Goal: Task Accomplishment & Management: Manage account settings

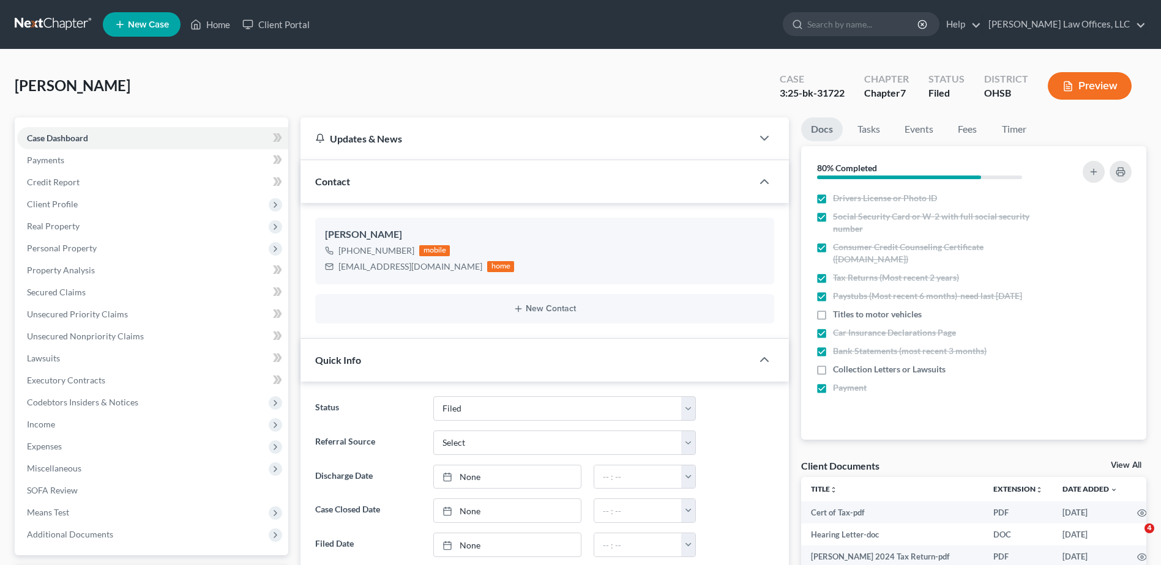
select select "3"
click at [218, 26] on link "Home" at bounding box center [210, 24] width 52 height 22
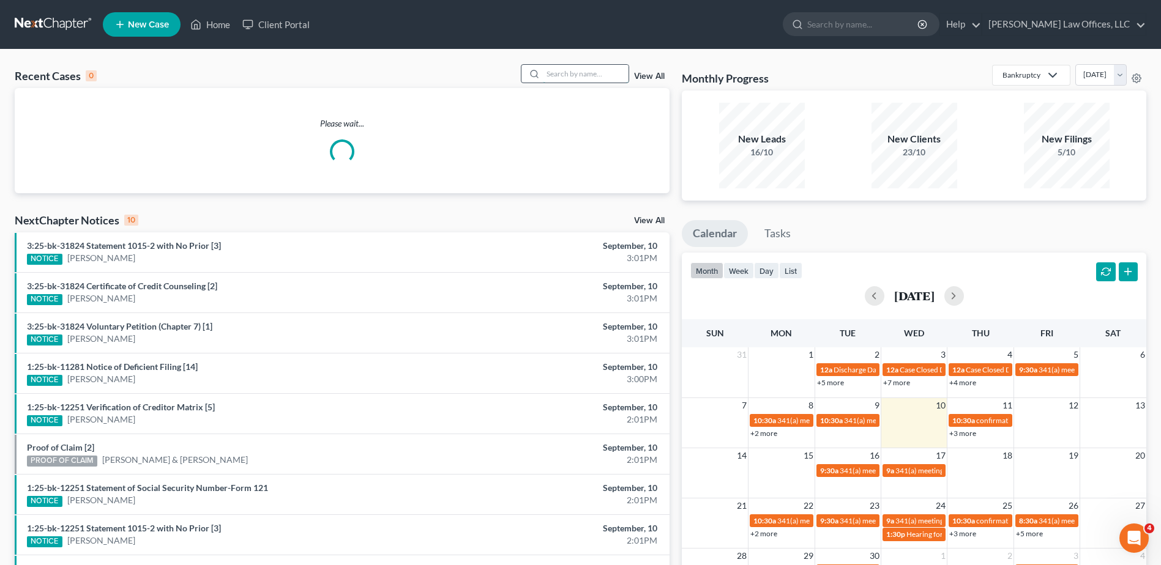
click at [566, 75] on input "search" at bounding box center [586, 74] width 86 height 18
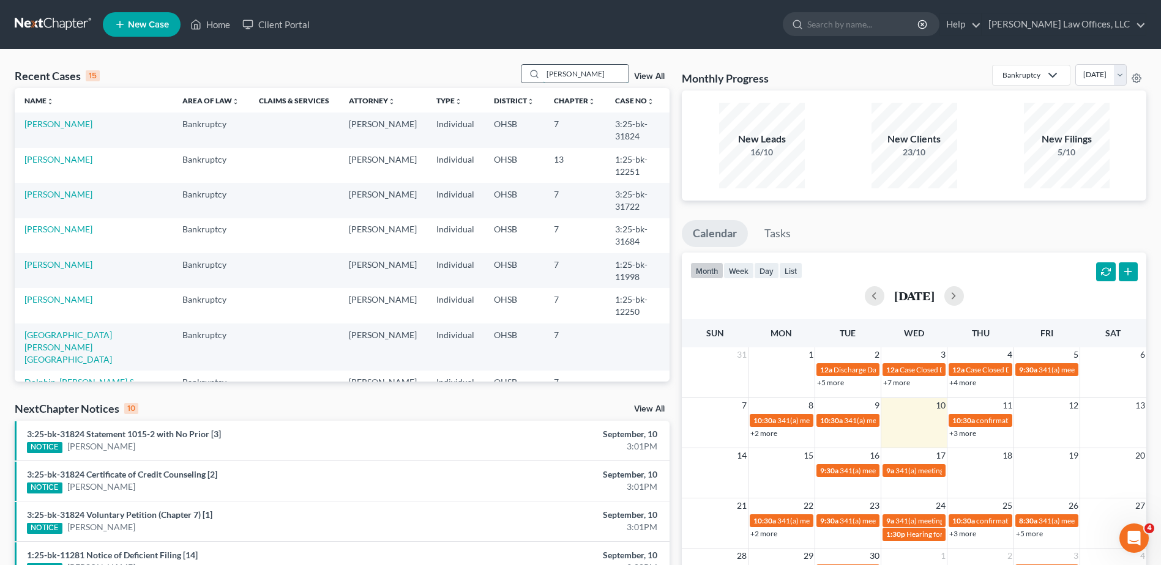
type input "[PERSON_NAME]"
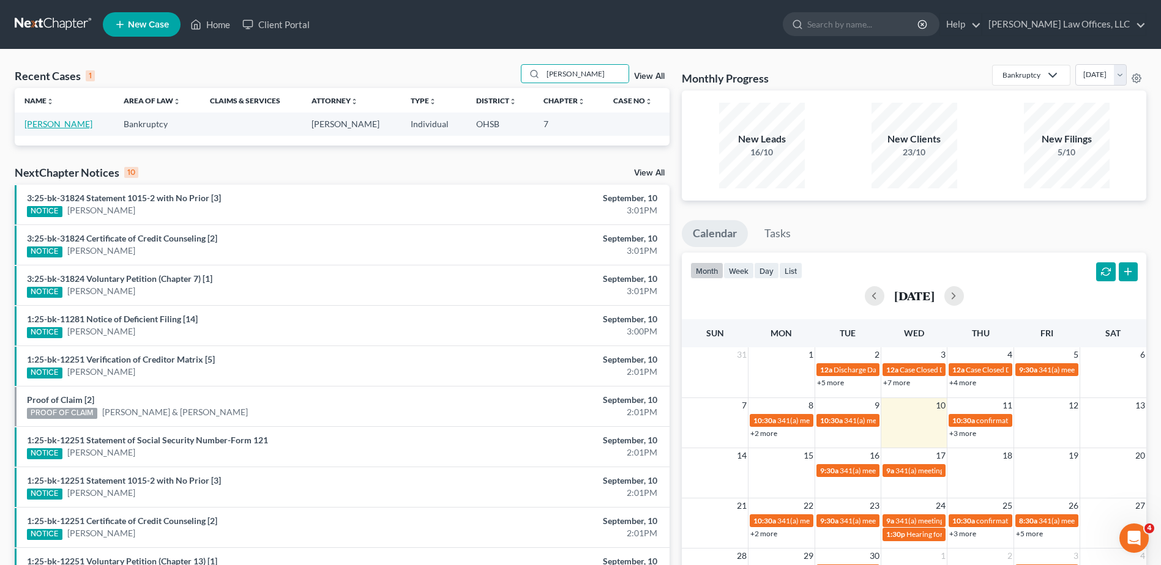
click at [34, 127] on link "[PERSON_NAME]" at bounding box center [58, 124] width 68 height 10
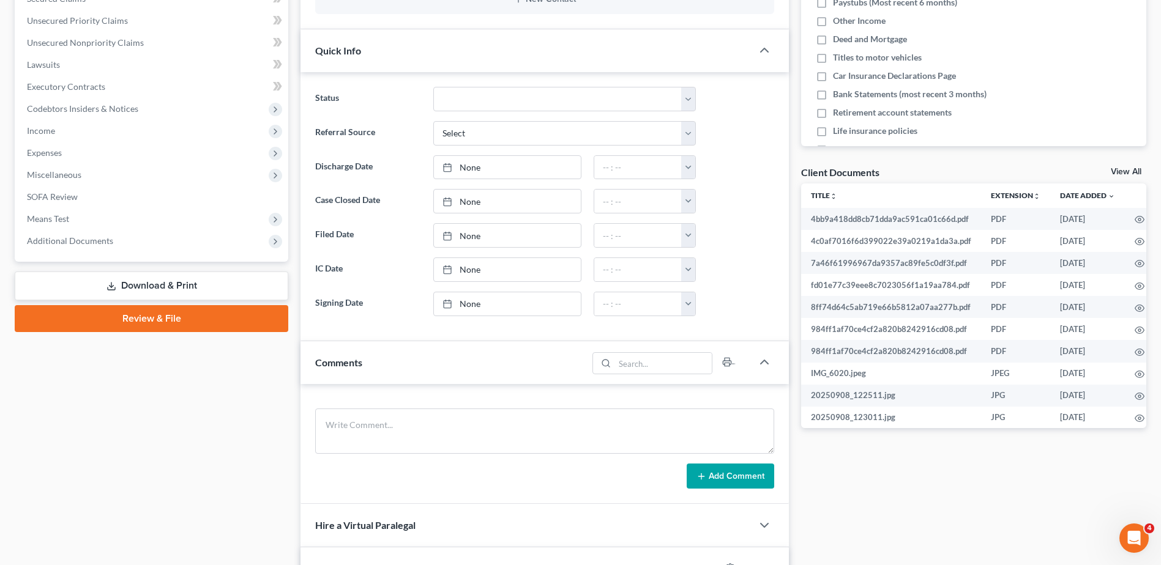
scroll to position [306, 0]
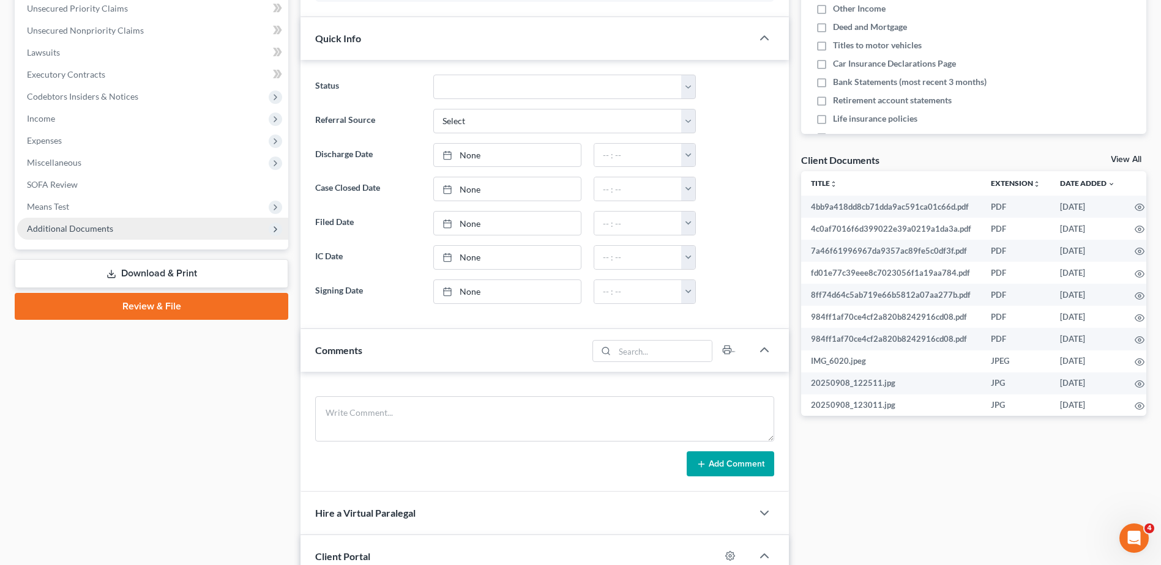
click at [87, 234] on span "Additional Documents" at bounding box center [152, 229] width 271 height 22
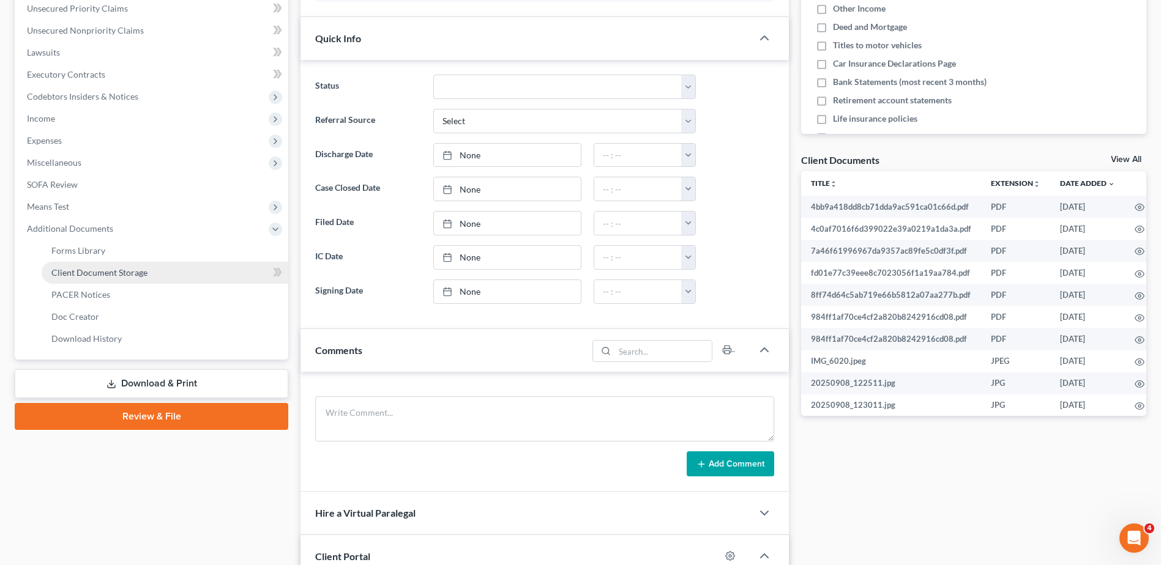
click at [87, 270] on span "Client Document Storage" at bounding box center [99, 272] width 96 height 10
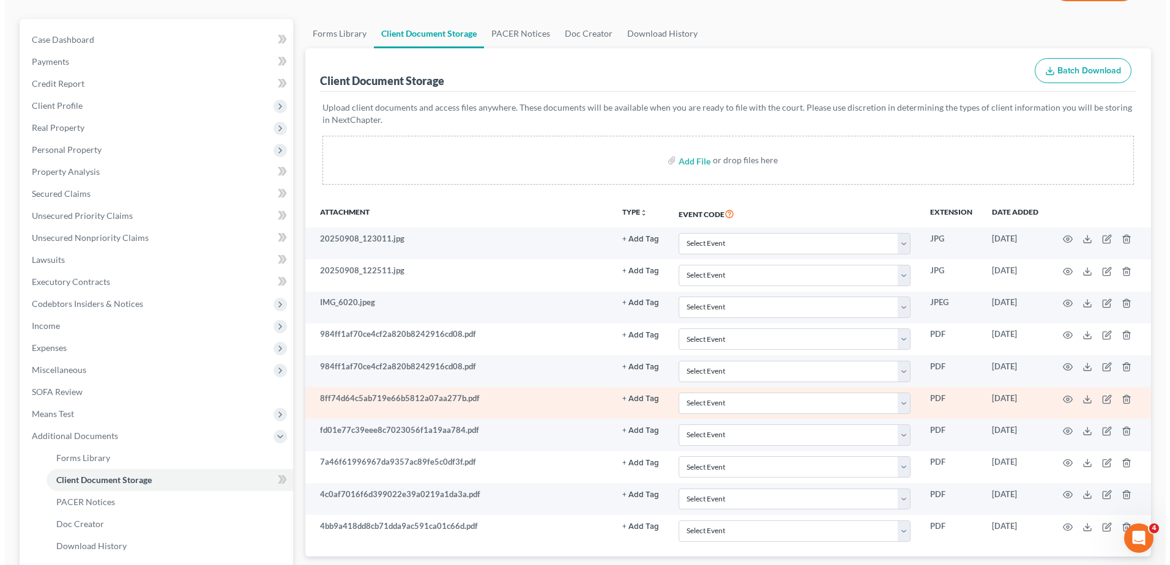
scroll to position [95, 0]
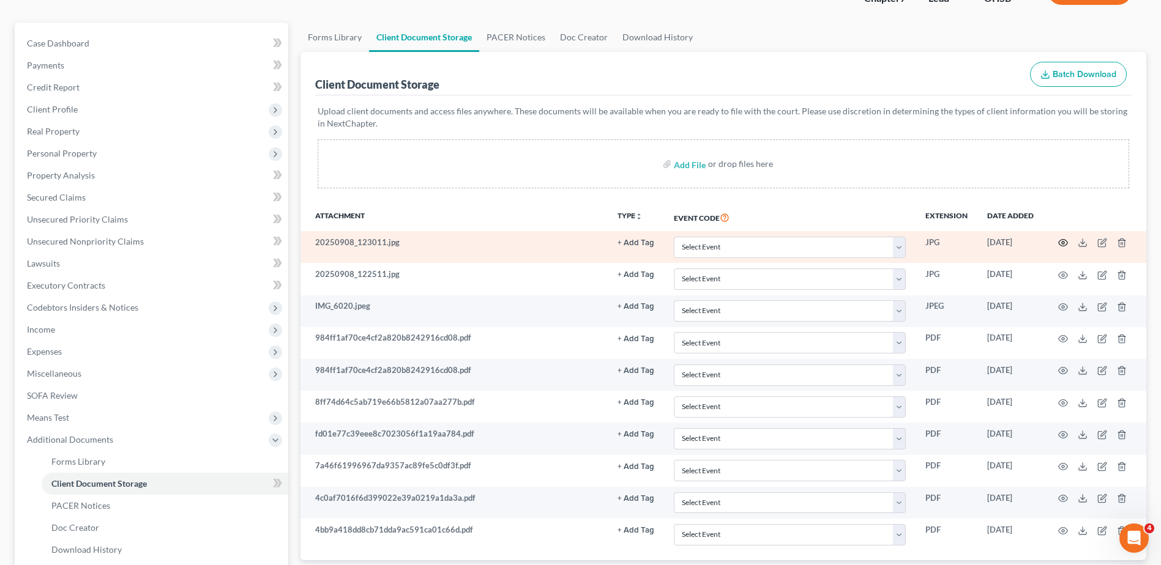
click at [1063, 244] on icon "button" at bounding box center [1063, 243] width 10 height 10
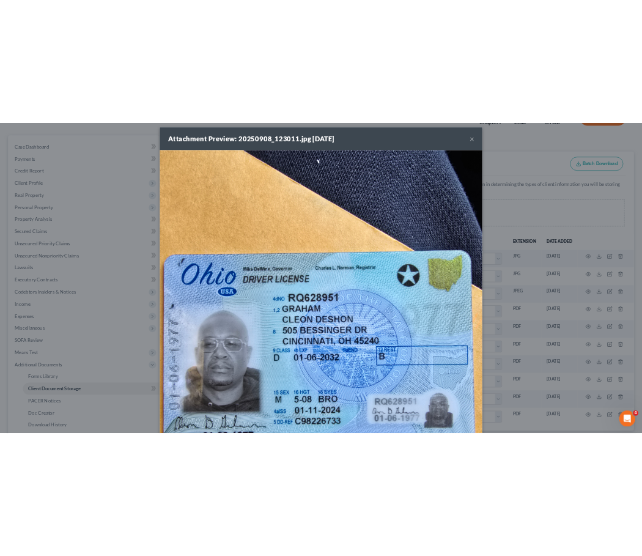
scroll to position [0, 0]
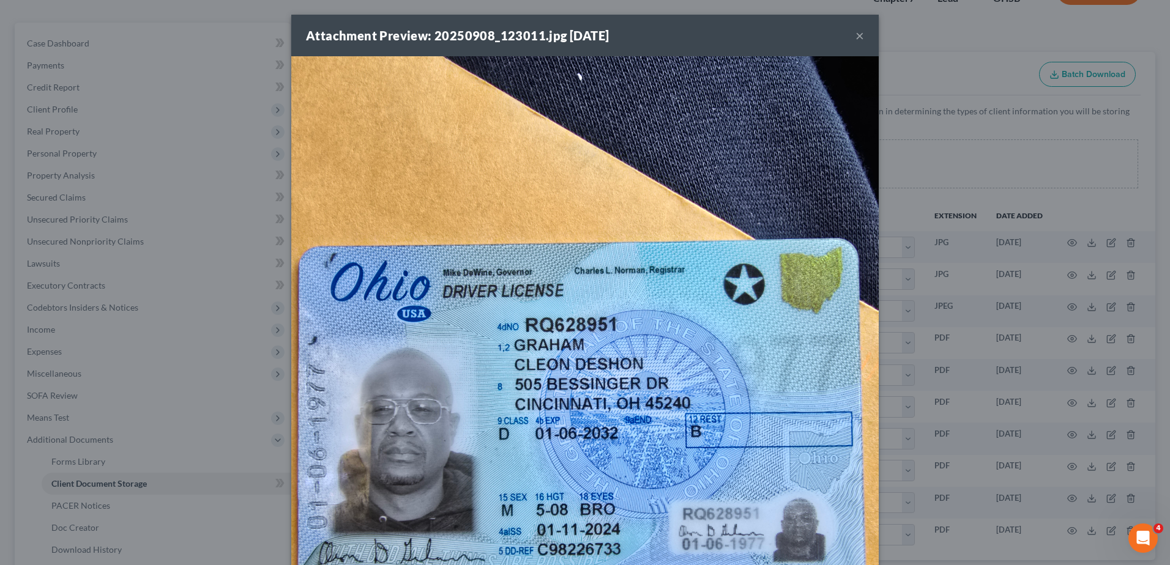
click at [855, 32] on button "×" at bounding box center [859, 35] width 9 height 15
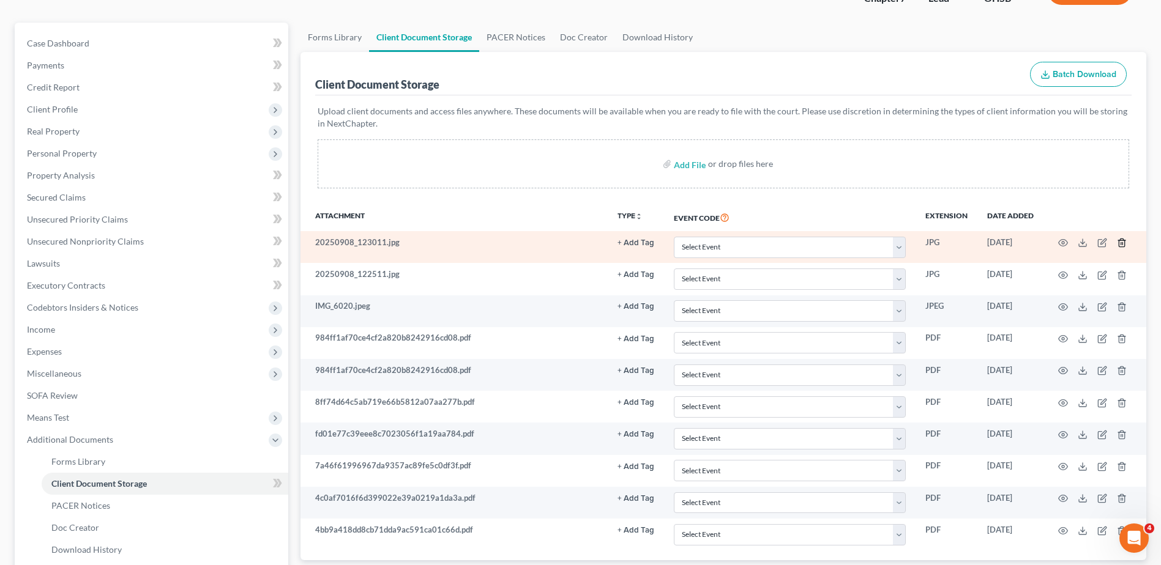
click at [1119, 242] on icon "button" at bounding box center [1122, 243] width 6 height 8
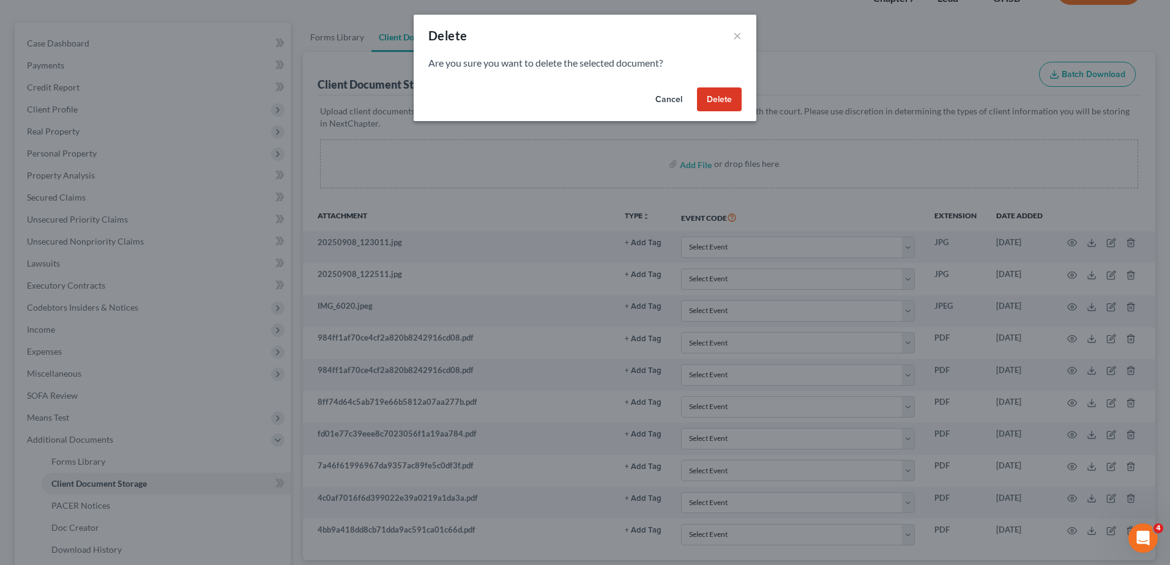
click at [732, 105] on button "Delete" at bounding box center [719, 99] width 45 height 24
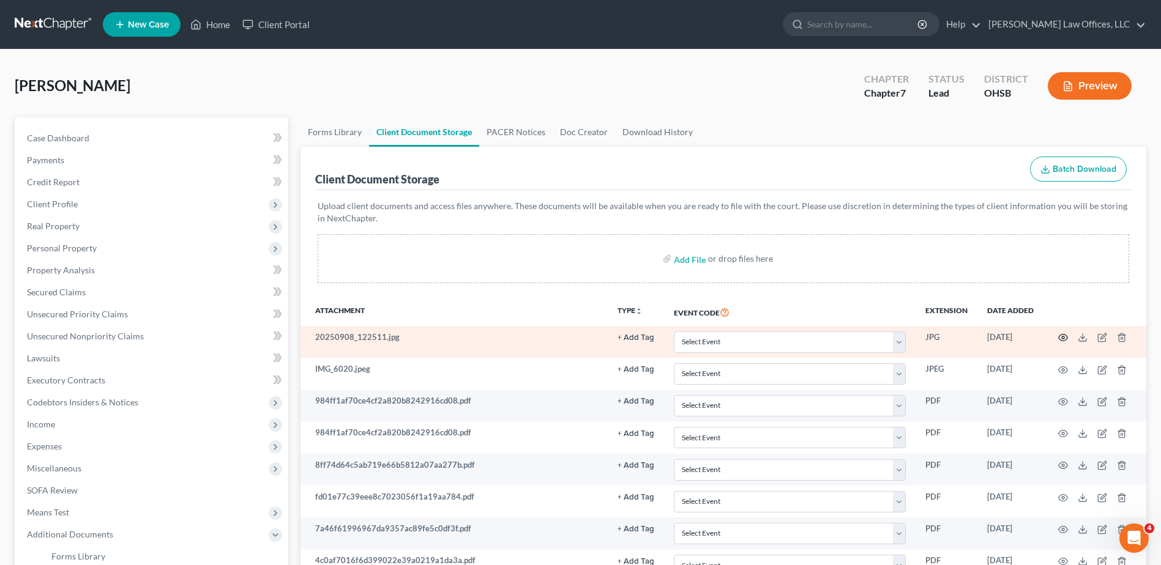
click at [1063, 337] on circle "button" at bounding box center [1063, 338] width 2 height 2
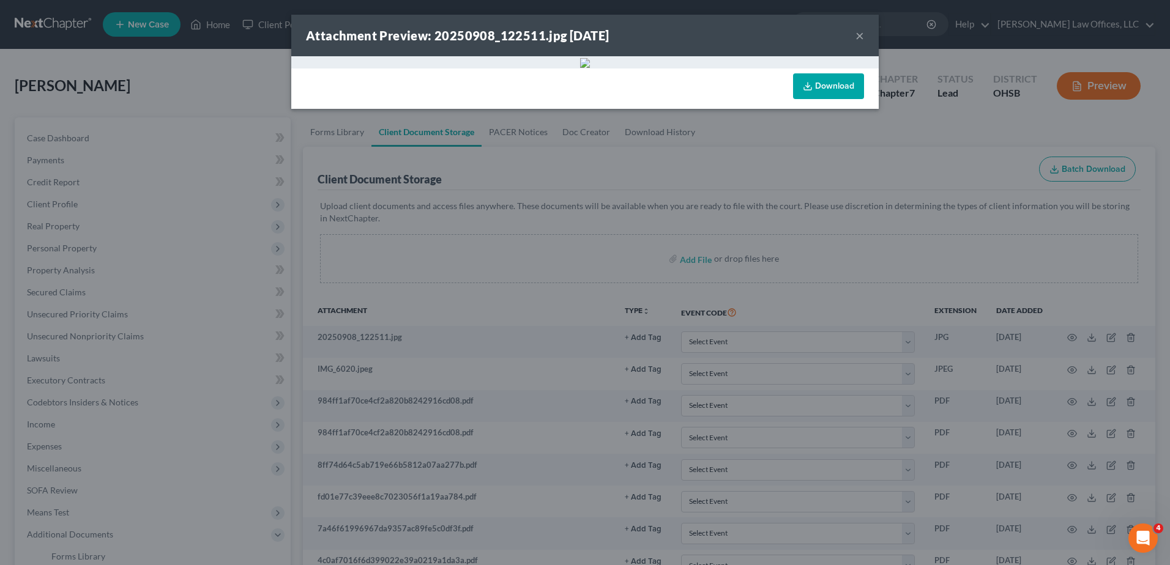
drag, startPoint x: 855, startPoint y: 34, endPoint x: 868, endPoint y: 25, distance: 16.0
click at [855, 34] on button "×" at bounding box center [859, 35] width 9 height 15
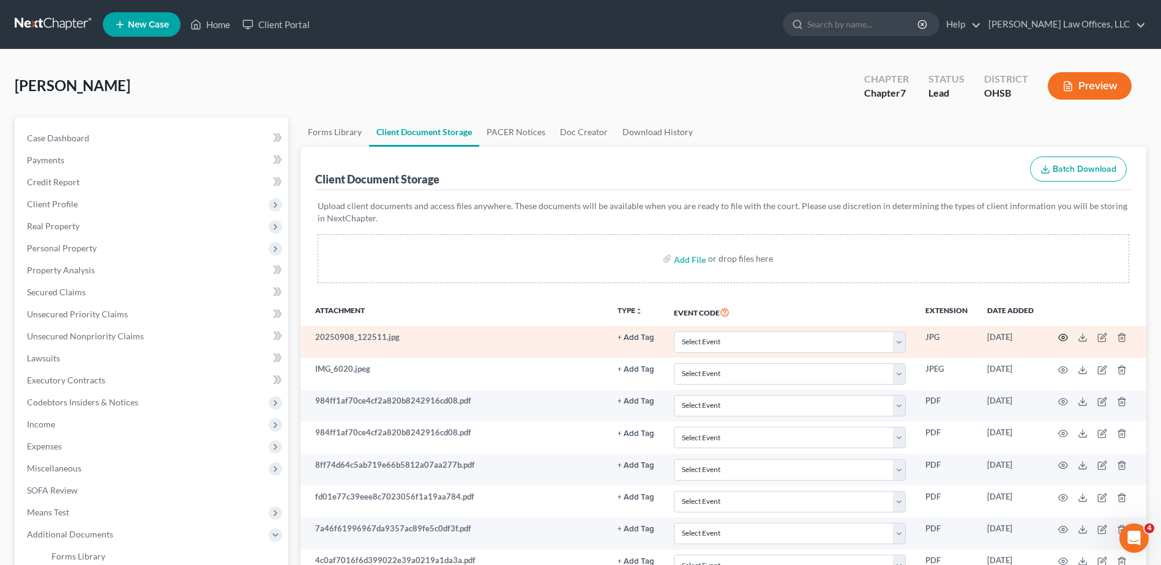
click at [1060, 336] on icon "button" at bounding box center [1063, 338] width 9 height 7
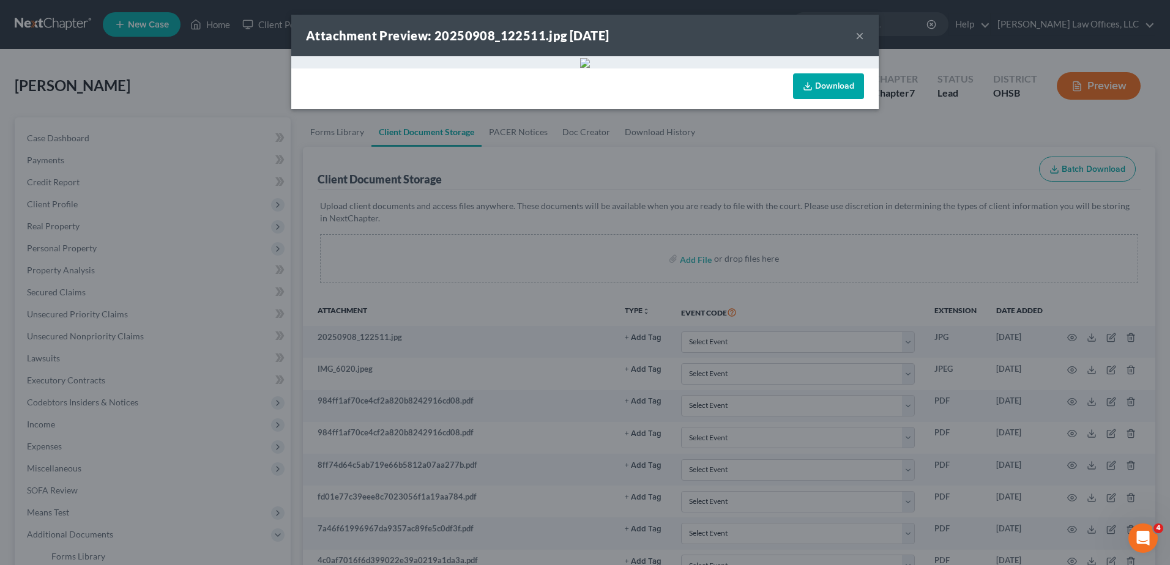
click at [857, 38] on button "×" at bounding box center [859, 35] width 9 height 15
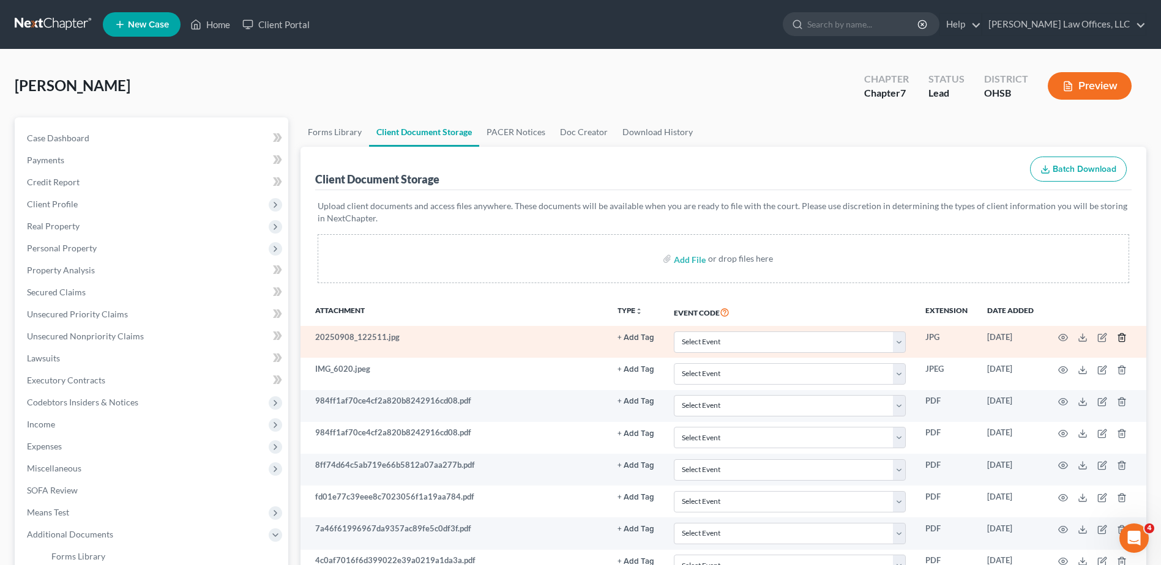
click at [1122, 337] on icon "button" at bounding box center [1122, 338] width 10 height 10
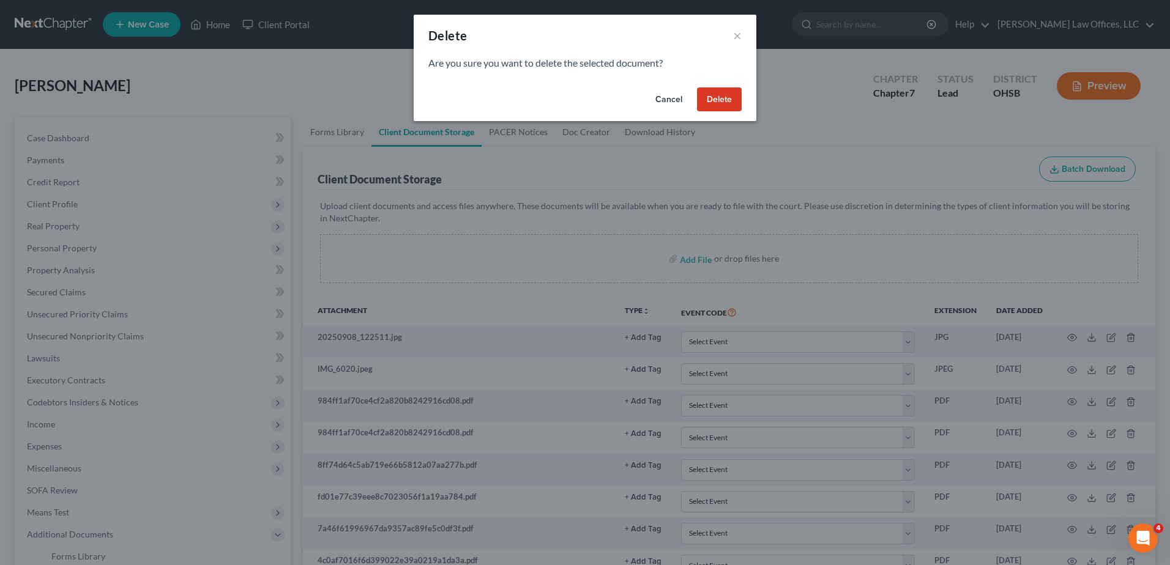
click at [721, 99] on button "Delete" at bounding box center [719, 99] width 45 height 24
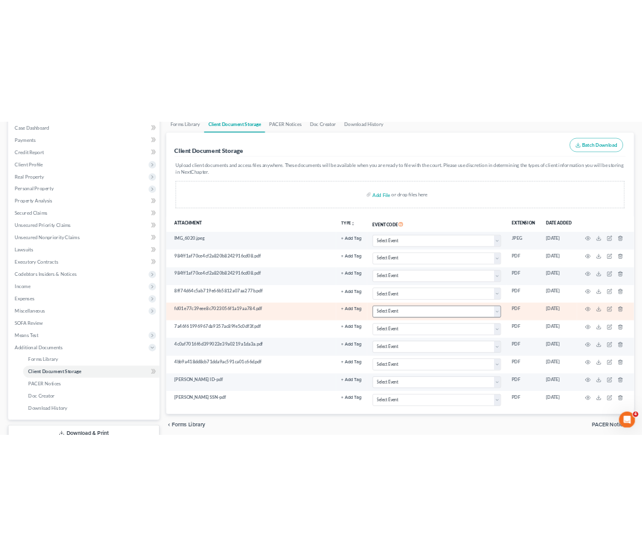
scroll to position [95, 0]
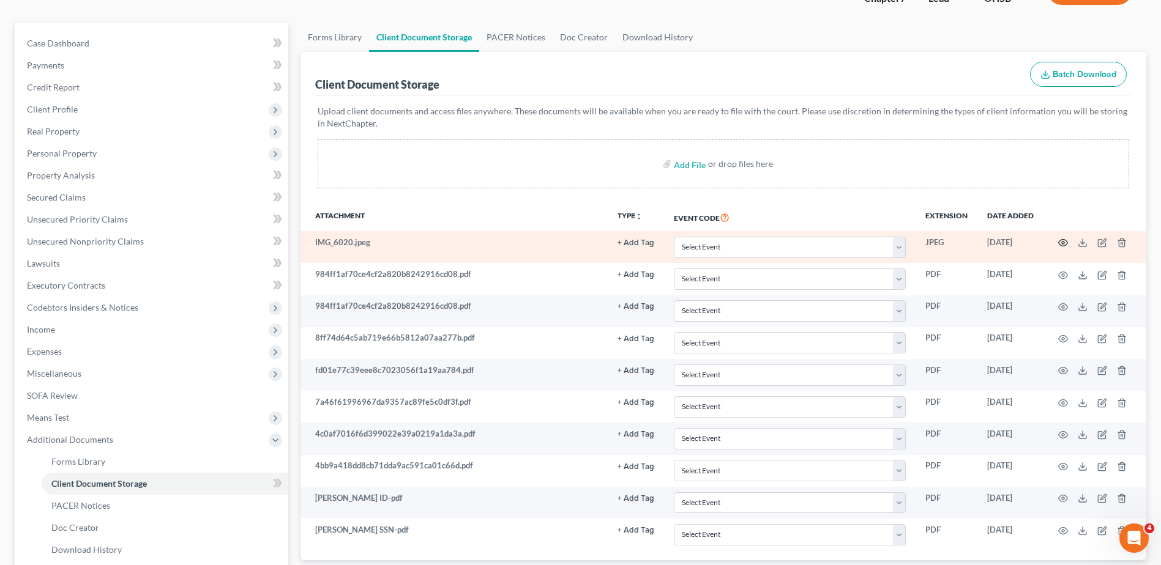
click at [1062, 242] on circle "button" at bounding box center [1063, 243] width 2 height 2
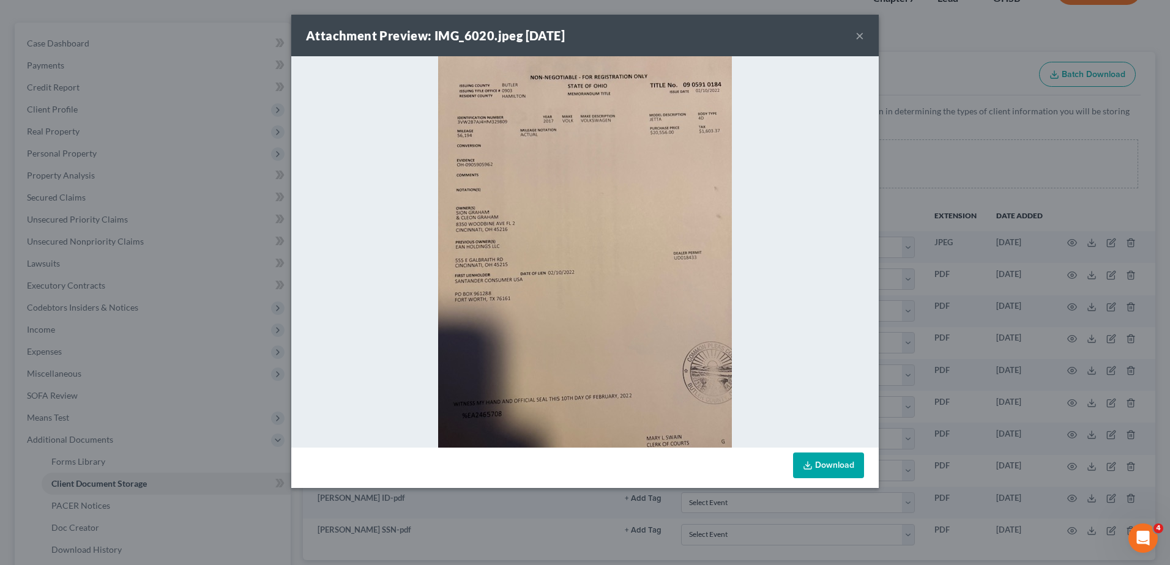
click at [858, 34] on button "×" at bounding box center [859, 35] width 9 height 15
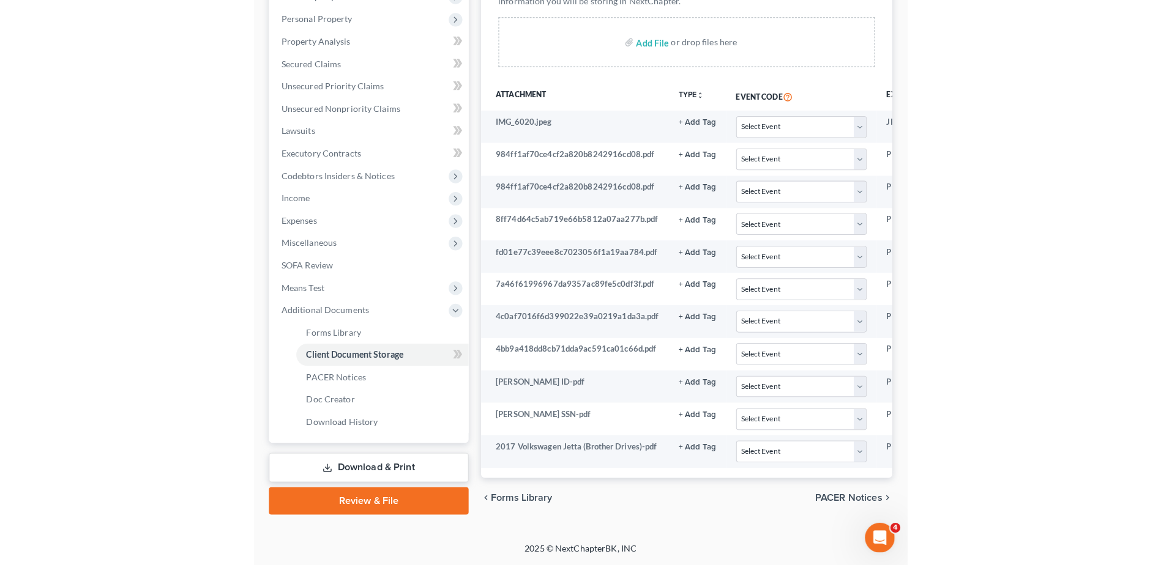
scroll to position [217, 0]
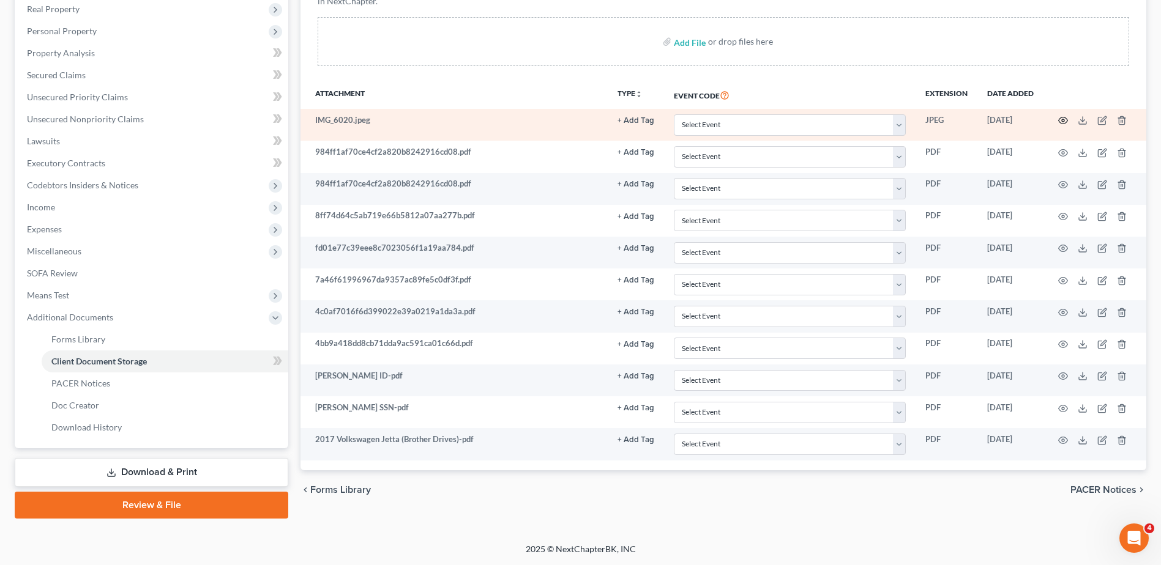
click at [1063, 119] on icon "button" at bounding box center [1063, 121] width 10 height 10
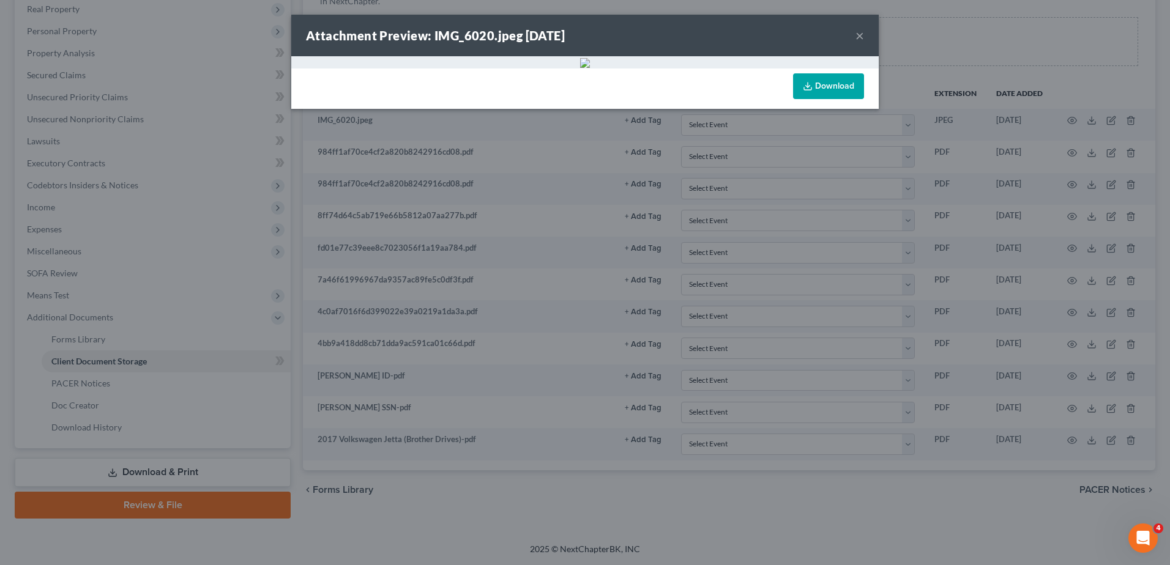
click at [860, 35] on button "×" at bounding box center [859, 35] width 9 height 15
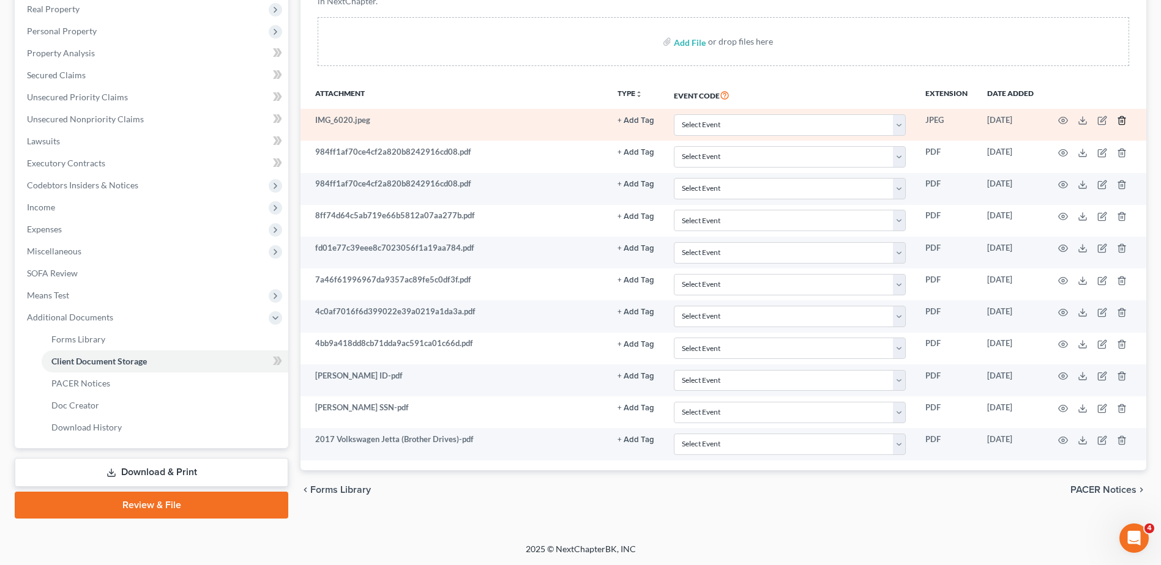
click at [1121, 120] on icon "button" at bounding box center [1122, 121] width 10 height 10
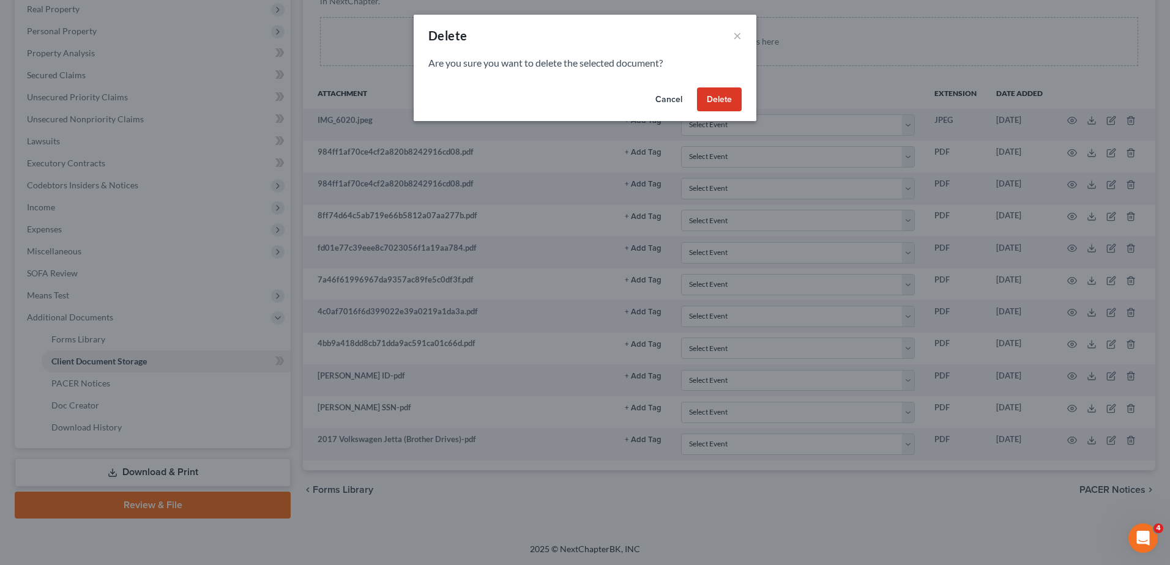
click at [729, 104] on button "Delete" at bounding box center [719, 99] width 45 height 24
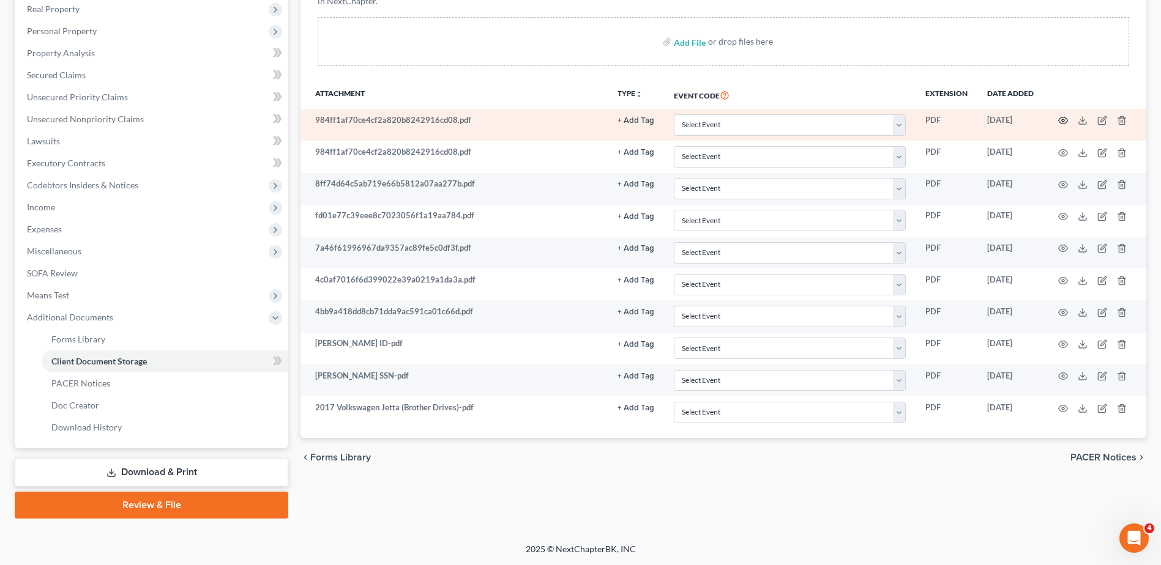
click at [1064, 119] on icon "button" at bounding box center [1063, 121] width 10 height 10
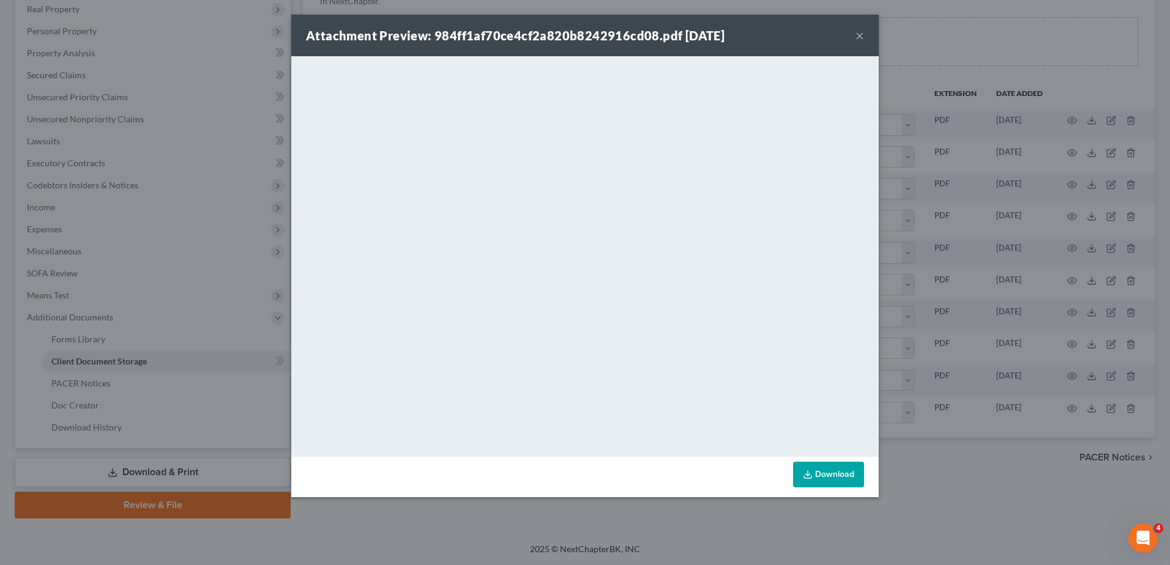
click at [860, 37] on button "×" at bounding box center [859, 35] width 9 height 15
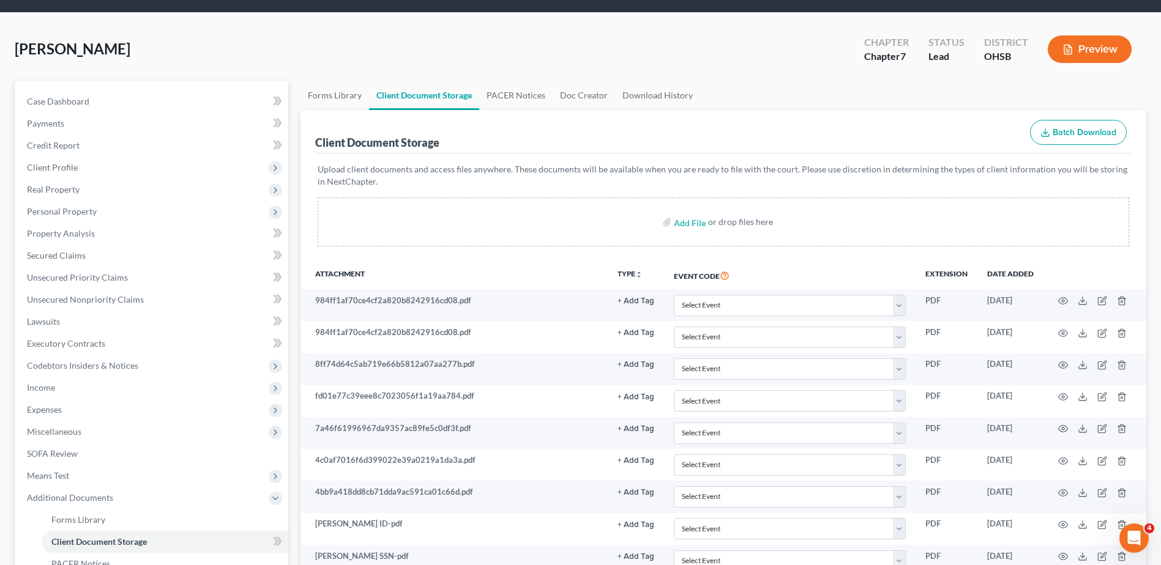
scroll to position [34, 0]
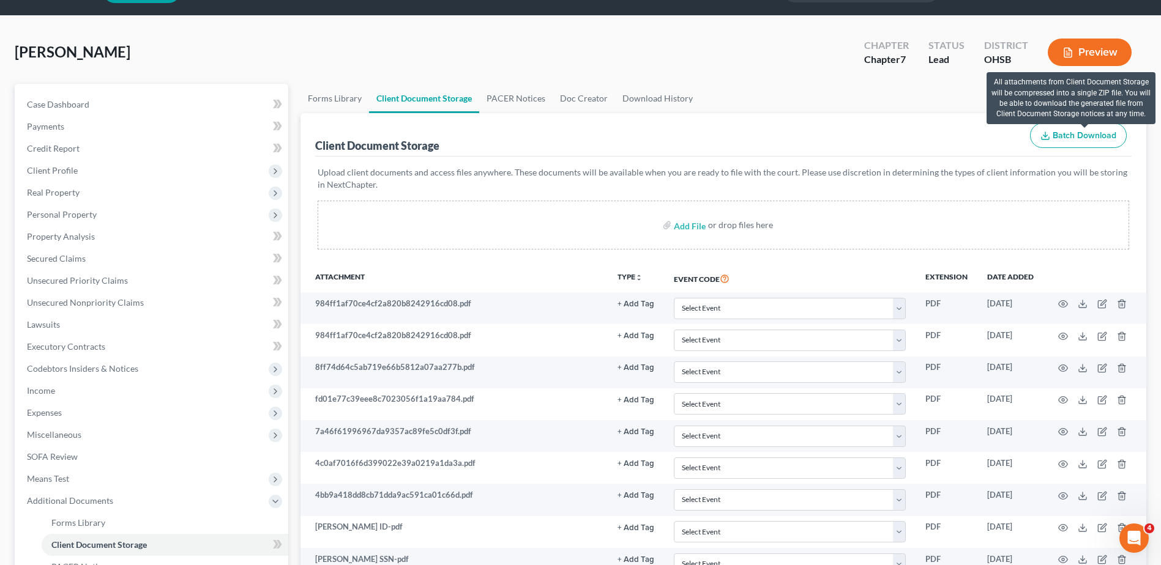
click at [1071, 139] on span "Batch Download" at bounding box center [1084, 135] width 64 height 10
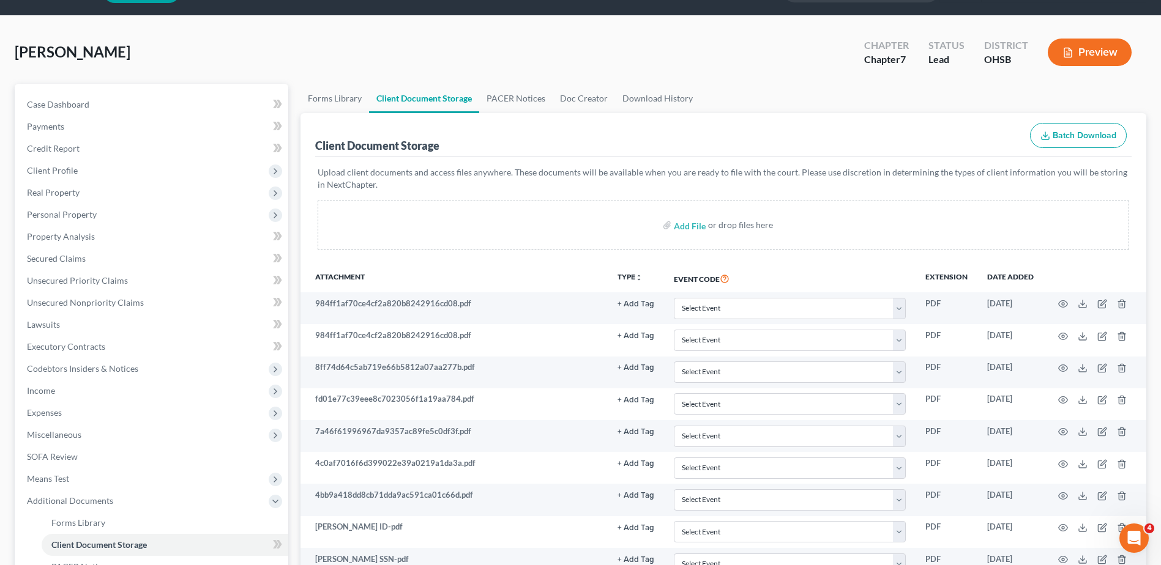
click at [765, 78] on div "[PERSON_NAME] Upgraded Chapter Chapter 7 Status [GEOGRAPHIC_DATA] [GEOGRAPHIC_D…" at bounding box center [580, 57] width 1131 height 53
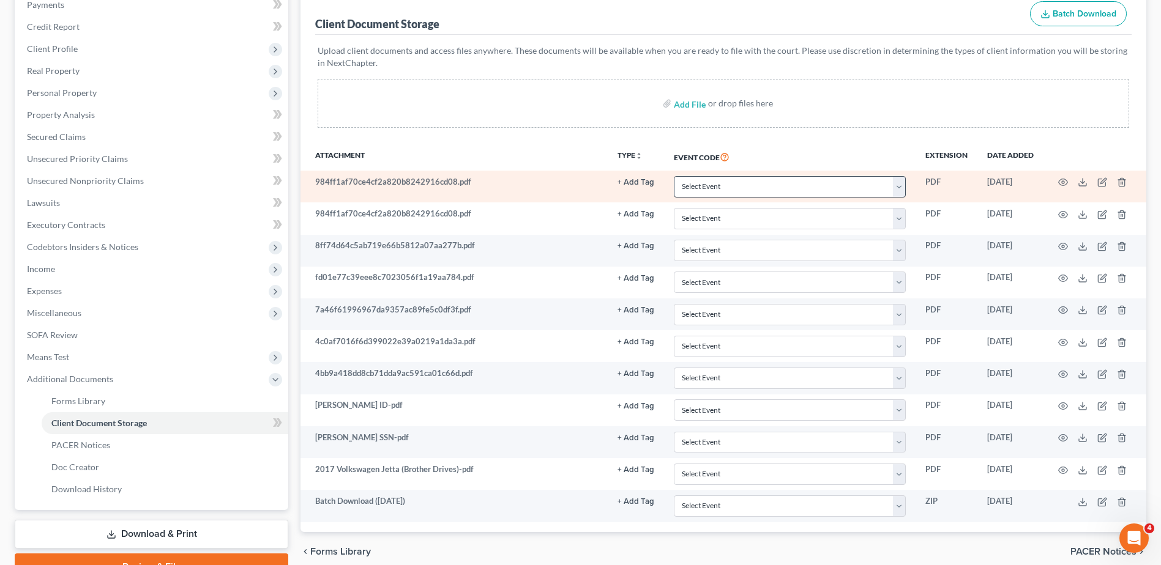
scroll to position [217, 0]
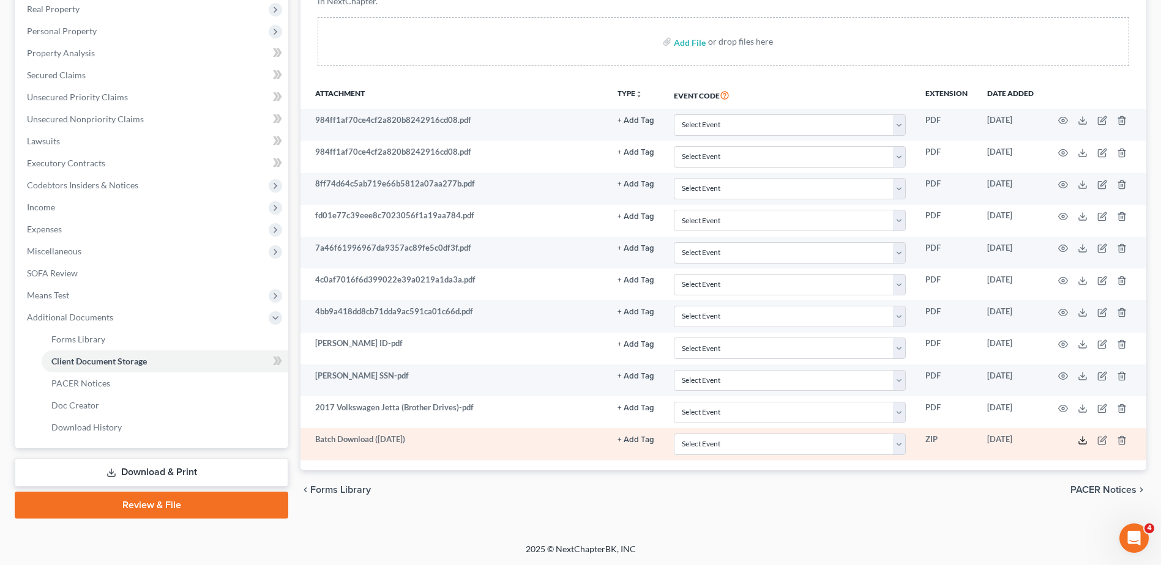
click at [1083, 442] on icon at bounding box center [1083, 441] width 10 height 10
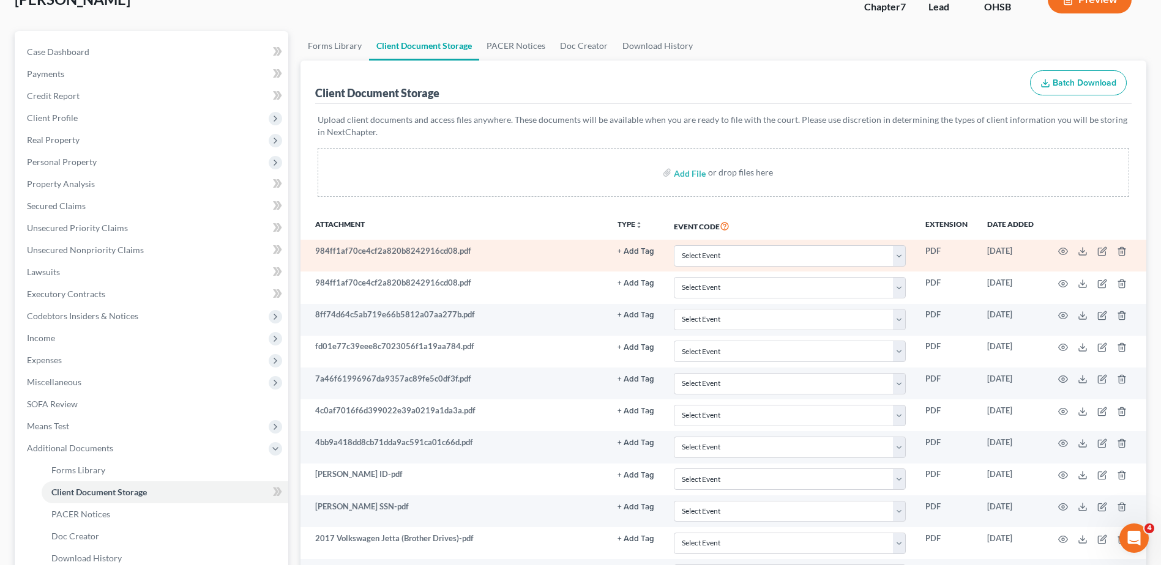
scroll to position [0, 0]
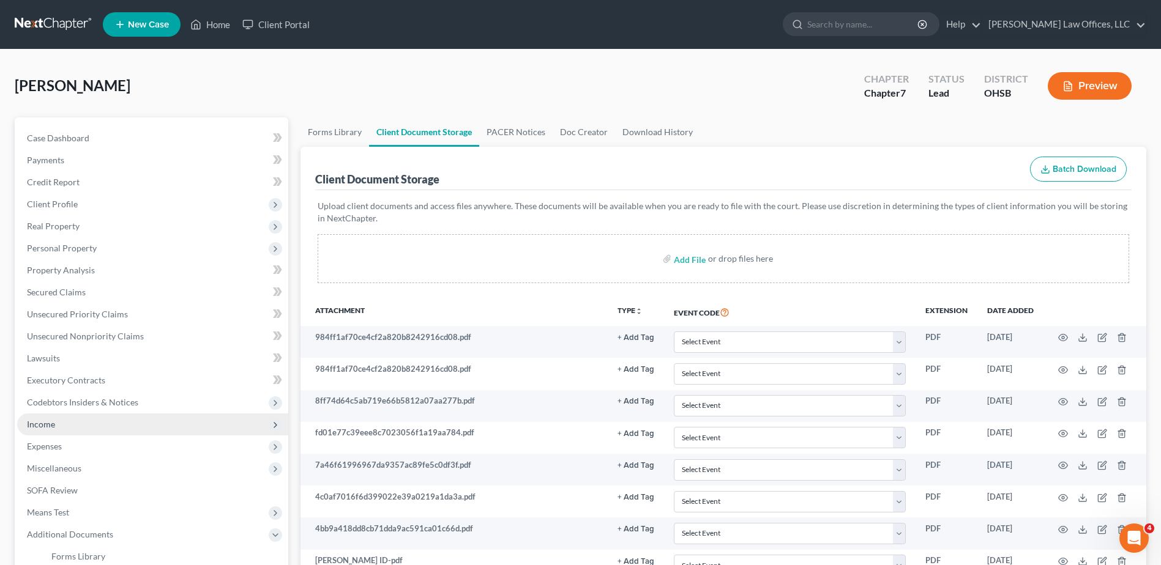
click at [37, 425] on span "Income" at bounding box center [41, 424] width 28 height 10
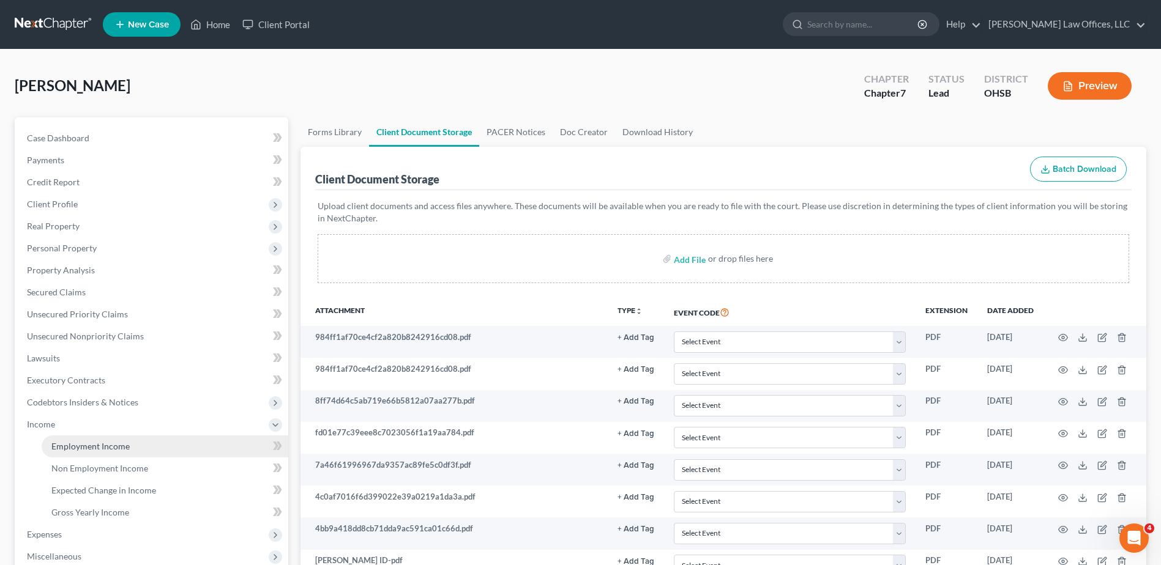
click at [61, 445] on span "Employment Income" at bounding box center [90, 446] width 78 height 10
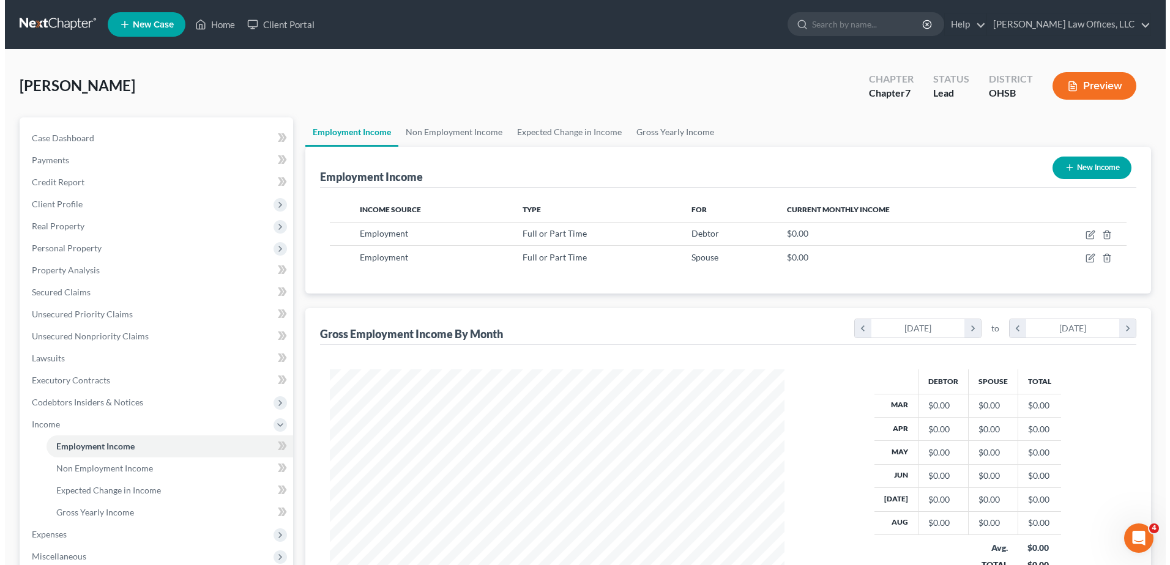
scroll to position [227, 478]
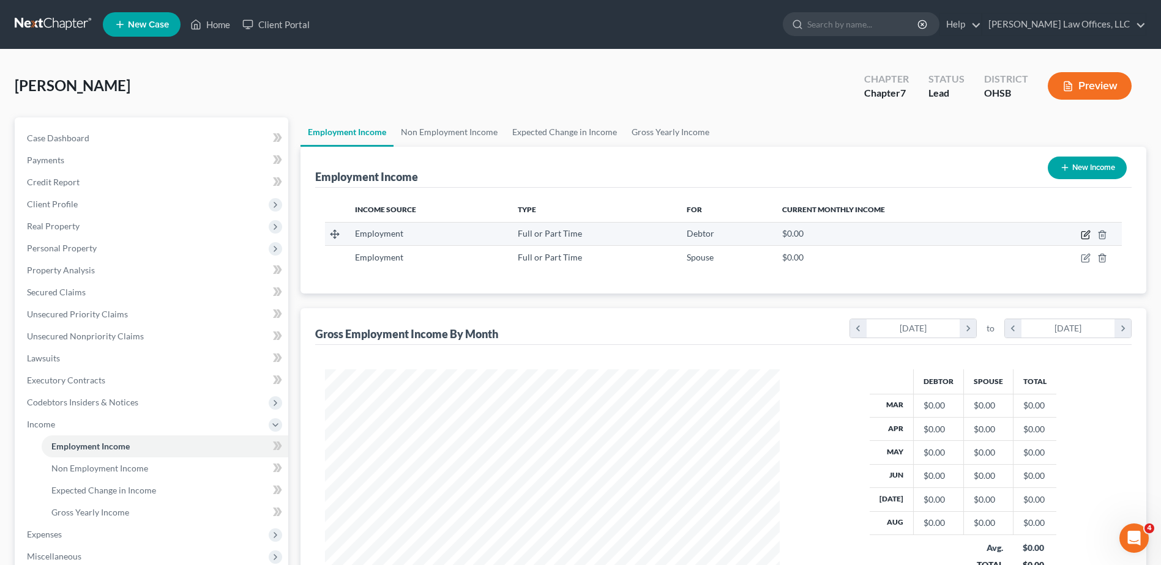
click at [1083, 234] on icon "button" at bounding box center [1086, 235] width 10 height 10
select select "0"
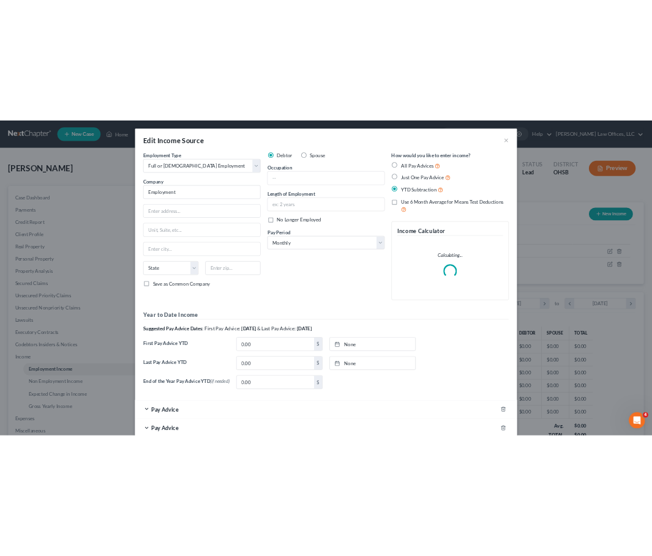
scroll to position [611696, 611490]
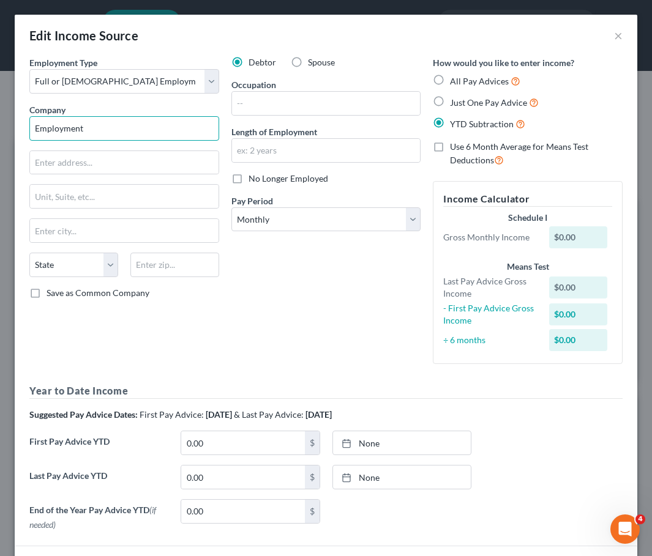
drag, startPoint x: 92, startPoint y: 131, endPoint x: 19, endPoint y: 134, distance: 73.5
click at [19, 134] on div "Employment Type * Select Full or [DEMOGRAPHIC_DATA] Employment Self Employment …" at bounding box center [326, 340] width 622 height 569
type input "[PERSON_NAME] Target Container, Inc."
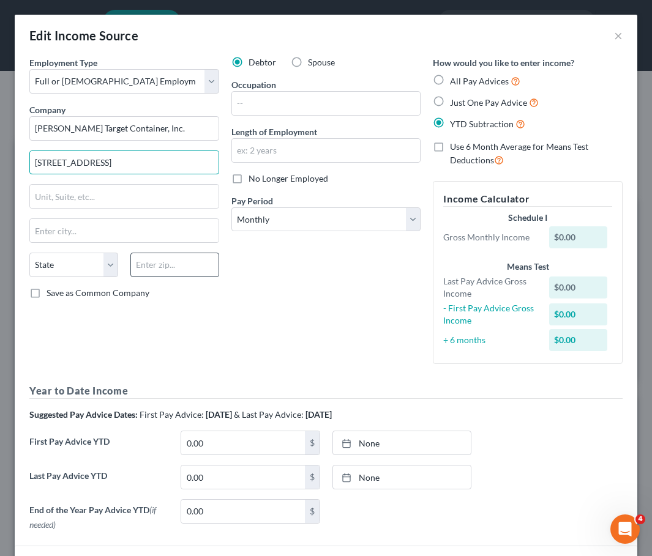
type input "[STREET_ADDRESS]"
click at [164, 269] on input "text" at bounding box center [174, 265] width 89 height 24
type input "41048"
type input "Hebron"
select select "18"
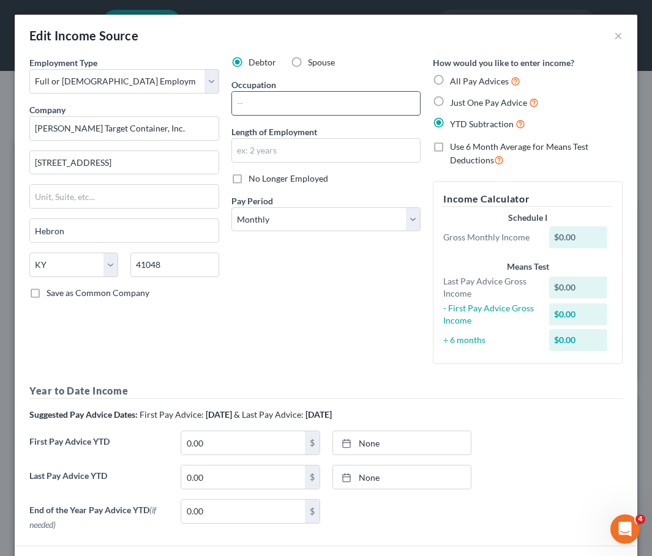
click at [289, 105] on input "text" at bounding box center [326, 103] width 188 height 23
click at [244, 155] on input "text" at bounding box center [326, 150] width 188 height 23
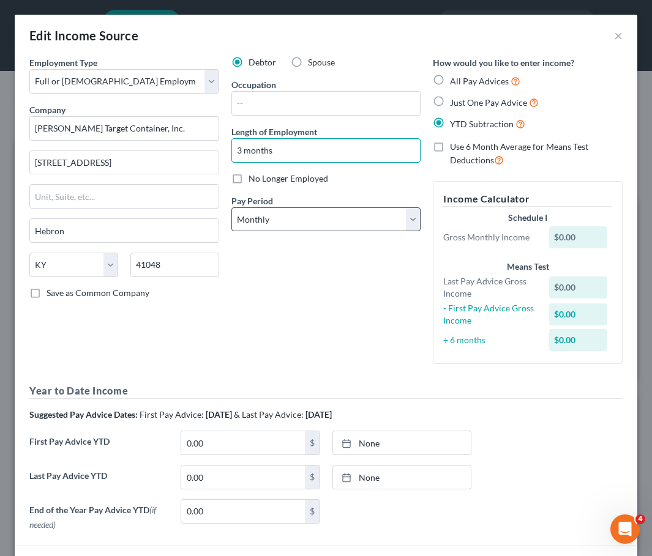
type input "3 months"
click at [238, 225] on select "Select Monthly Twice Monthly Every Other Week Weekly" at bounding box center [326, 219] width 190 height 24
select select "2"
click at [231, 207] on select "Select Monthly Twice Monthly Every Other Week Weekly" at bounding box center [326, 219] width 190 height 24
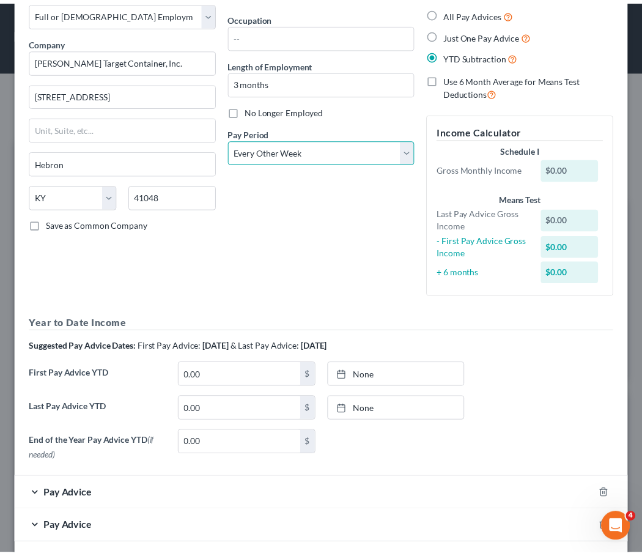
scroll to position [124, 0]
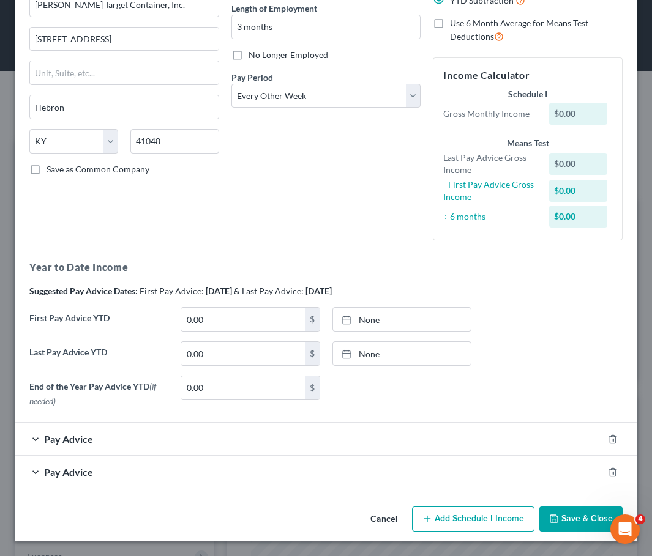
click at [553, 517] on button "Save & Close" at bounding box center [580, 520] width 83 height 26
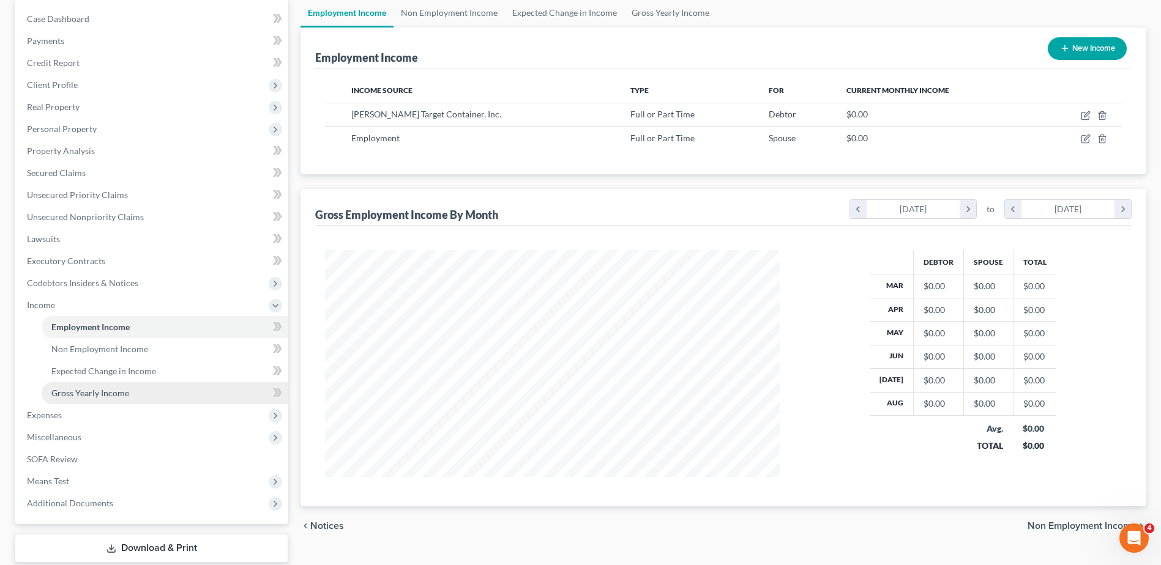
scroll to position [195, 0]
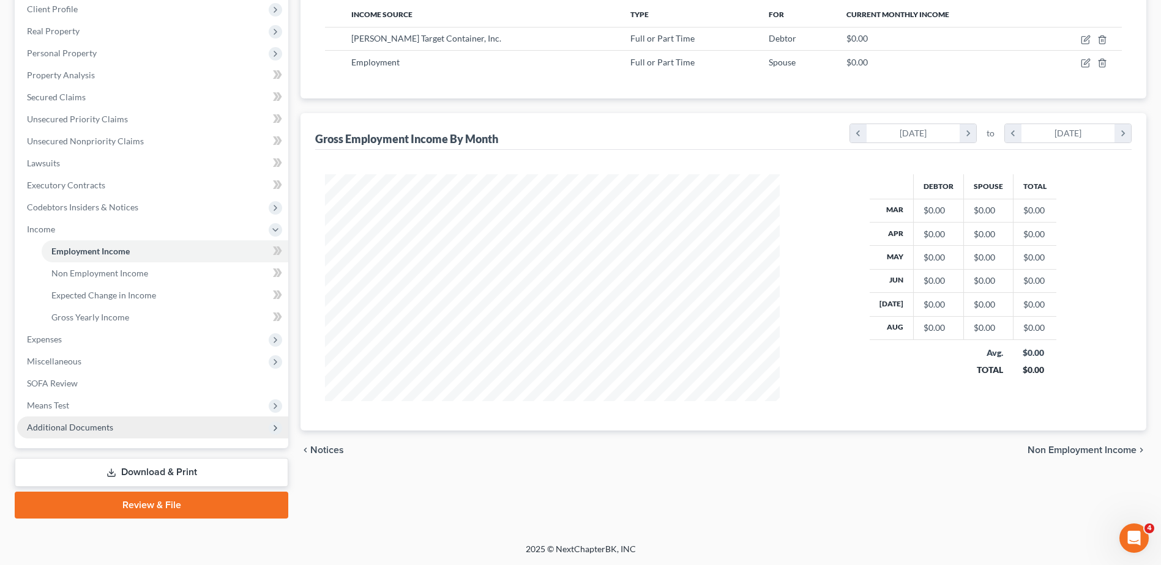
click at [95, 429] on span "Additional Documents" at bounding box center [70, 427] width 86 height 10
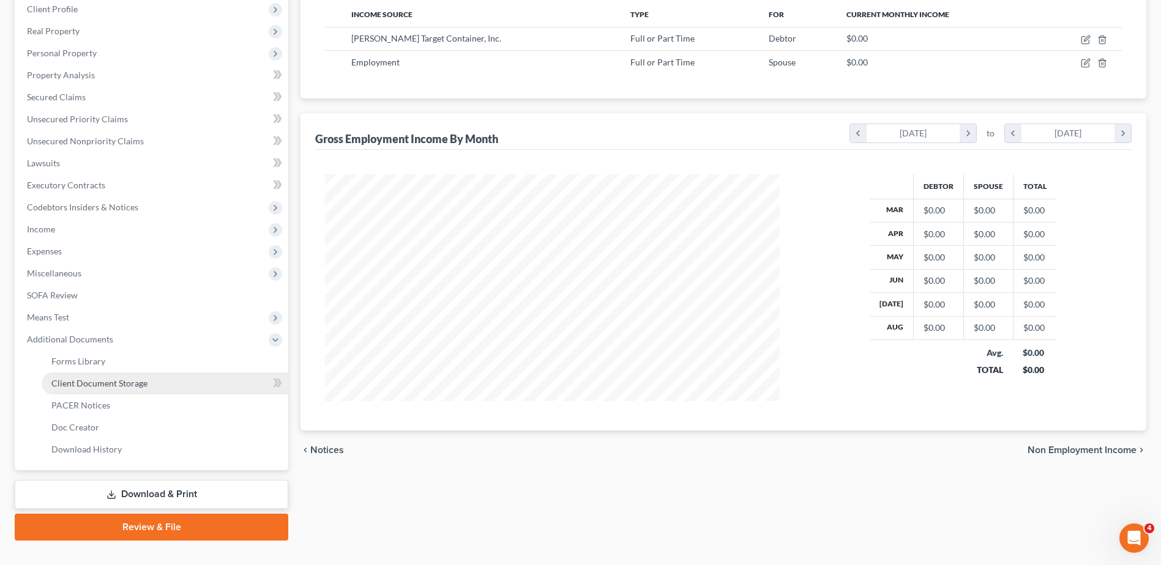
click at [113, 384] on span "Client Document Storage" at bounding box center [99, 383] width 96 height 10
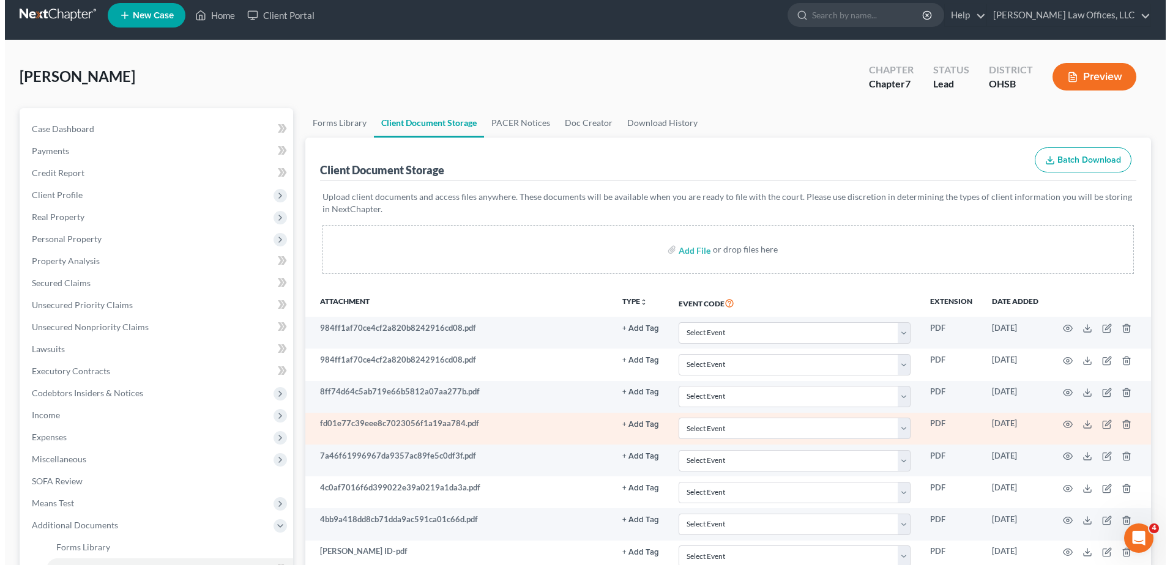
scroll to position [240, 0]
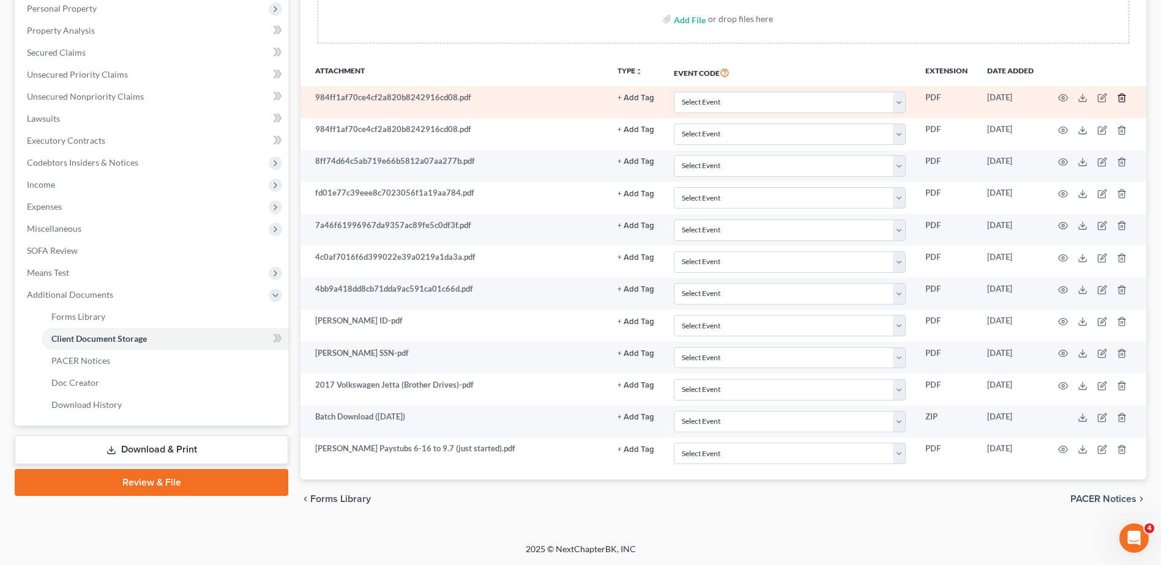
click at [1121, 97] on icon "button" at bounding box center [1122, 98] width 10 height 10
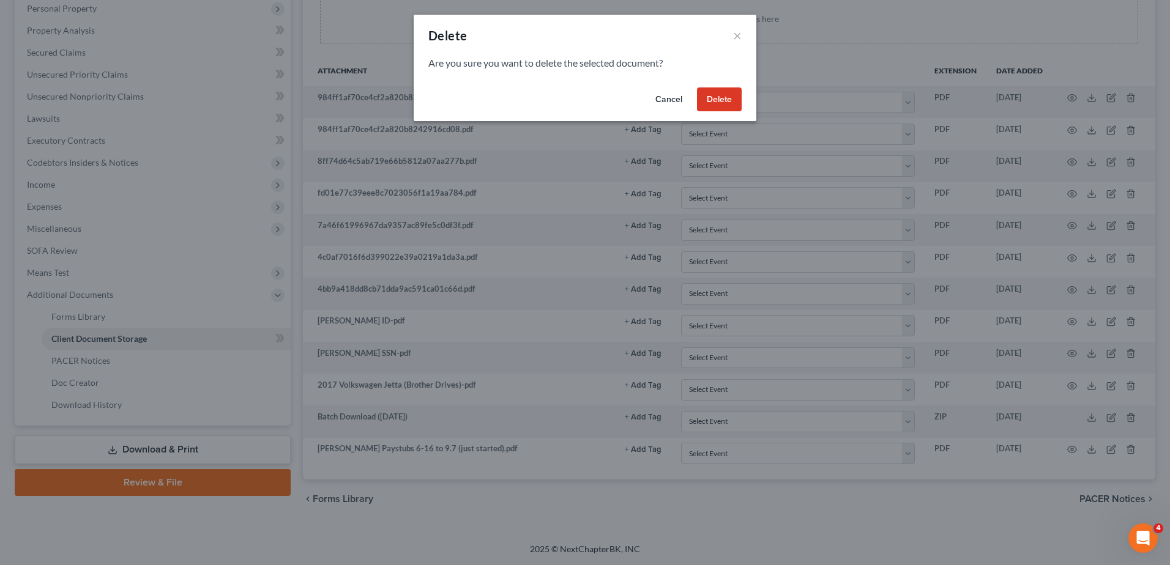
click at [734, 99] on button "Delete" at bounding box center [719, 99] width 45 height 24
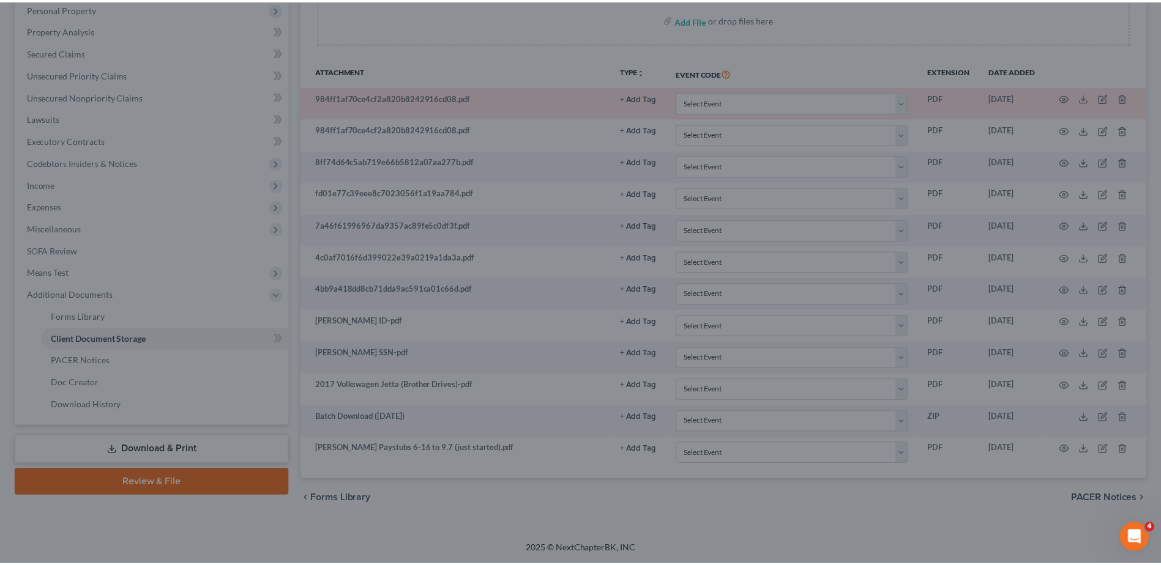
scroll to position [217, 0]
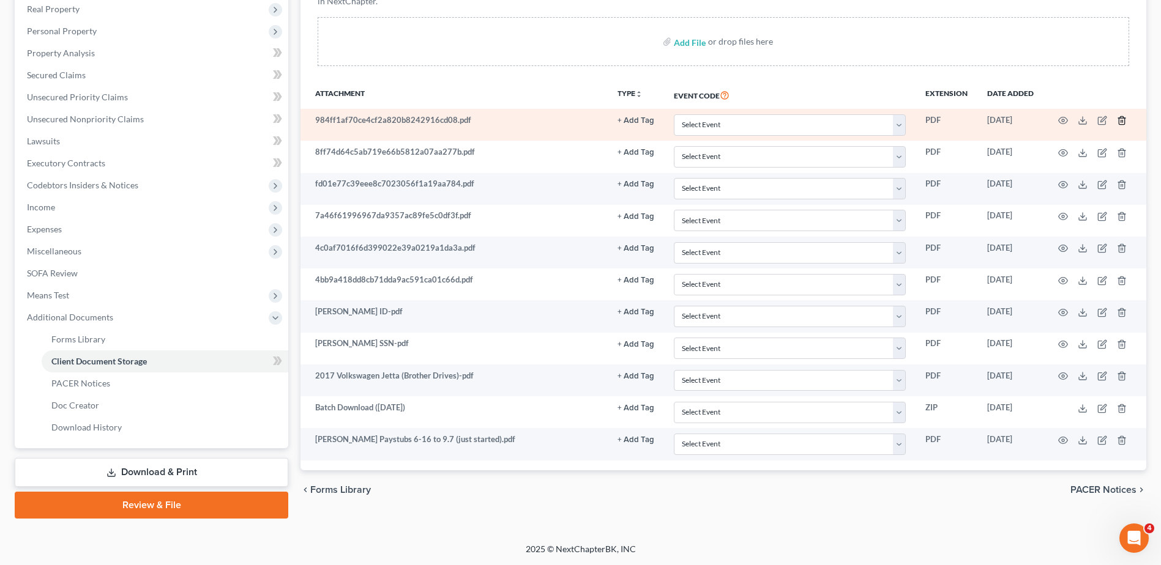
click at [1120, 119] on icon "button" at bounding box center [1122, 121] width 6 height 8
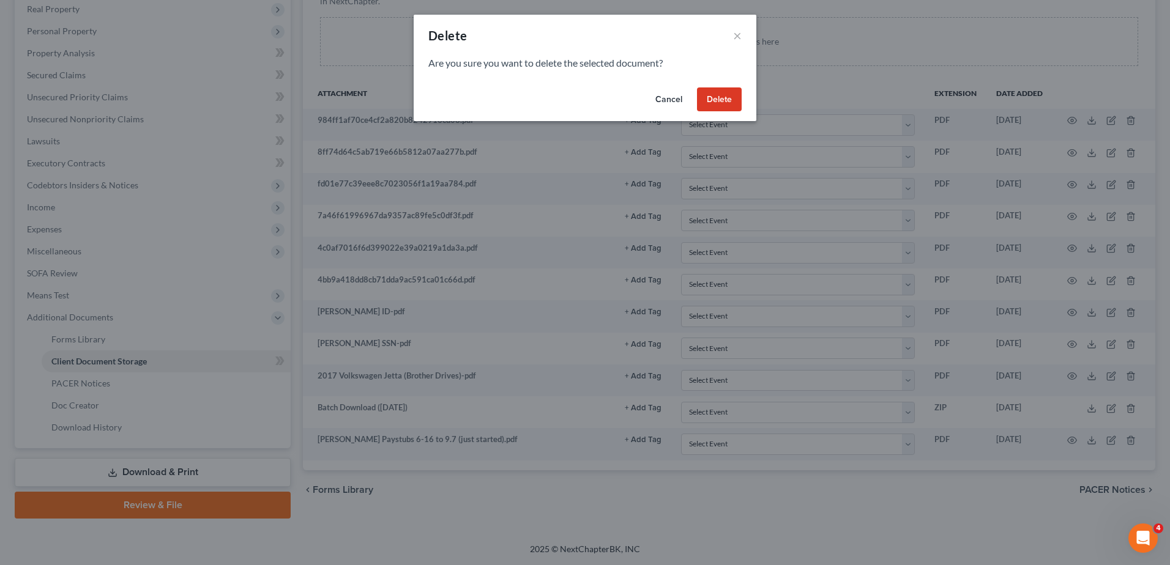
click at [723, 100] on button "Delete" at bounding box center [719, 99] width 45 height 24
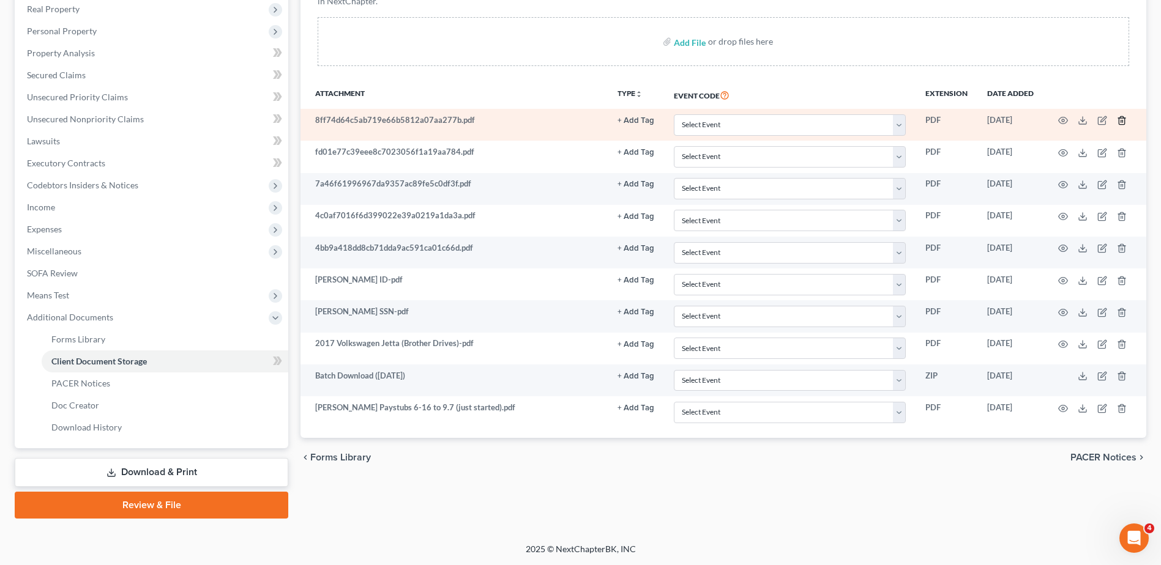
click at [1120, 118] on polyline "button" at bounding box center [1121, 118] width 7 height 0
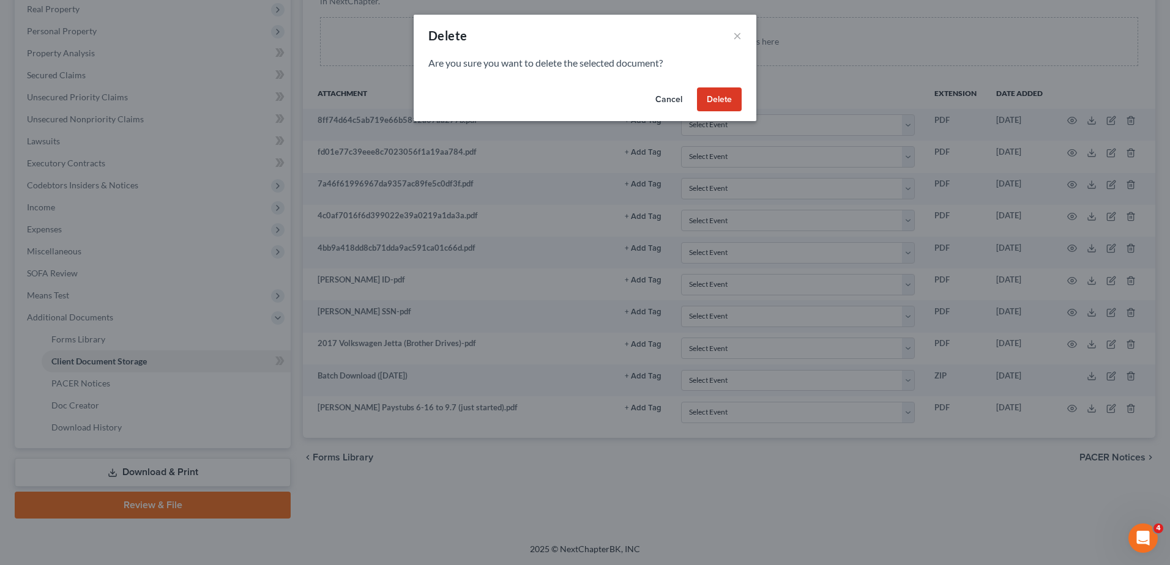
click at [728, 101] on button "Delete" at bounding box center [719, 99] width 45 height 24
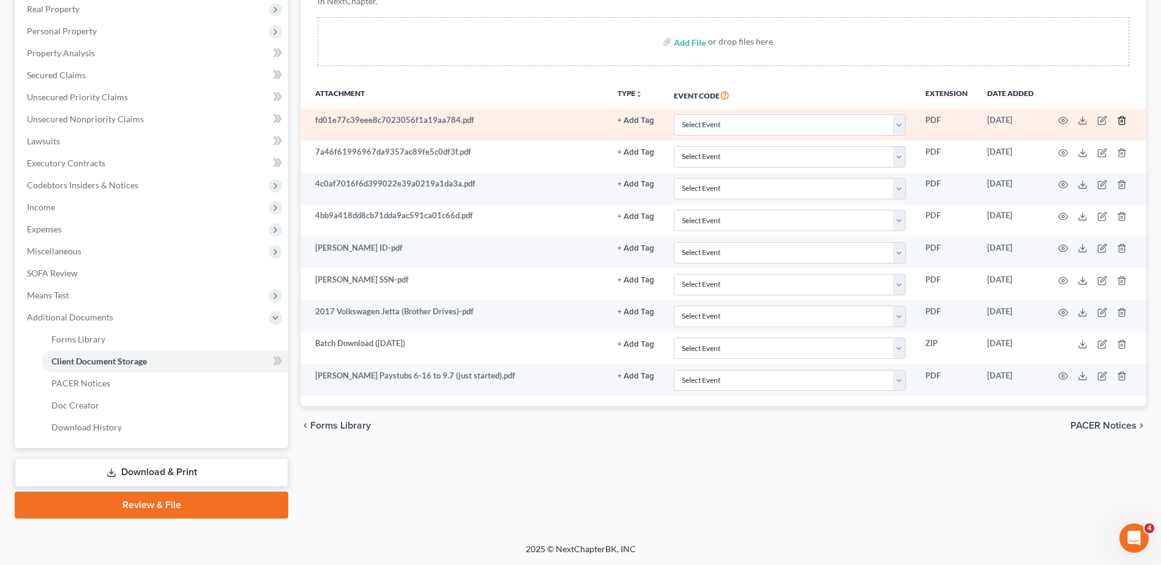
click at [1119, 117] on icon "button" at bounding box center [1122, 121] width 10 height 10
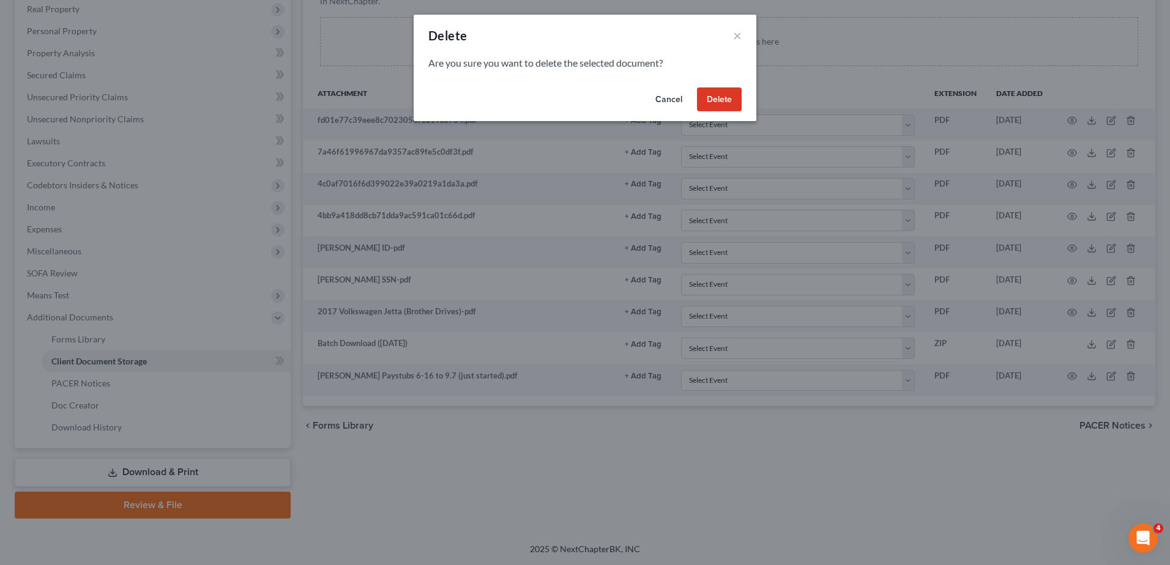
click at [704, 103] on button "Delete" at bounding box center [719, 99] width 45 height 24
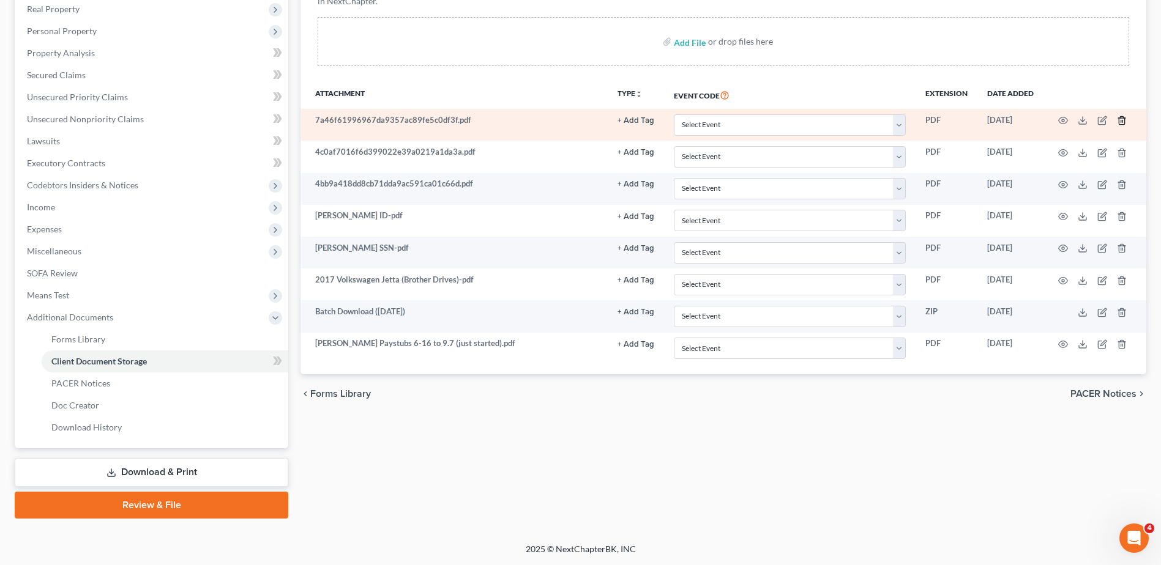
click at [1123, 118] on polyline "button" at bounding box center [1121, 118] width 7 height 0
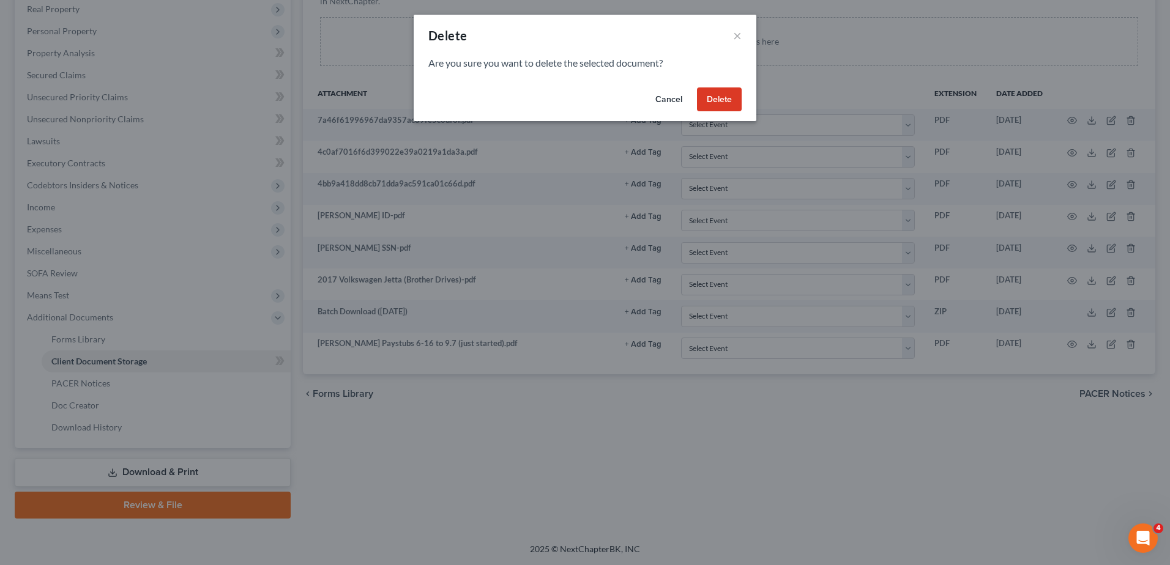
click at [721, 97] on button "Delete" at bounding box center [719, 99] width 45 height 24
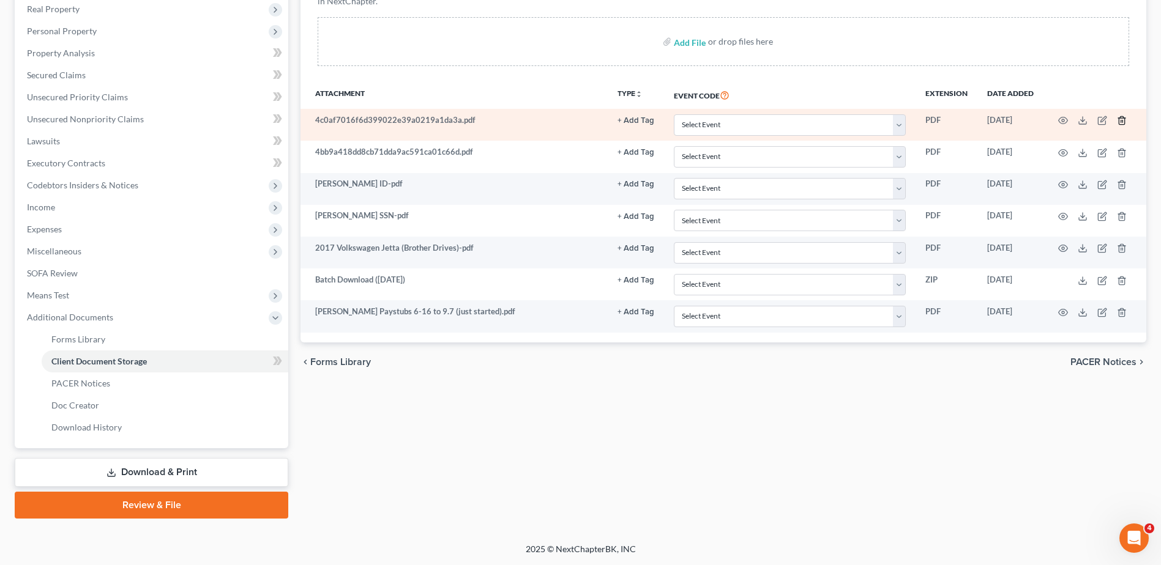
click at [1122, 121] on icon "button" at bounding box center [1122, 121] width 10 height 10
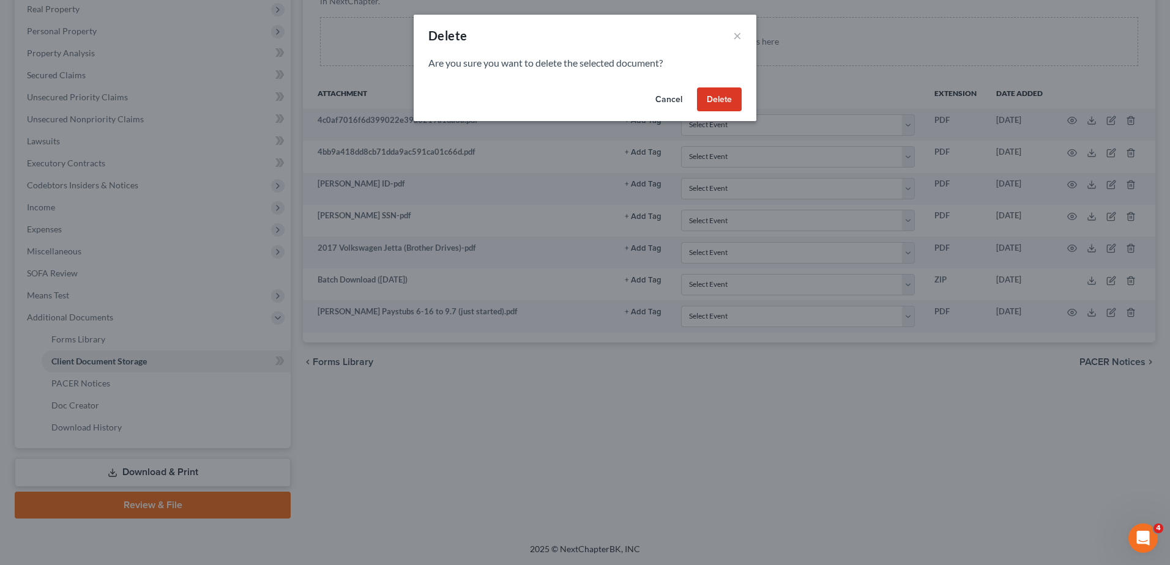
click at [715, 98] on button "Delete" at bounding box center [719, 99] width 45 height 24
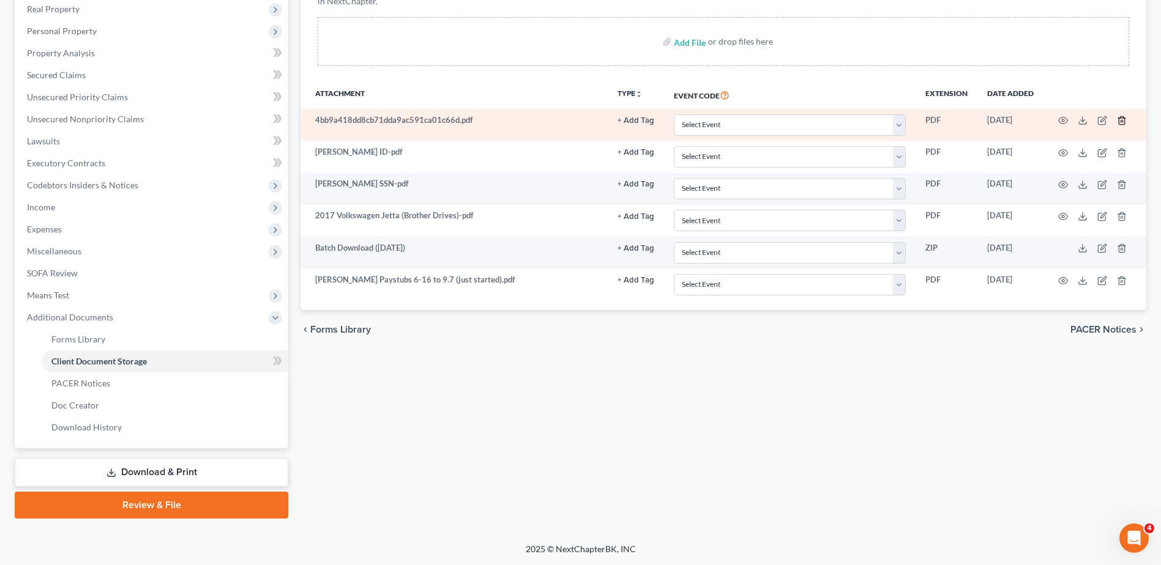
click at [1120, 119] on icon "button" at bounding box center [1122, 121] width 10 height 10
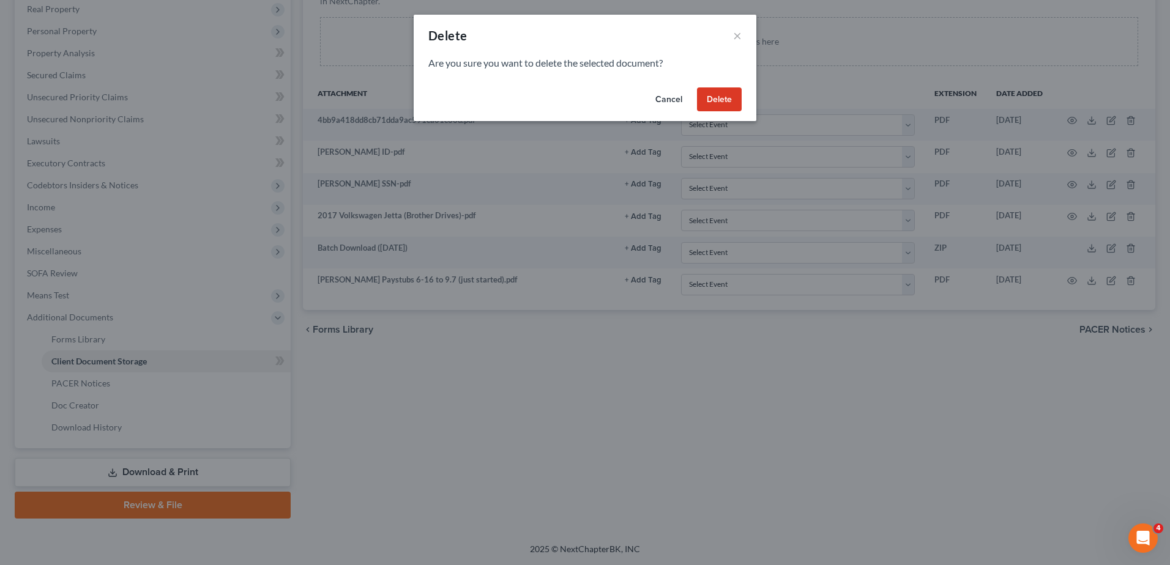
click at [715, 99] on button "Delete" at bounding box center [719, 99] width 45 height 24
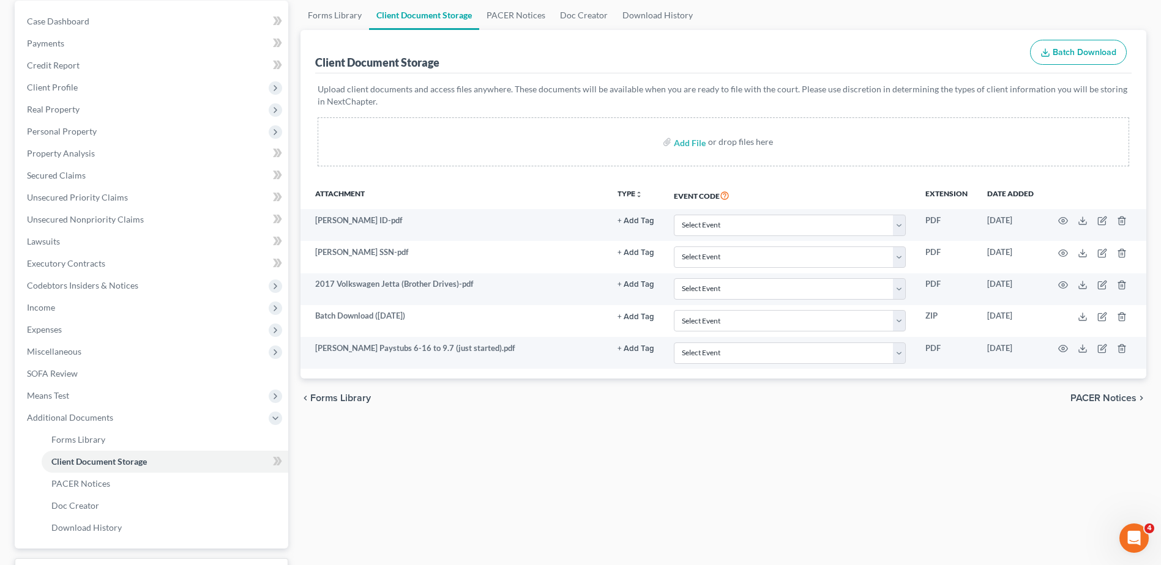
scroll to position [95, 0]
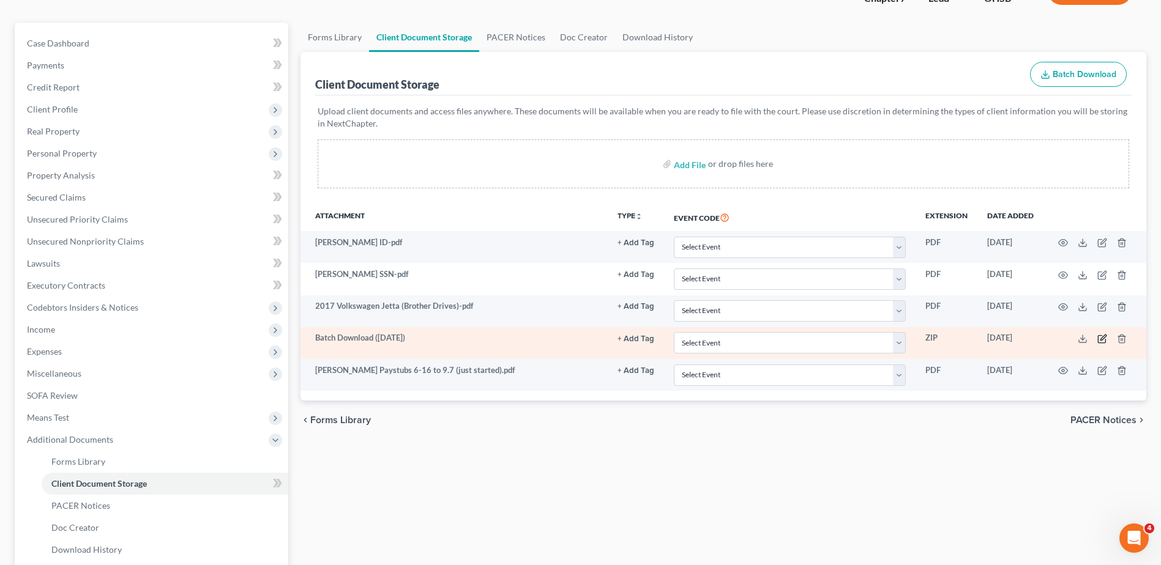
click at [1101, 342] on icon "button" at bounding box center [1102, 339] width 10 height 10
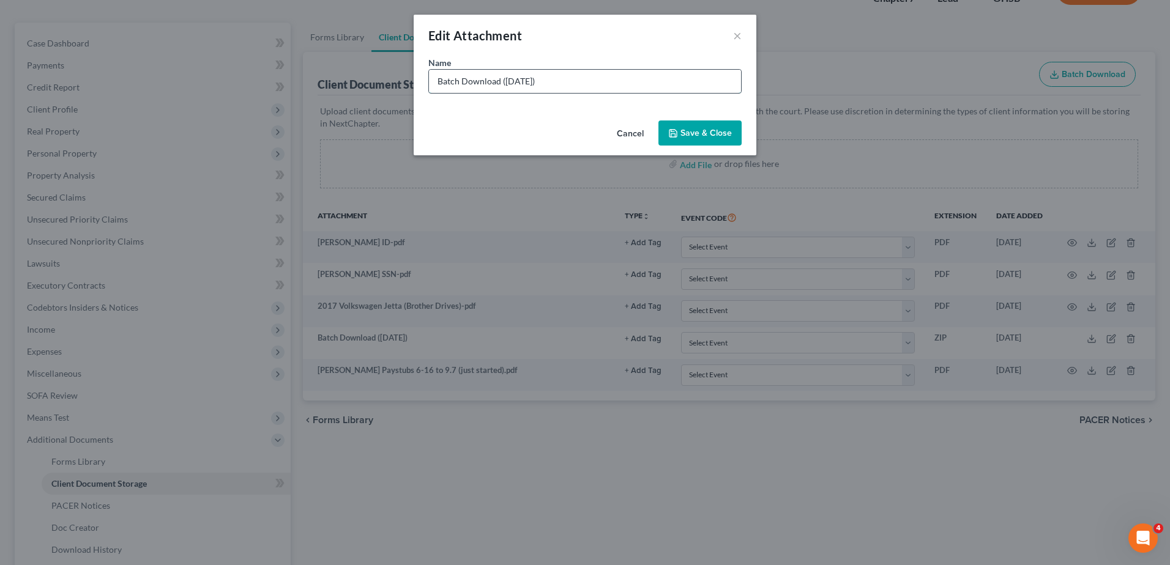
click at [556, 81] on input "Batch Download ([DATE])" at bounding box center [585, 81] width 312 height 23
type input "Batch Download ([DATE]) ([PERSON_NAME] sorted)"
click at [692, 141] on button "Save & Close" at bounding box center [699, 134] width 83 height 26
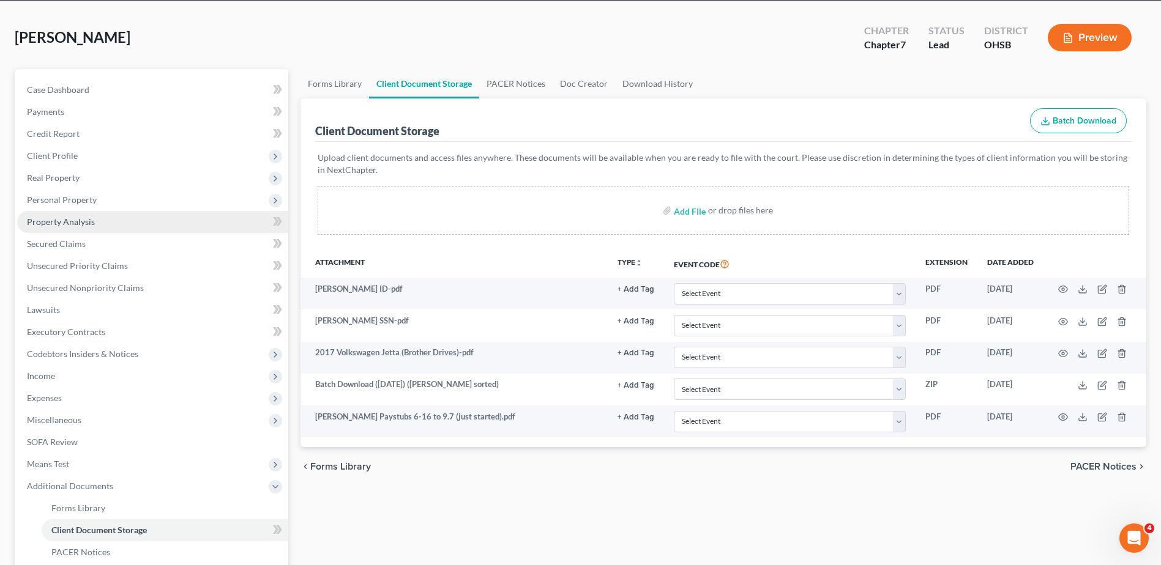
scroll to position [0, 0]
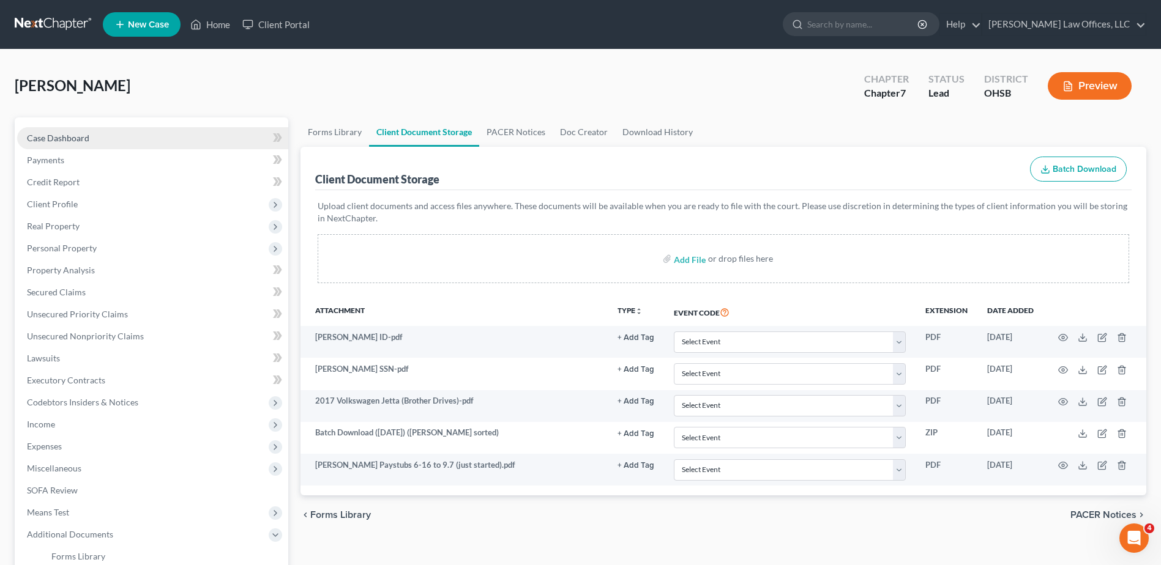
click at [87, 142] on span "Case Dashboard" at bounding box center [58, 138] width 62 height 10
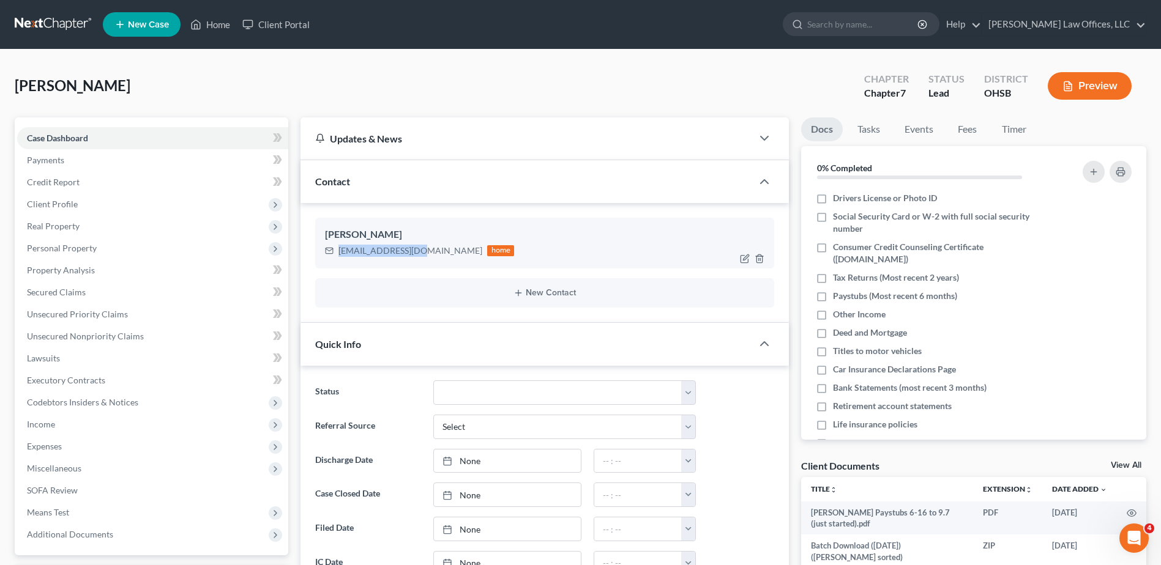
drag, startPoint x: 415, startPoint y: 251, endPoint x: 333, endPoint y: 251, distance: 82.0
click at [333, 251] on div "[EMAIL_ADDRESS][DOMAIN_NAME] home" at bounding box center [419, 251] width 189 height 16
copy div "[EMAIL_ADDRESS][DOMAIN_NAME]"
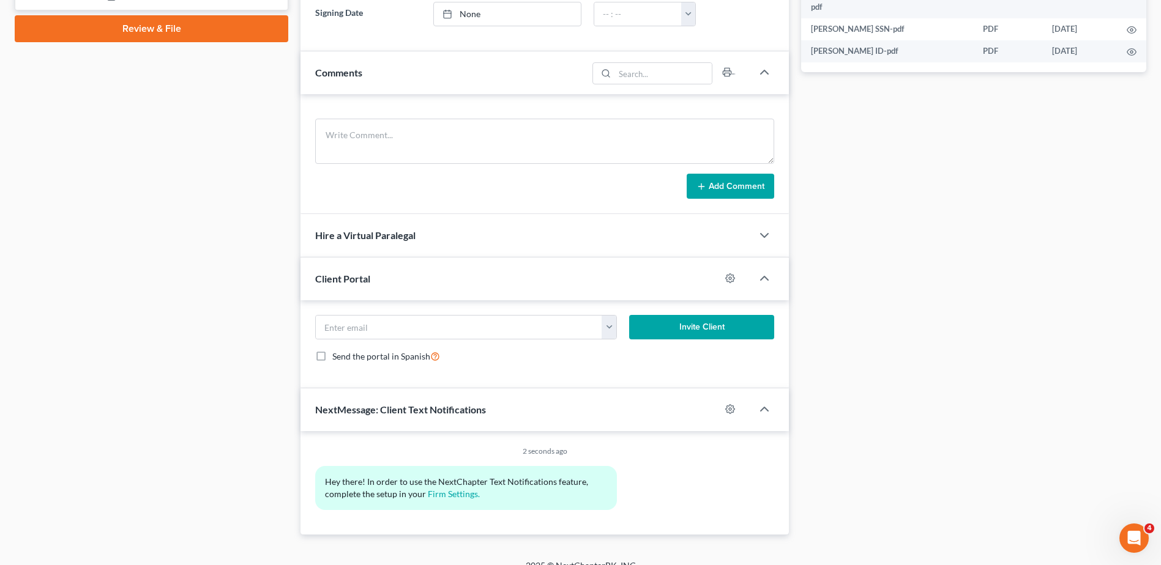
scroll to position [600, 0]
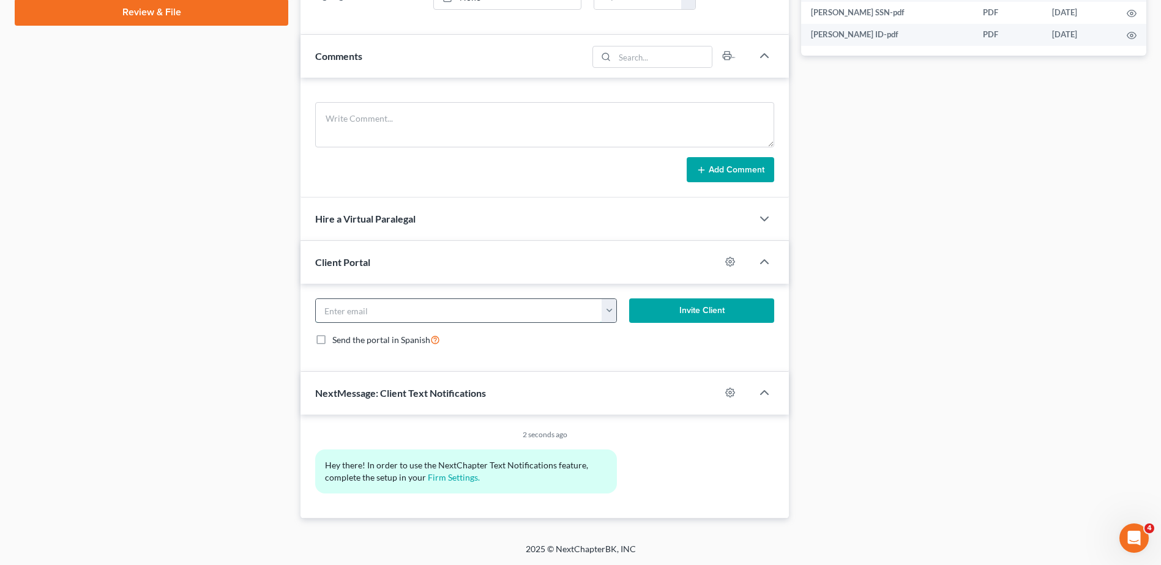
paste input "[EMAIL_ADDRESS][DOMAIN_NAME]"
type input "[EMAIL_ADDRESS][DOMAIN_NAME]"
click at [689, 311] on button "Invite Client" at bounding box center [701, 311] width 145 height 24
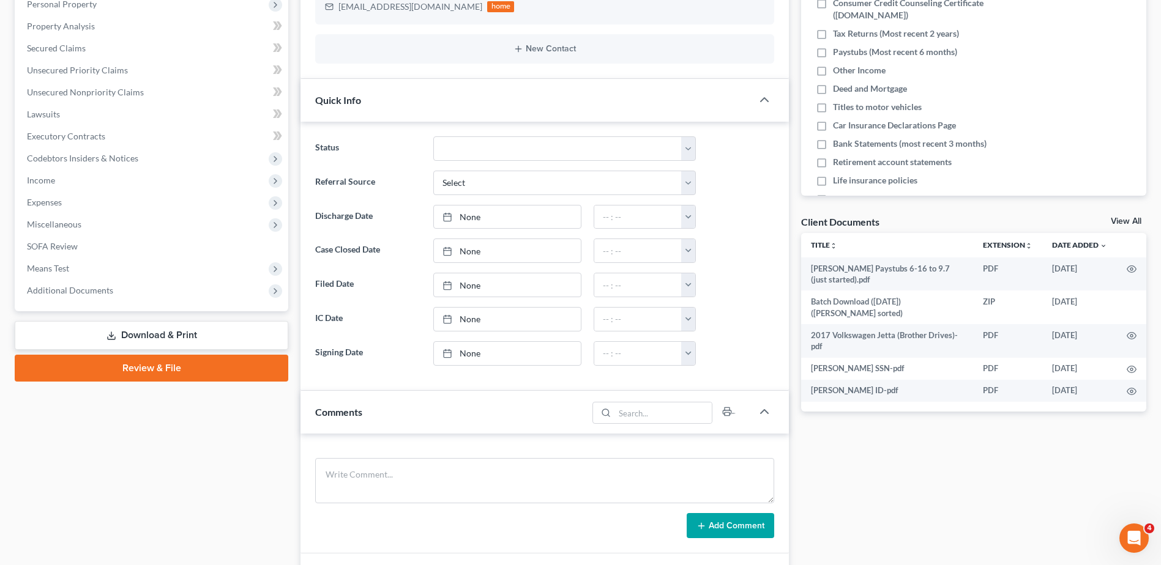
scroll to position [0, 0]
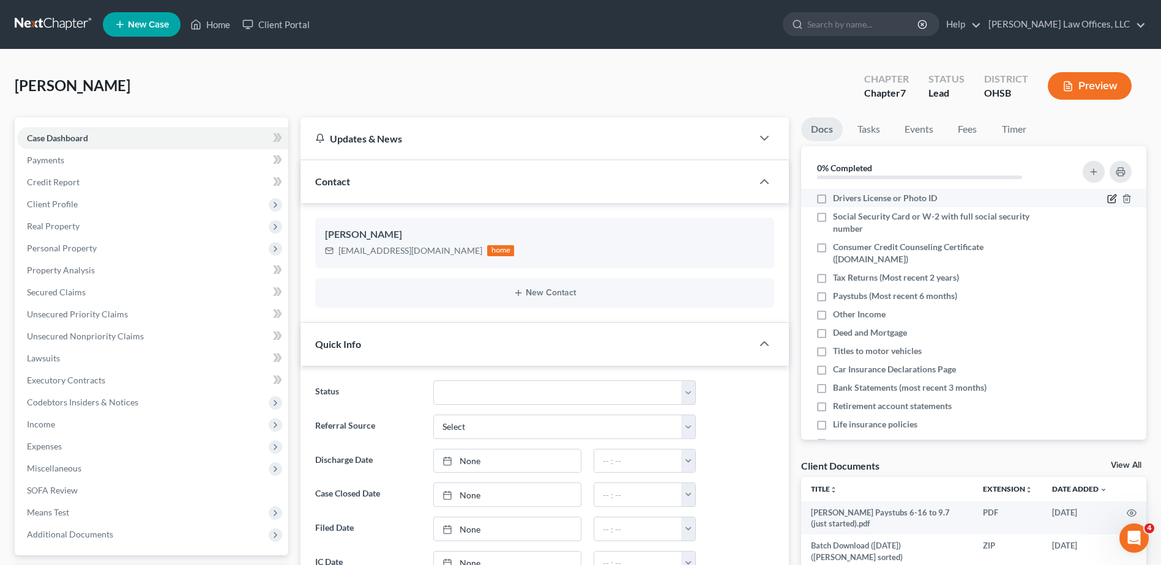
click at [1110, 196] on icon "button" at bounding box center [1113, 198] width 6 height 6
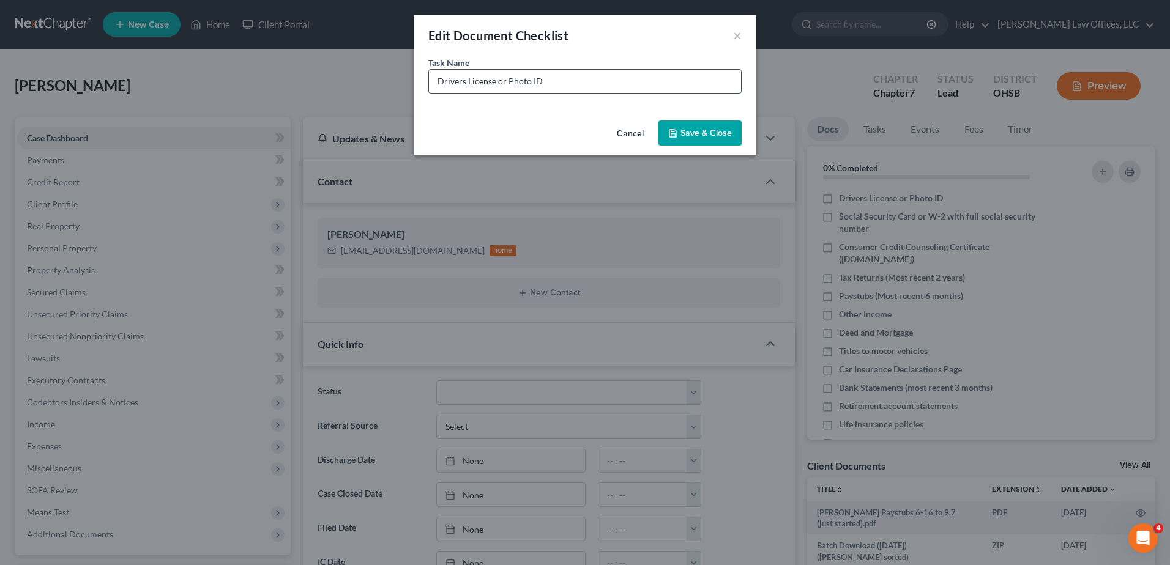
click at [564, 84] on input "Drivers License or Photo ID" at bounding box center [585, 81] width 312 height 23
type input "Drivers License or Photo ID (Need [PERSON_NAME])"
click at [691, 130] on button "Save & Close" at bounding box center [699, 134] width 83 height 26
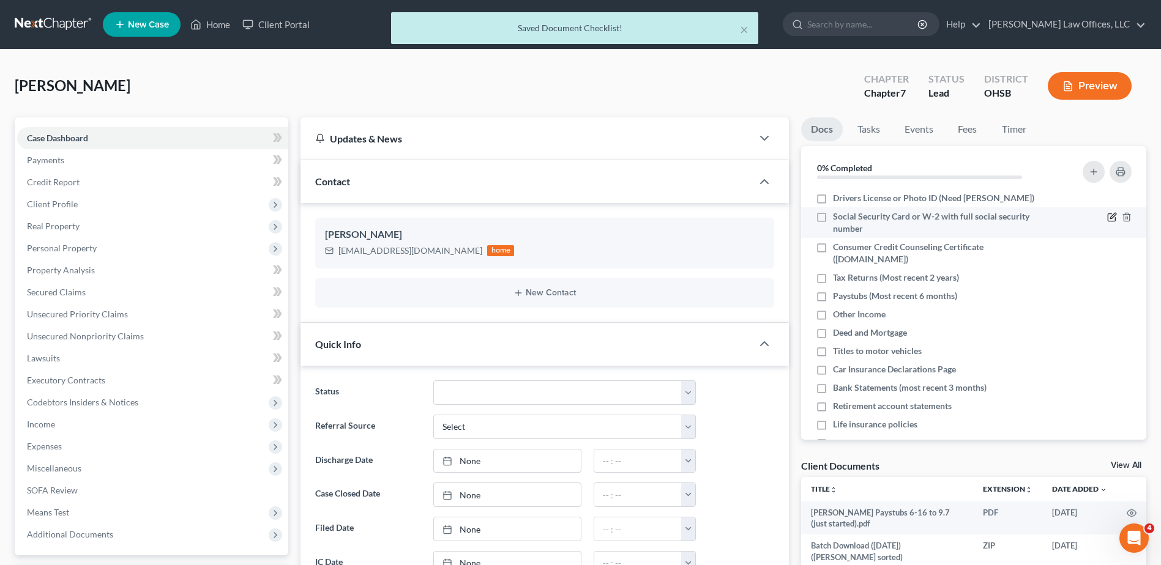
click at [1107, 217] on icon "button" at bounding box center [1112, 217] width 10 height 10
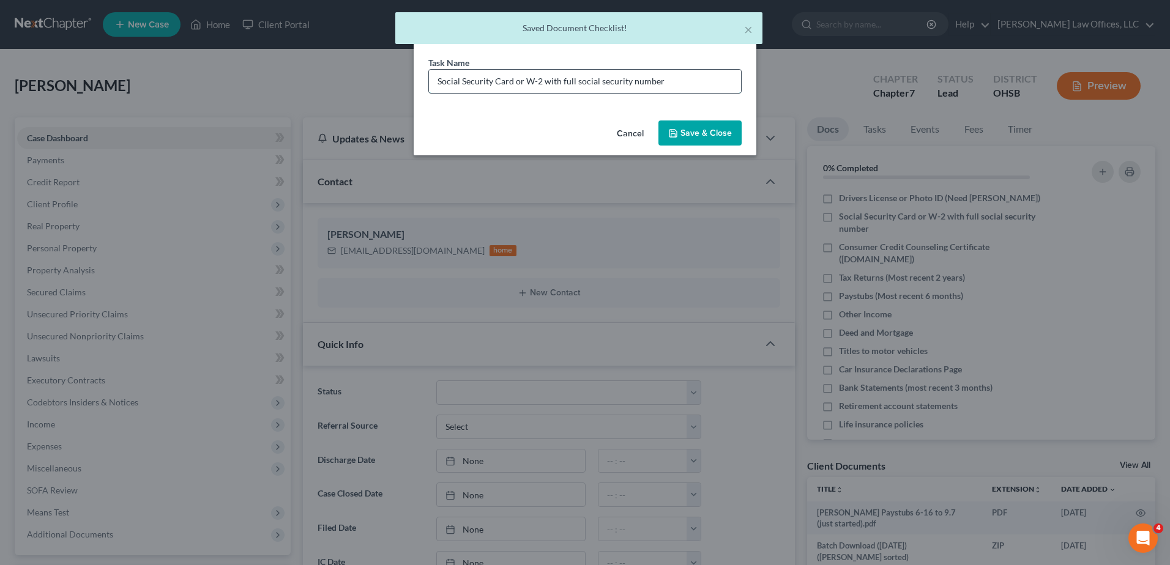
click at [676, 82] on input "Social Security Card or W-2 with full social security number" at bounding box center [585, 81] width 312 height 23
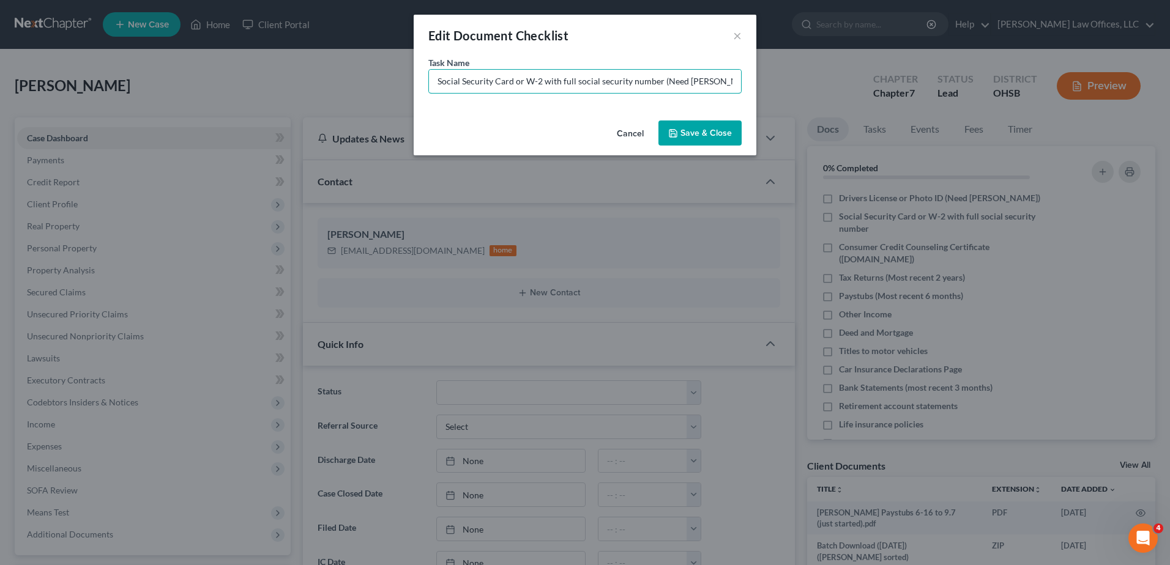
type input "Social Security Card or W-2 with full social security number (Need [PERSON_NAME…"
click at [694, 134] on button "Save & Close" at bounding box center [699, 134] width 83 height 26
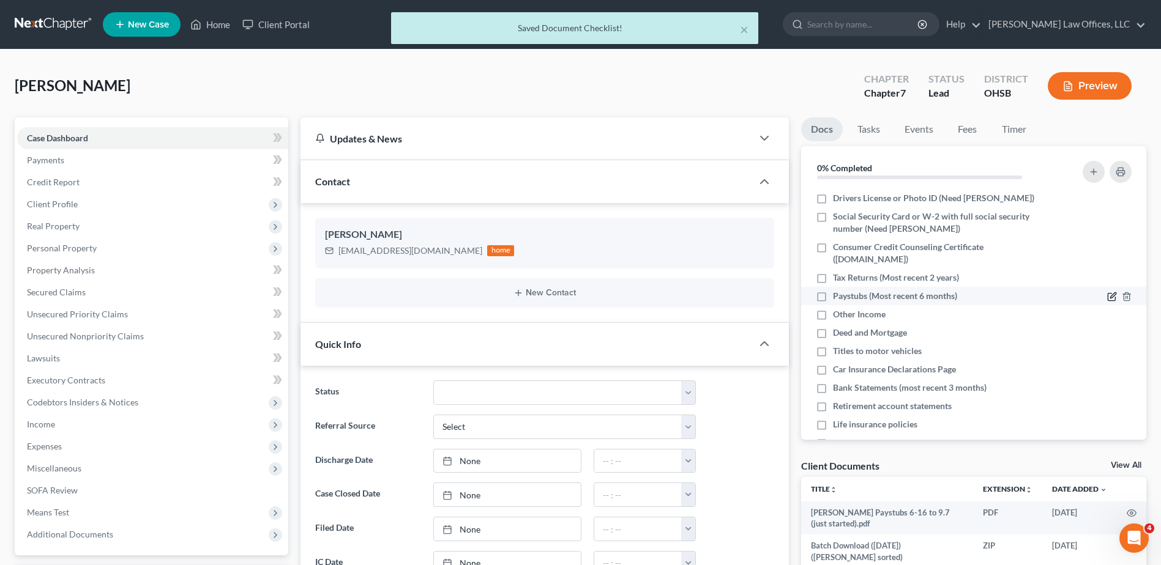
click at [1107, 296] on icon "button" at bounding box center [1112, 297] width 10 height 10
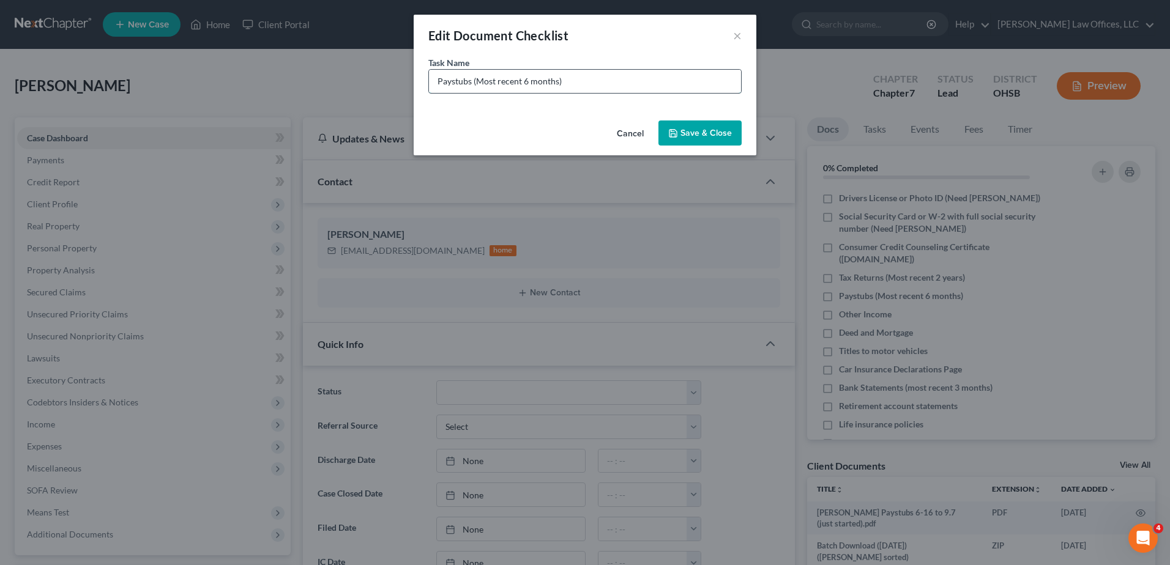
drag, startPoint x: 556, startPoint y: 82, endPoint x: 478, endPoint y: 83, distance: 77.7
click at [478, 83] on input "Paystubs (Most recent 6 months)" at bounding box center [585, 81] width 312 height 23
type input "Paystubs (Need [PERSON_NAME])"
click at [682, 124] on button "Save & Close" at bounding box center [699, 134] width 83 height 26
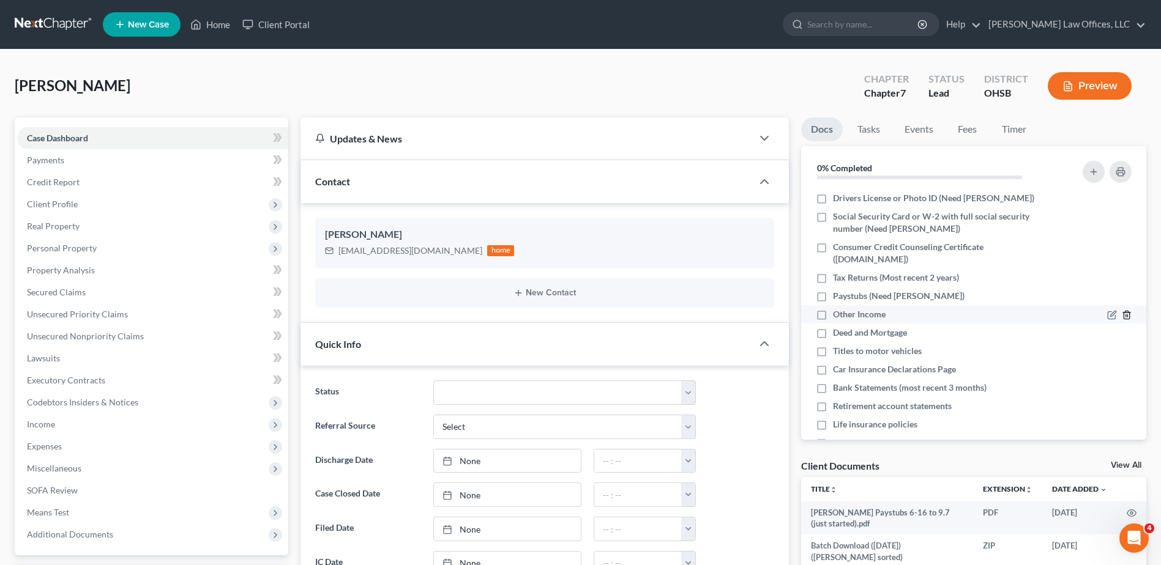
click at [1123, 313] on polyline "button" at bounding box center [1126, 313] width 7 height 0
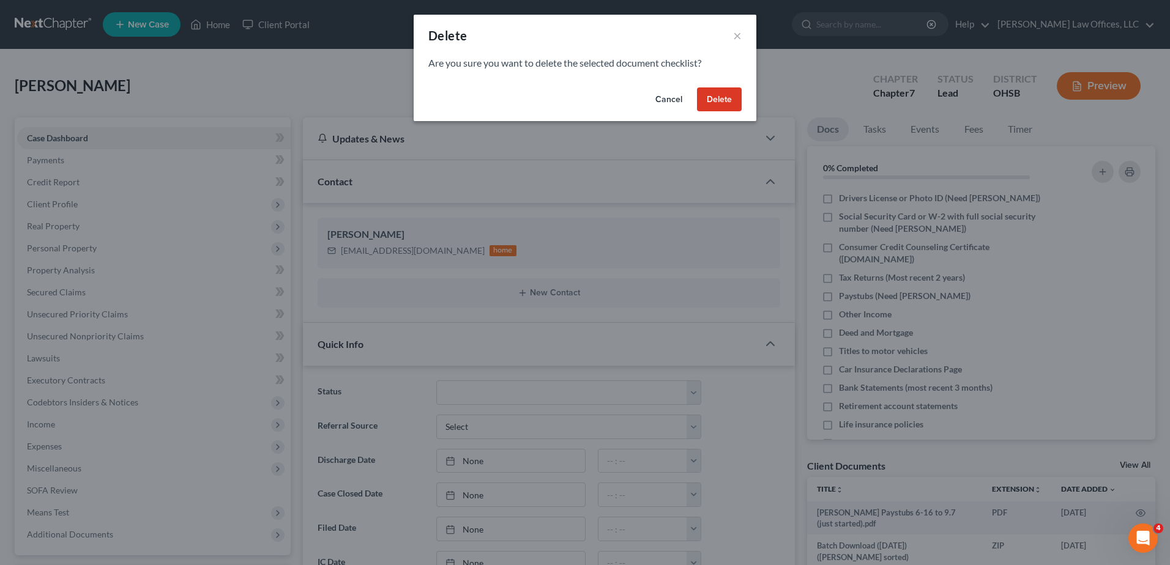
click at [724, 103] on button "Delete" at bounding box center [719, 99] width 45 height 24
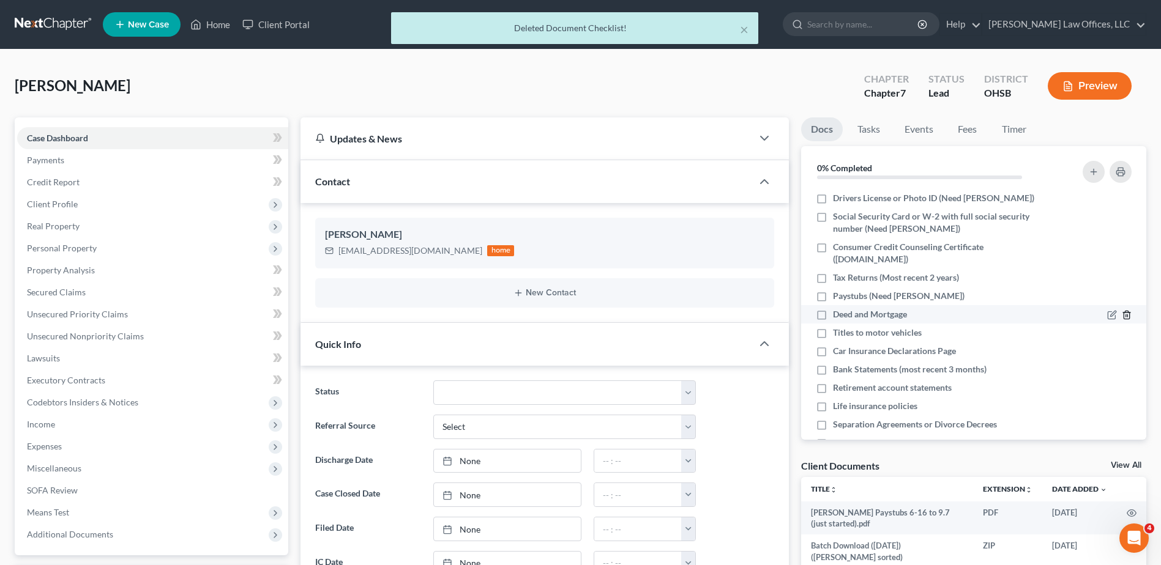
click at [1123, 313] on polyline "button" at bounding box center [1126, 313] width 7 height 0
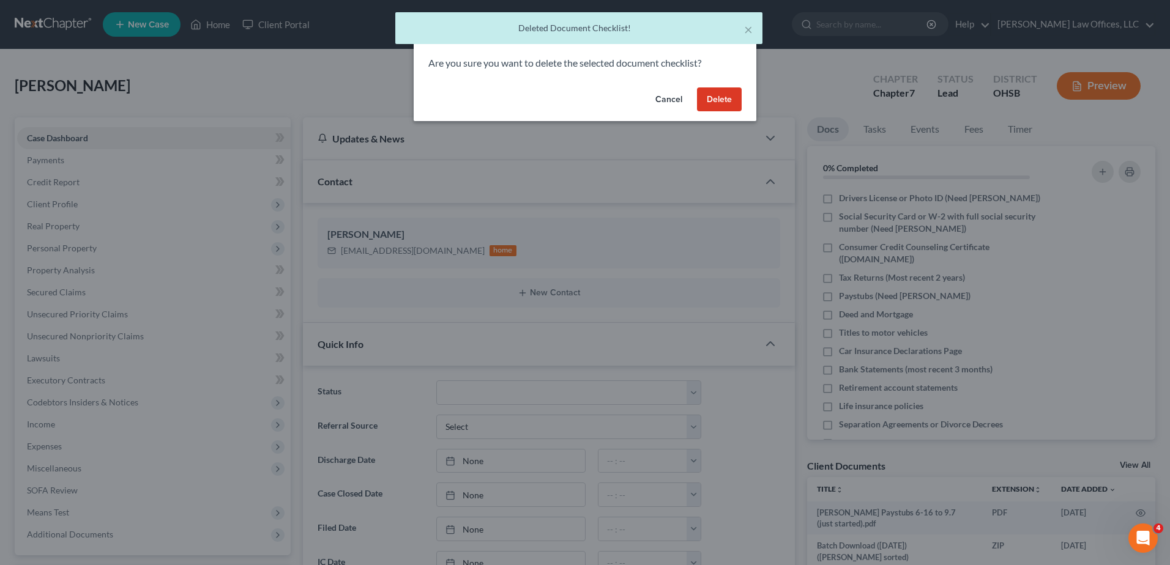
click at [710, 100] on button "Delete" at bounding box center [719, 99] width 45 height 24
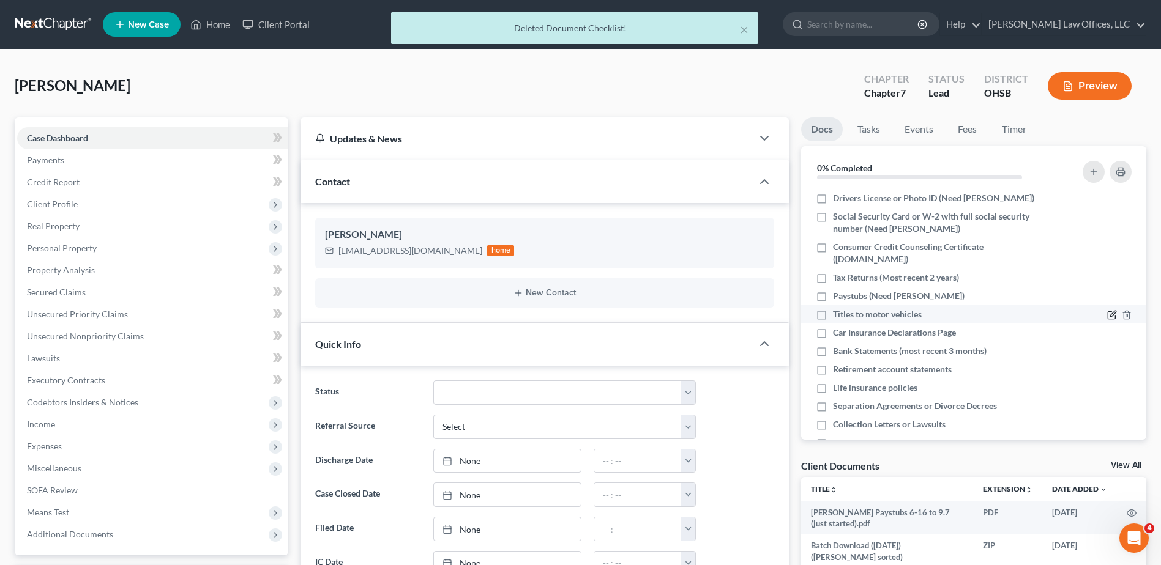
click at [1107, 315] on icon "button" at bounding box center [1112, 315] width 10 height 10
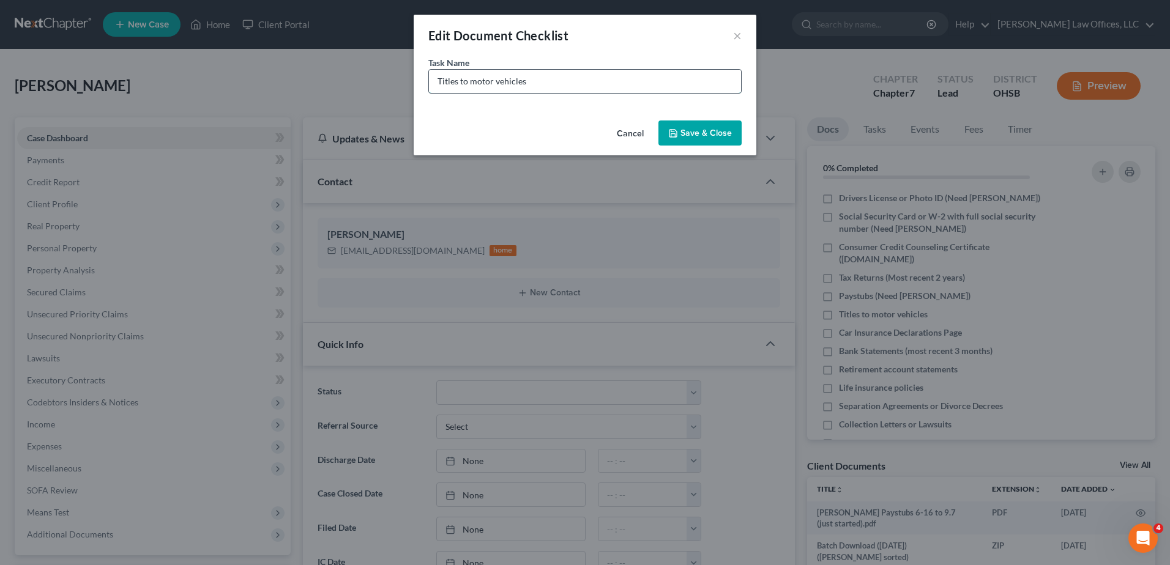
drag, startPoint x: 537, startPoint y: 81, endPoint x: 469, endPoint y: 84, distance: 67.4
click at [469, 84] on input "Titles to motor vehicles" at bounding box center [585, 81] width 312 height 23
type input "Titles to Chevy Equinox & GMC Terrain"
click at [720, 135] on button "Save & Close" at bounding box center [699, 134] width 83 height 26
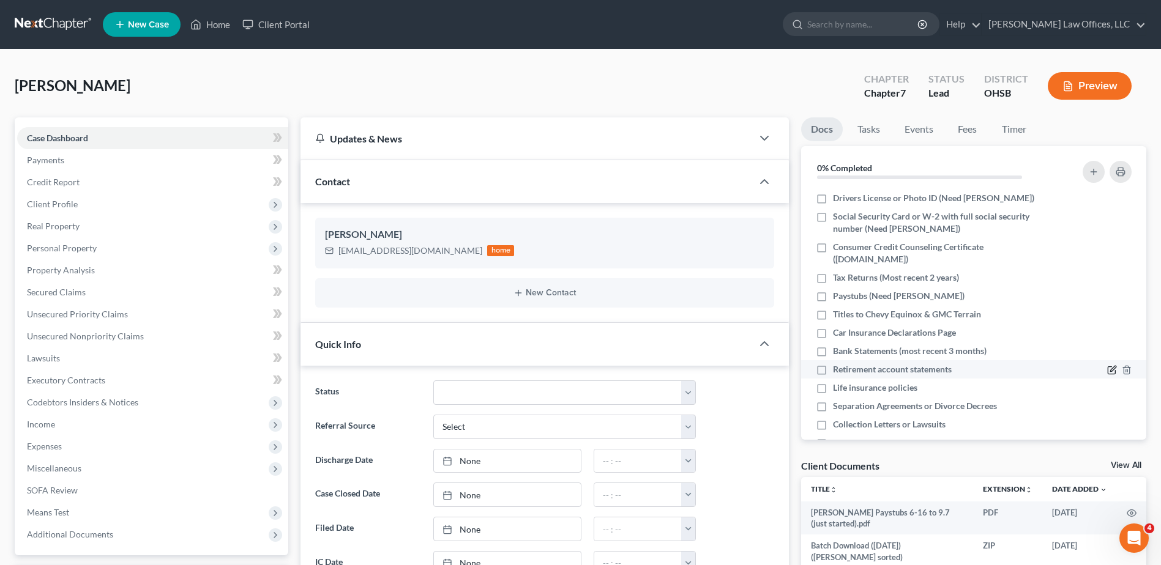
click at [1110, 368] on icon "button" at bounding box center [1113, 370] width 6 height 6
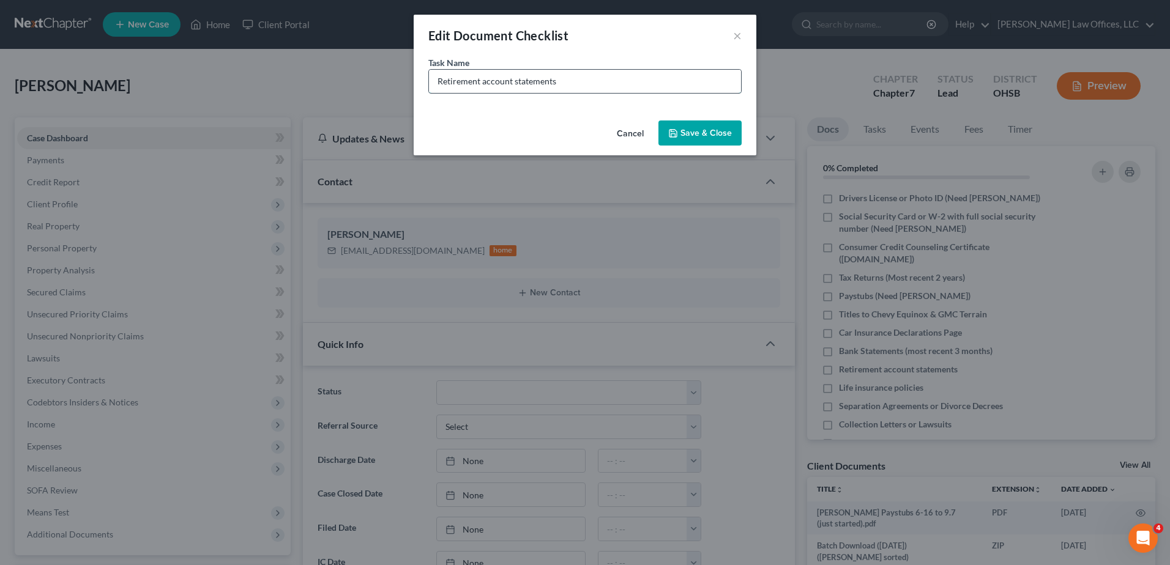
click at [436, 82] on input "Retirement account statements" at bounding box center [585, 81] width 312 height 23
click at [563, 81] on input "Do they have Retirement account statements" at bounding box center [585, 81] width 312 height 23
type input "Do they have Retirement accounts?"
click at [713, 128] on button "Save & Close" at bounding box center [699, 134] width 83 height 26
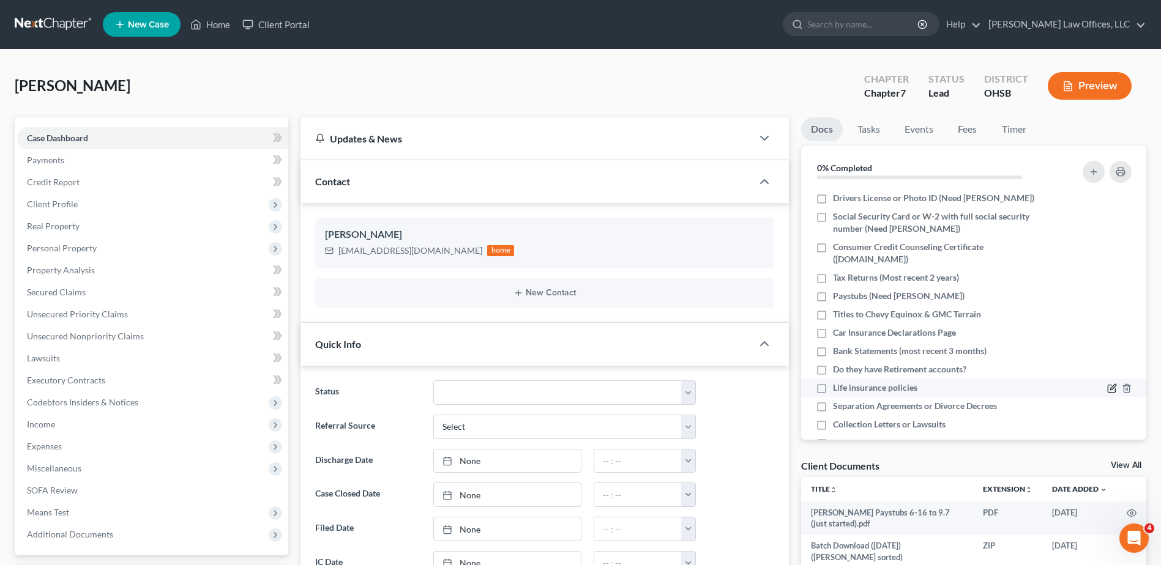
click at [1110, 387] on icon "button" at bounding box center [1113, 388] width 6 height 6
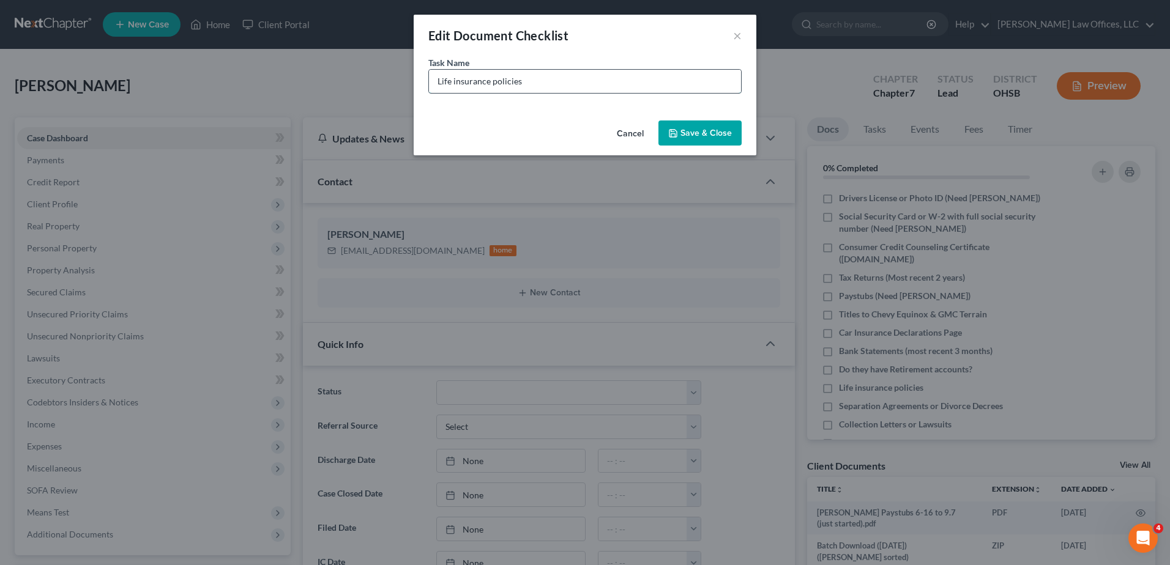
click at [437, 84] on input "Life insurance policies" at bounding box center [585, 81] width 312 height 23
drag, startPoint x: 570, startPoint y: 82, endPoint x: 542, endPoint y: 83, distance: 28.2
click at [542, 83] on input "Do they have Life insurance policies" at bounding box center [585, 81] width 312 height 23
type input "Do they have Life insurance outside of work"
click at [699, 131] on button "Save & Close" at bounding box center [699, 134] width 83 height 26
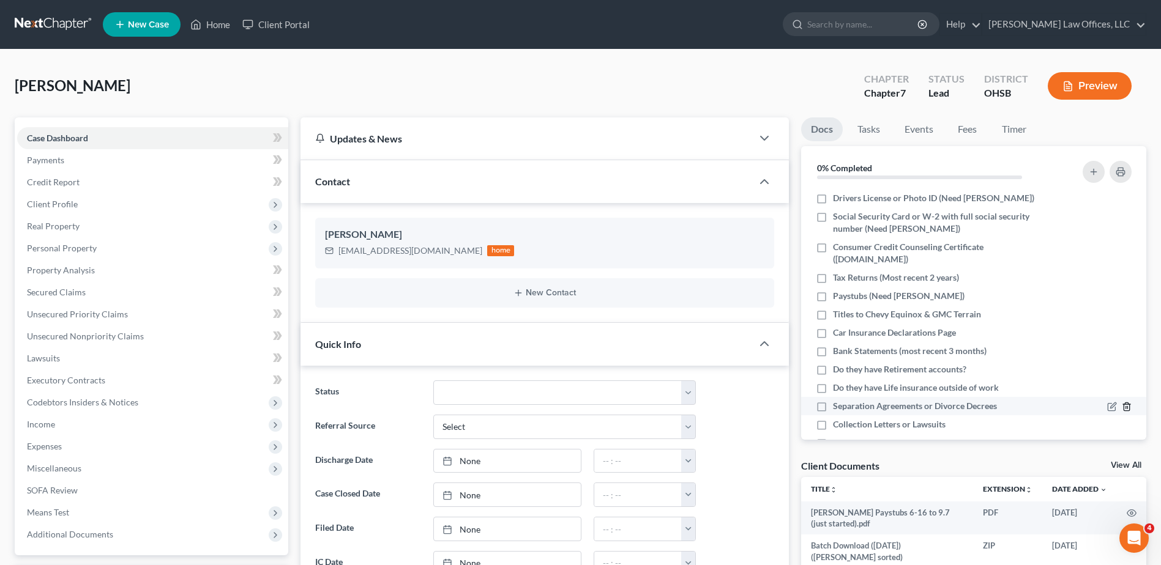
click at [1122, 406] on icon "button" at bounding box center [1127, 407] width 10 height 10
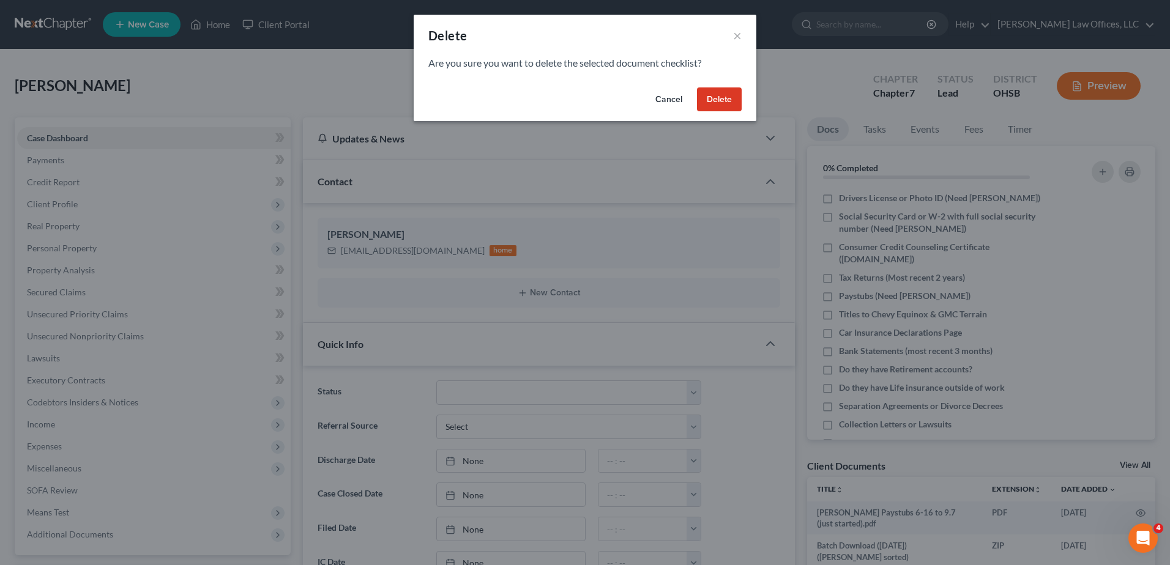
click at [712, 100] on button "Delete" at bounding box center [719, 99] width 45 height 24
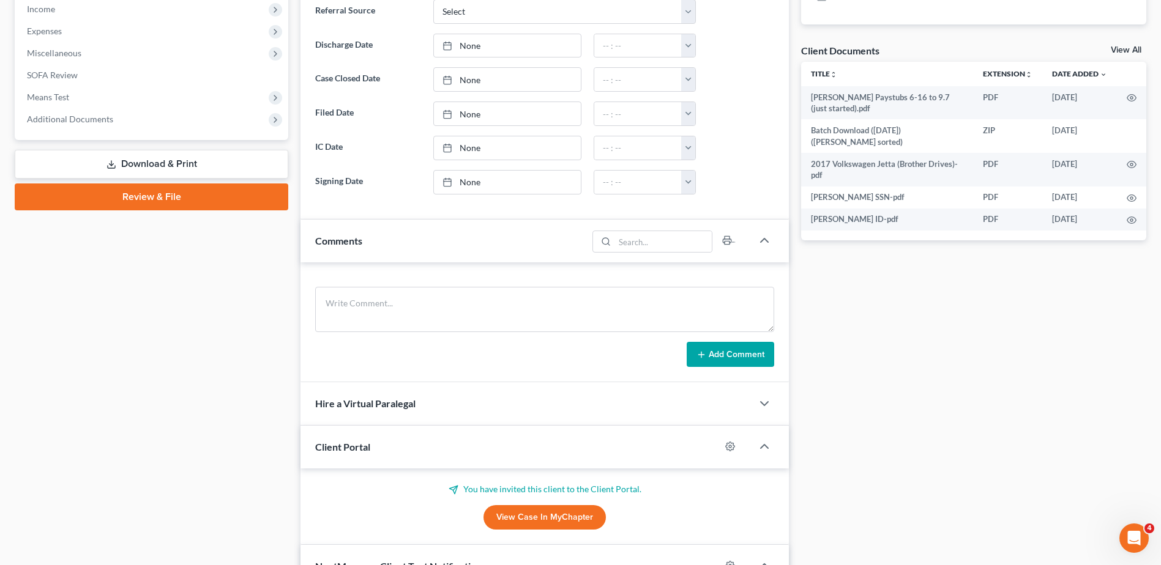
scroll to position [428, 0]
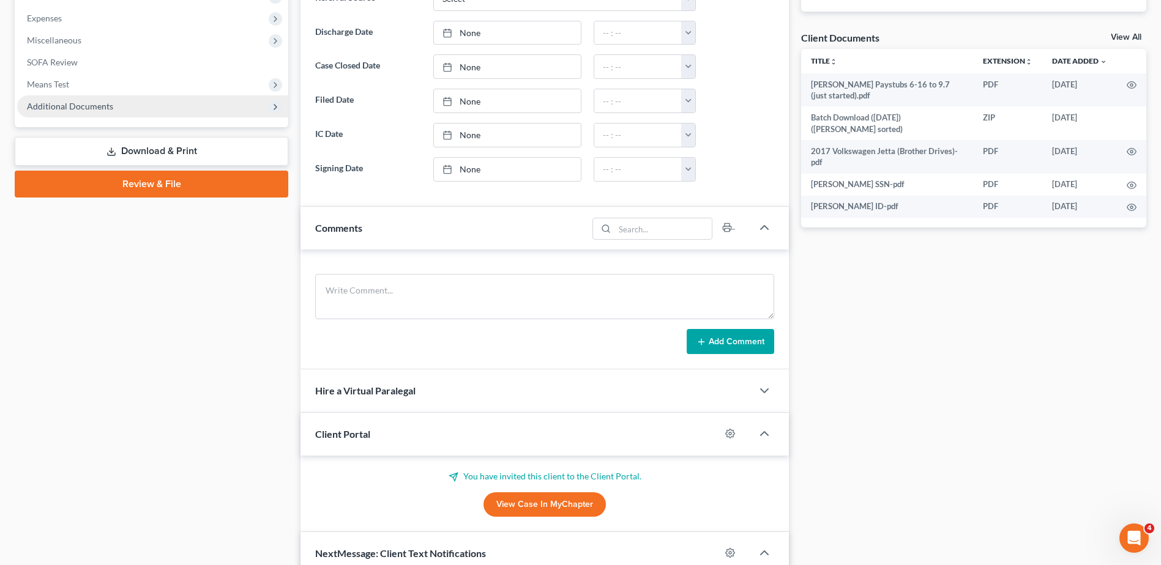
click at [98, 105] on span "Additional Documents" at bounding box center [70, 106] width 86 height 10
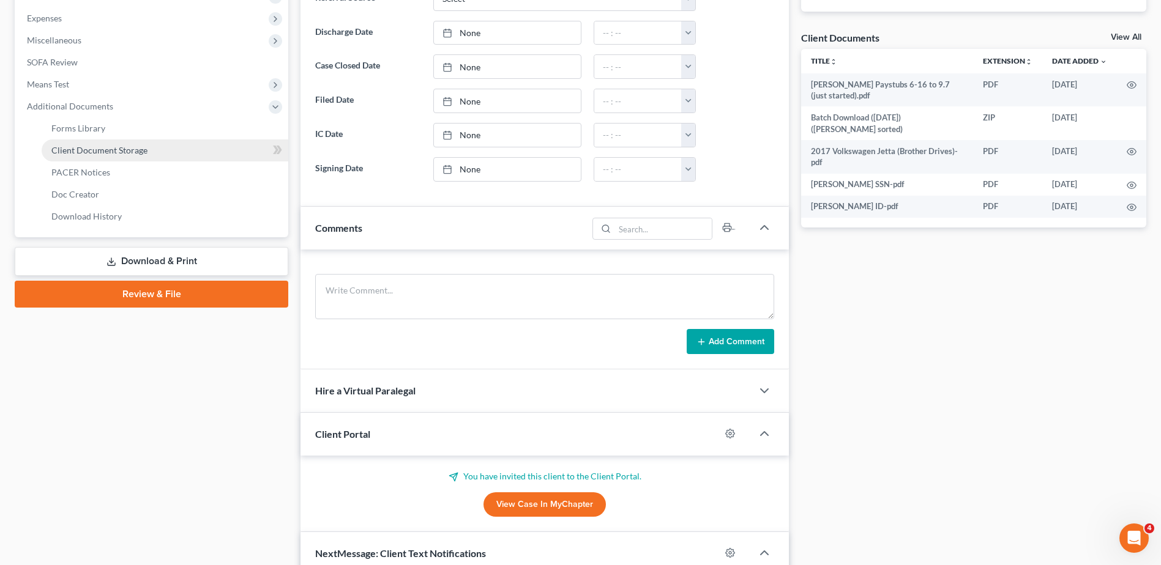
click at [95, 146] on span "Client Document Storage" at bounding box center [99, 150] width 96 height 10
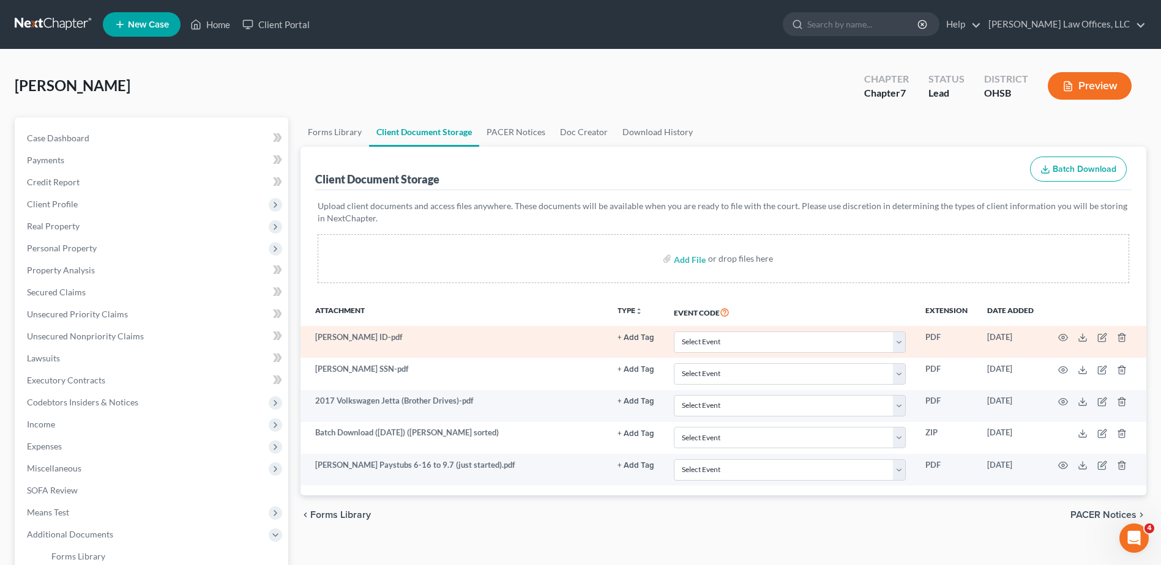
click at [627, 334] on button "+ Add Tag" at bounding box center [635, 338] width 37 height 8
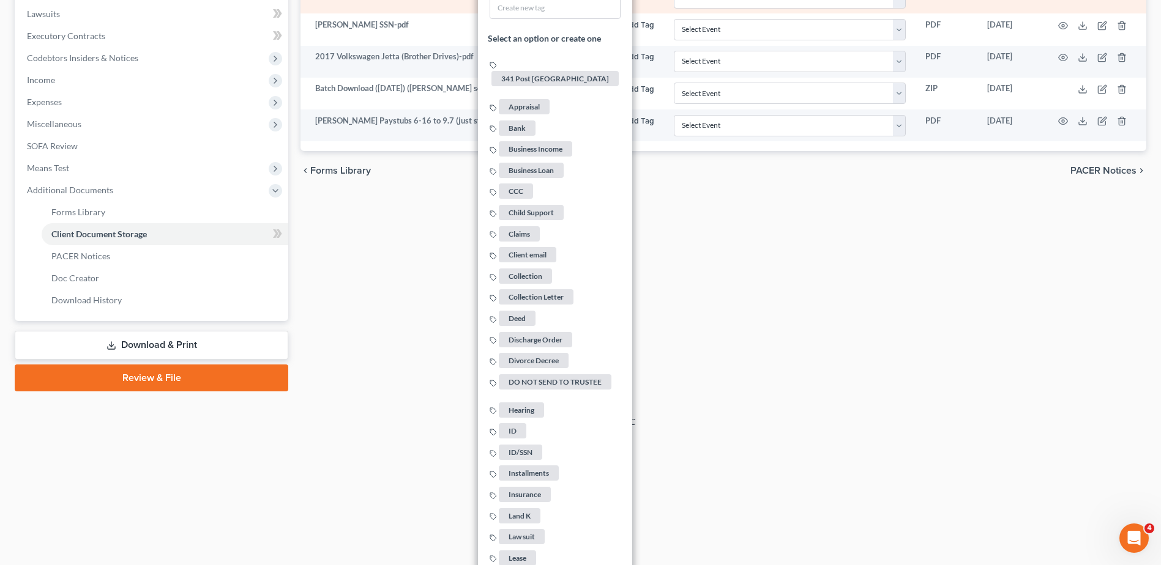
scroll to position [367, 0]
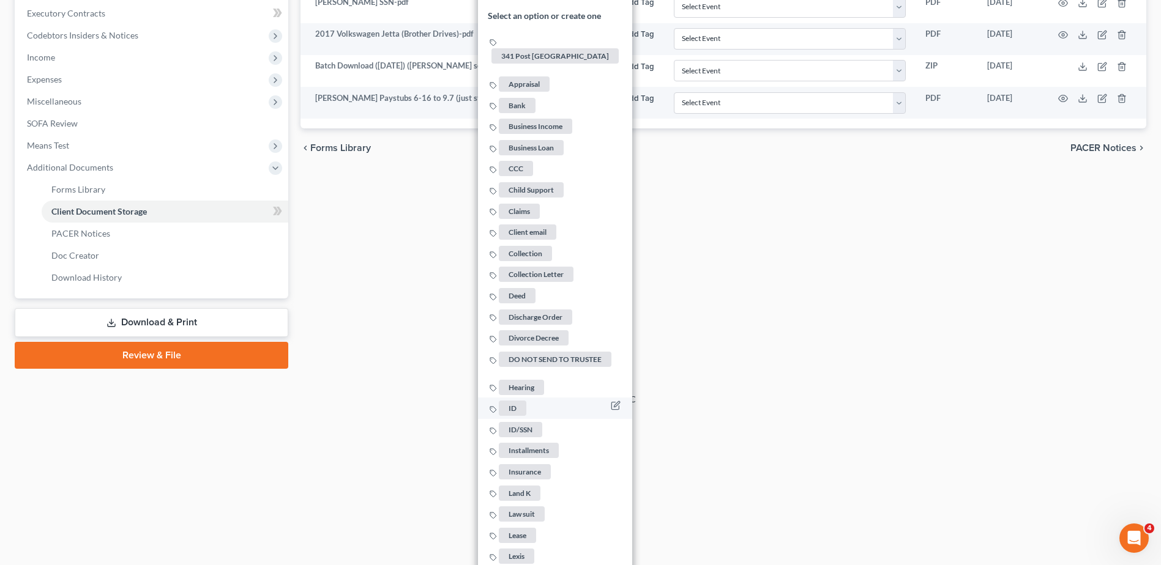
click at [516, 401] on span "ID" at bounding box center [513, 408] width 28 height 15
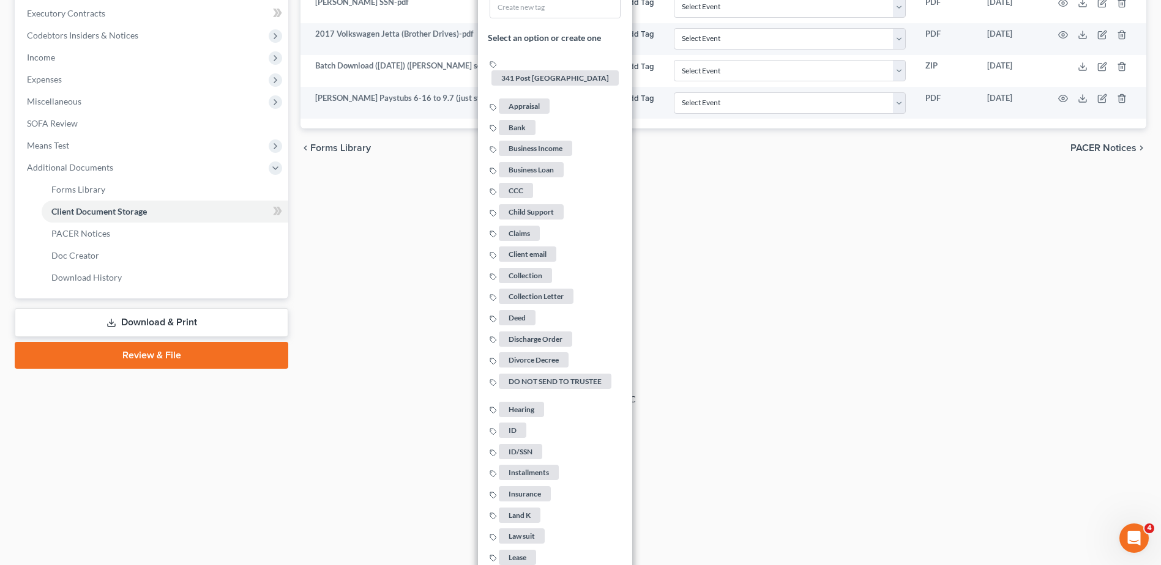
click at [783, 351] on div "Forms Library Client Document Storage PACER Notices Doc Creator Download Histor…" at bounding box center [723, 59] width 858 height 619
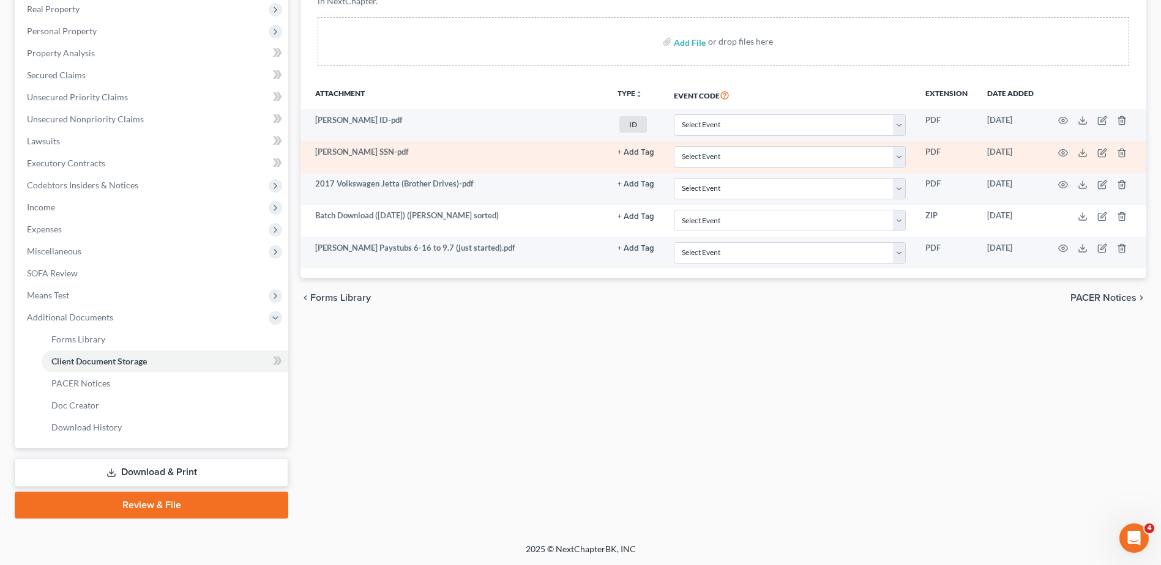
click at [631, 152] on button "+ Add Tag" at bounding box center [635, 153] width 37 height 8
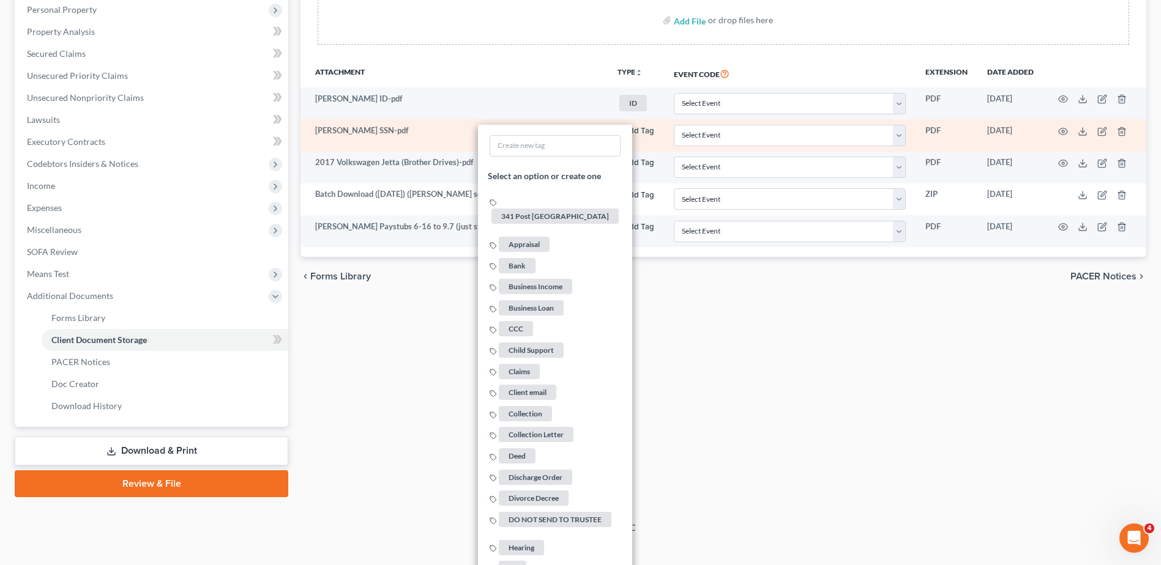
scroll to position [865, 0]
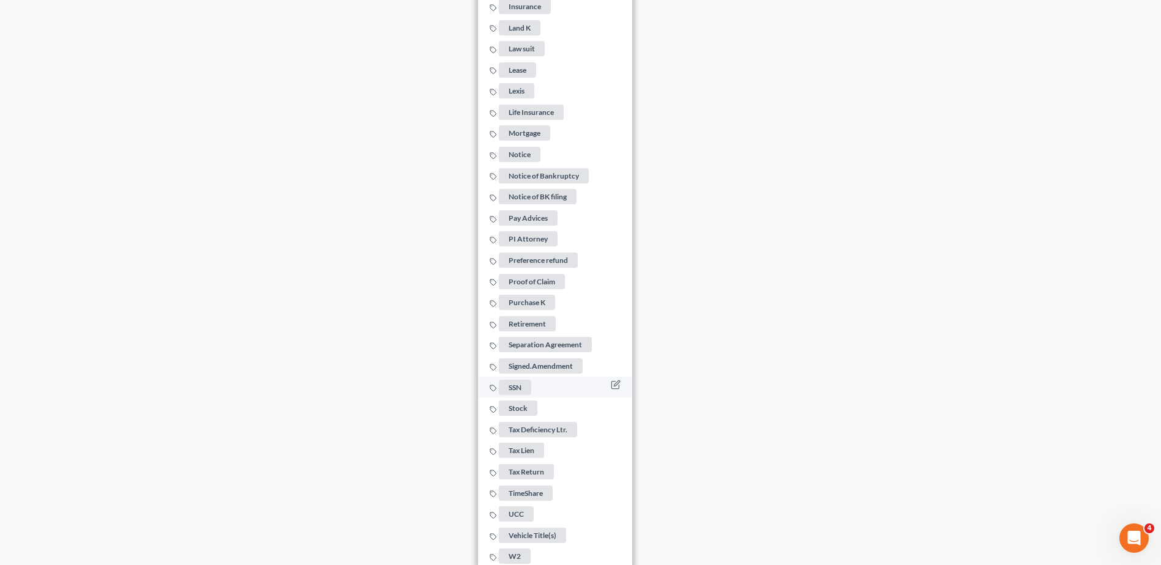
click at [521, 380] on span "SSN" at bounding box center [515, 387] width 32 height 15
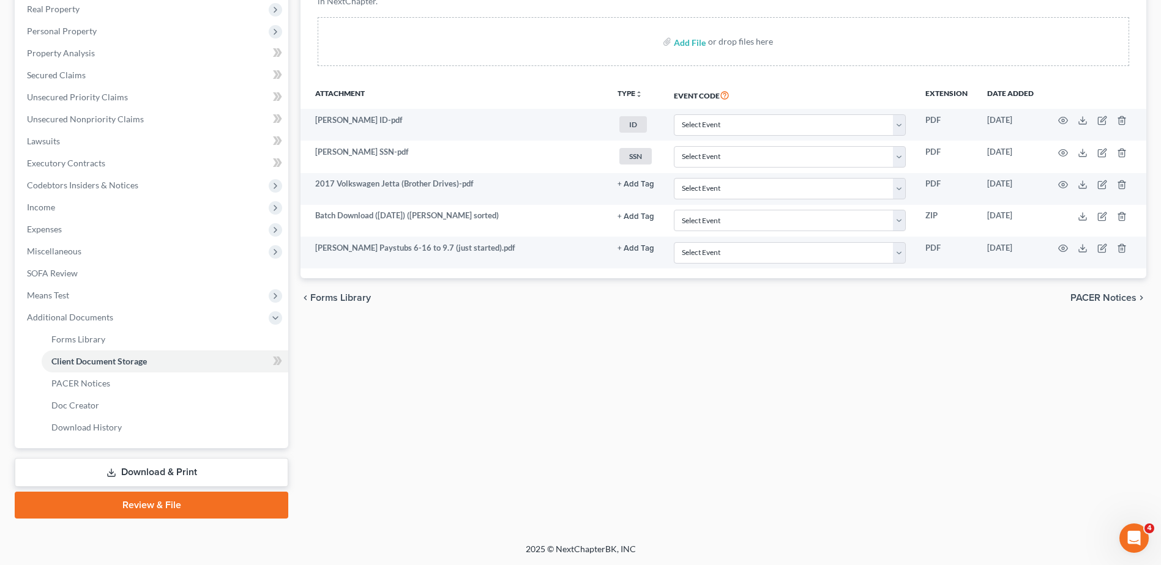
scroll to position [217, 0]
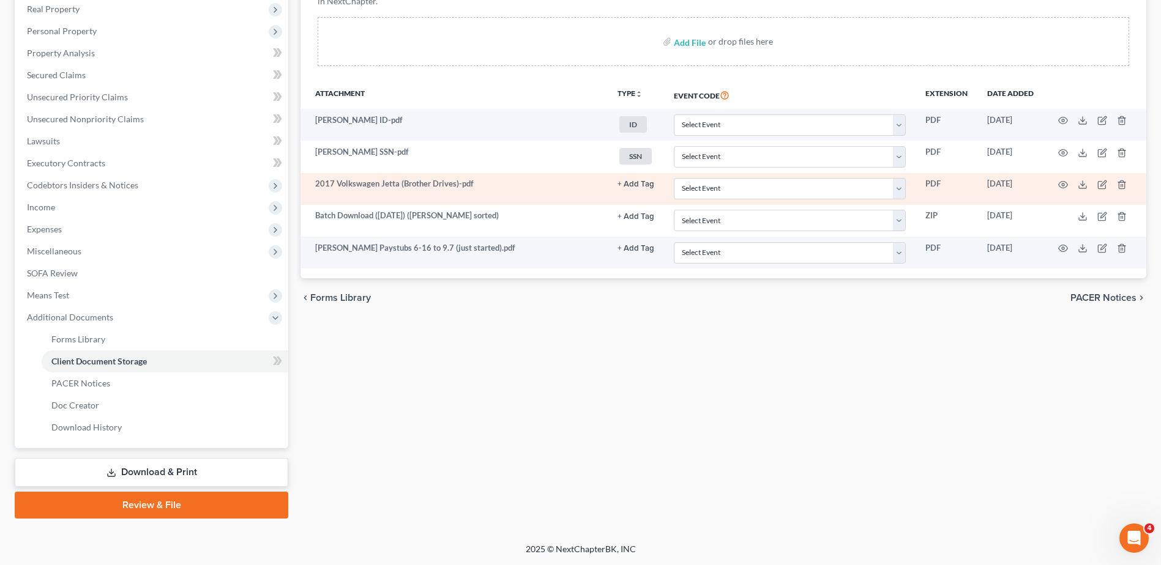
click at [636, 184] on button "+ Add Tag" at bounding box center [635, 185] width 37 height 8
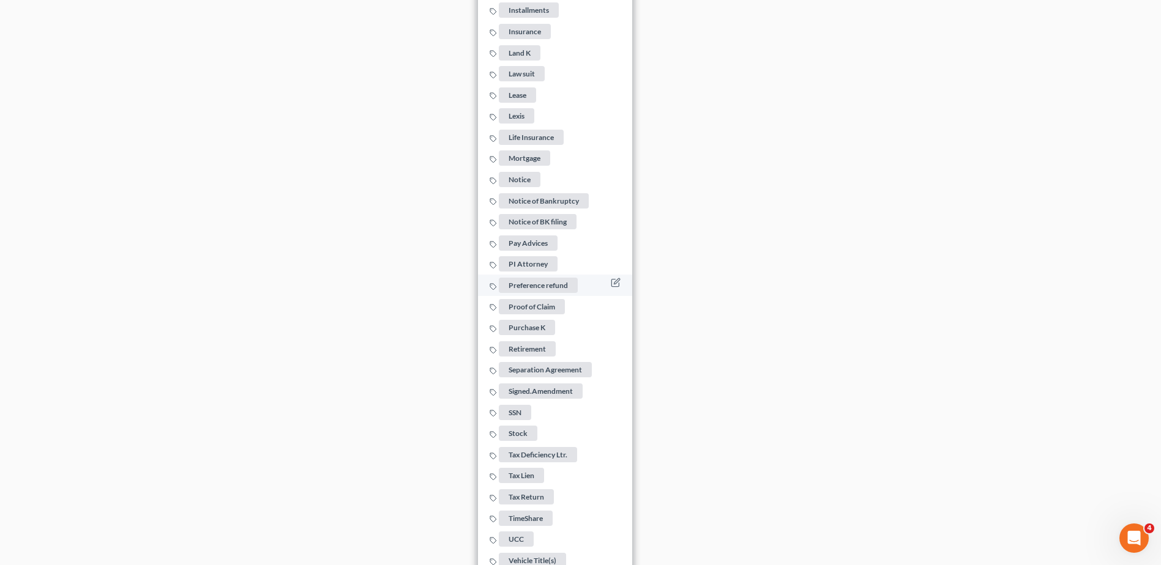
scroll to position [896, 0]
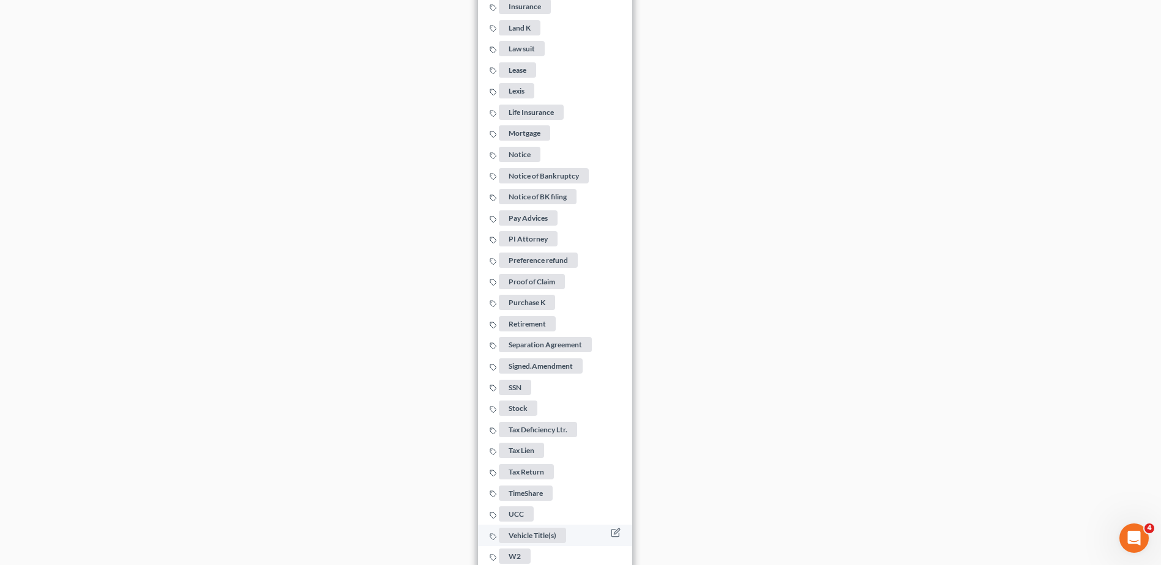
click at [526, 528] on span "Vehicle Title(s)" at bounding box center [532, 535] width 67 height 15
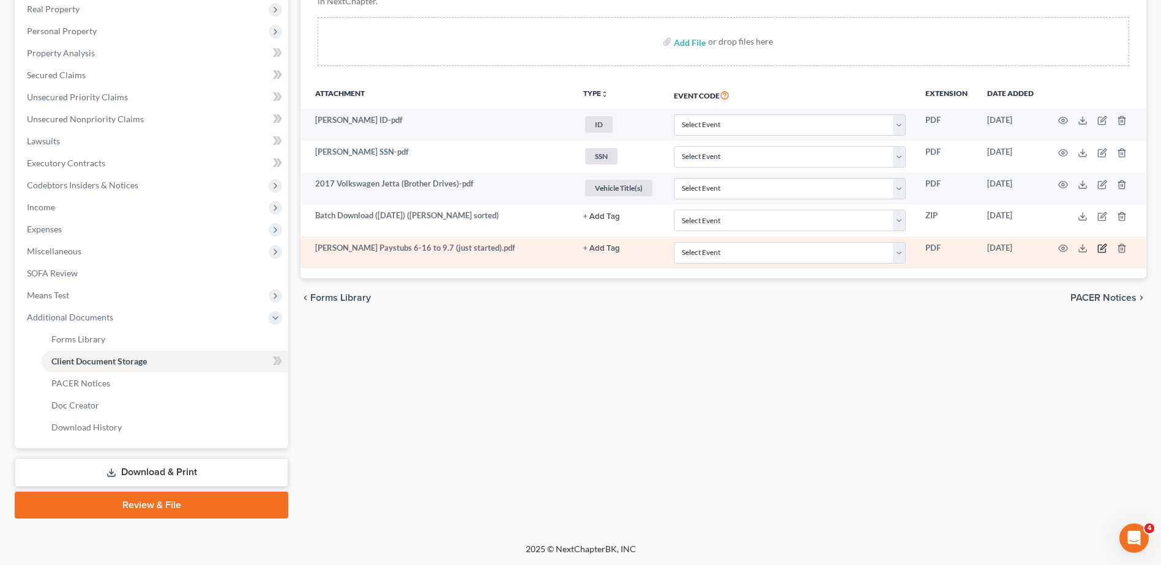
click at [1101, 249] on icon "button" at bounding box center [1103, 248] width 6 height 6
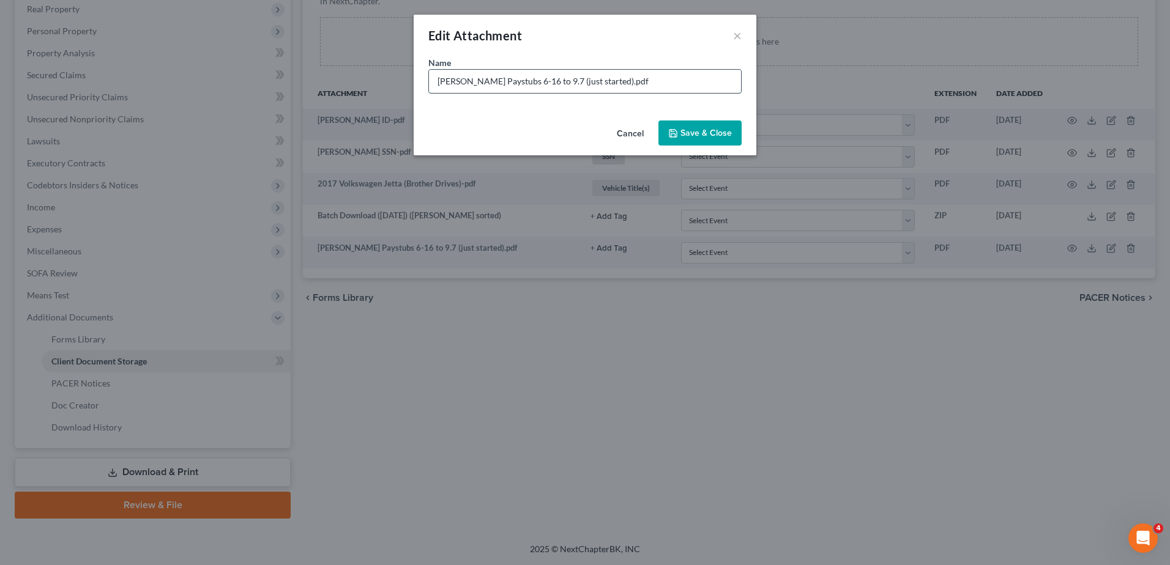
click at [505, 81] on input "[PERSON_NAME] Paystubs 6-16 to 9.7 (just started).pdf" at bounding box center [585, 81] width 312 height 23
click at [533, 82] on input "[PERSON_NAME] Paystubs 6/16 to 9.7 (just started).pdf" at bounding box center [585, 81] width 312 height 23
type input "[PERSON_NAME] Paystubs 6/16 to 9/7 (just started).pdf"
click at [694, 139] on button "Save & Close" at bounding box center [699, 134] width 83 height 26
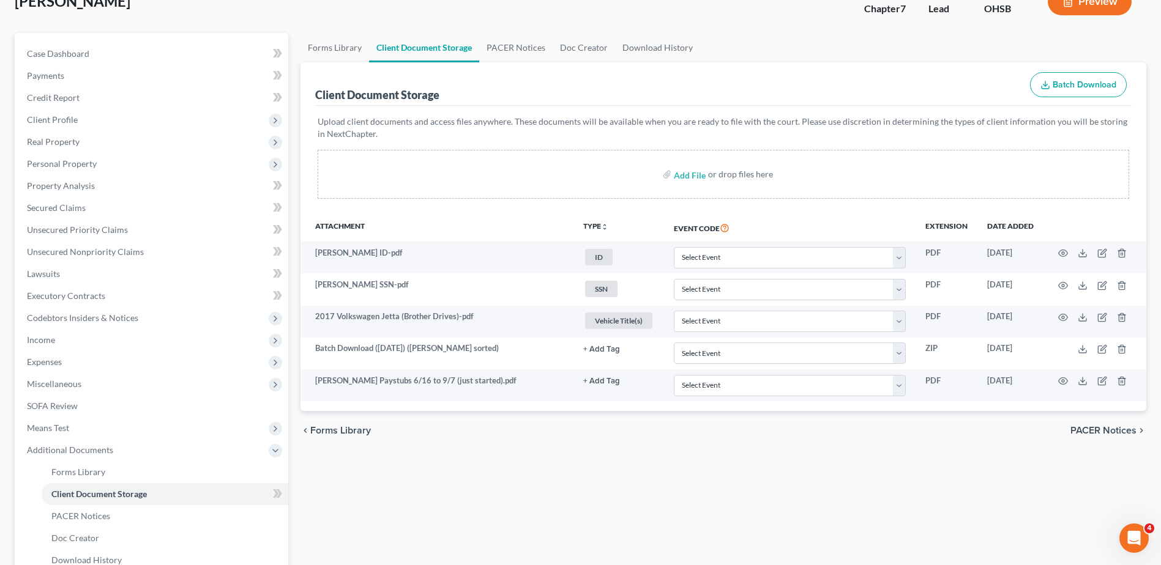
scroll to position [0, 0]
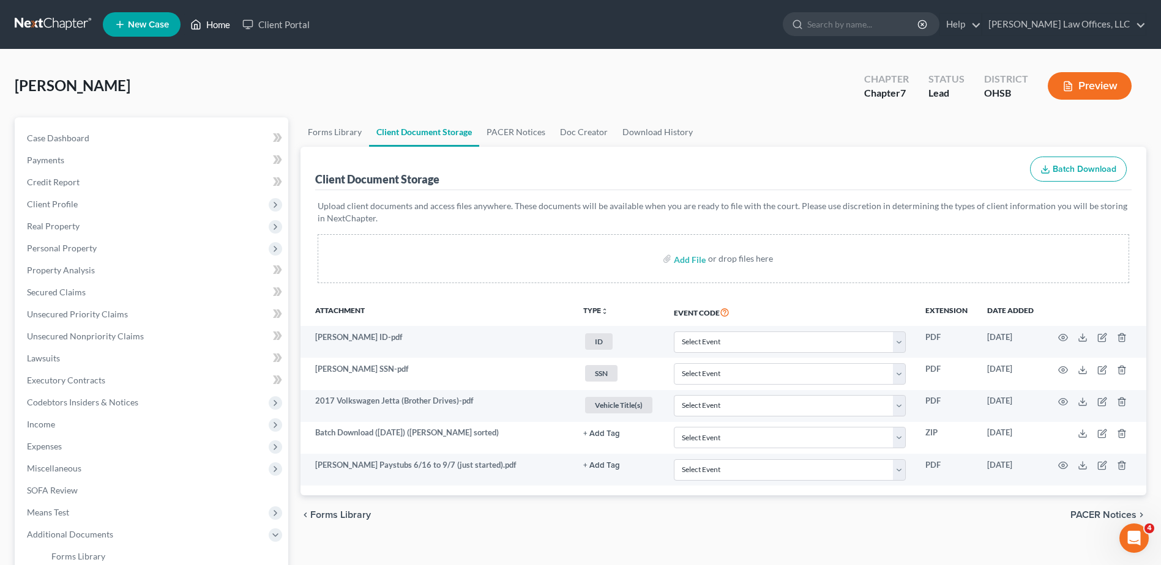
drag, startPoint x: 220, startPoint y: 24, endPoint x: 194, endPoint y: 14, distance: 27.5
click at [220, 24] on link "Home" at bounding box center [210, 24] width 52 height 22
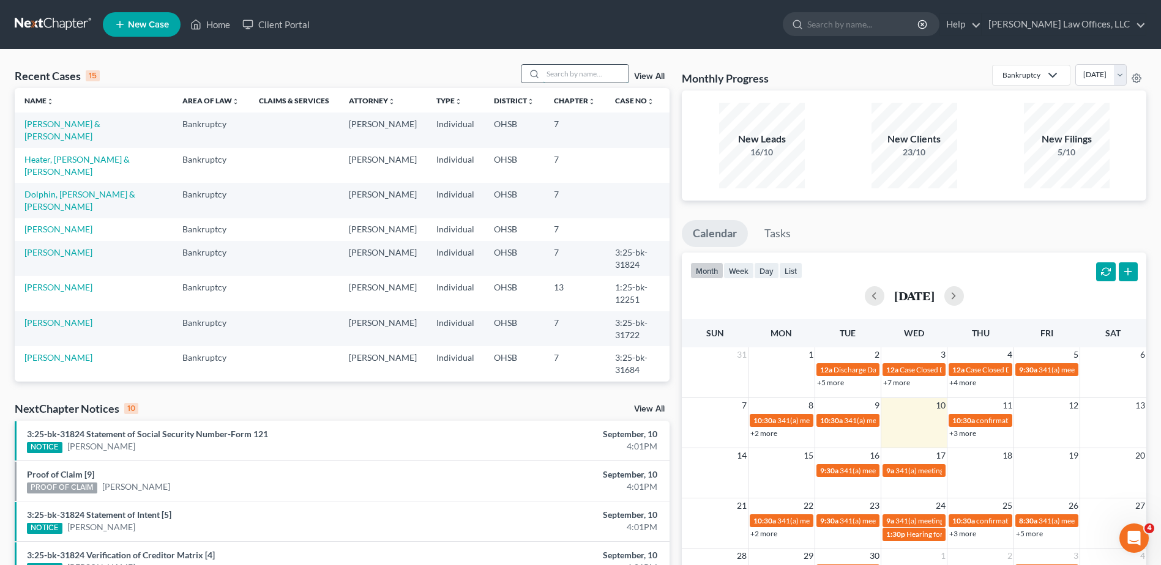
click at [570, 75] on input "search" at bounding box center [586, 74] width 86 height 18
type input "miles"
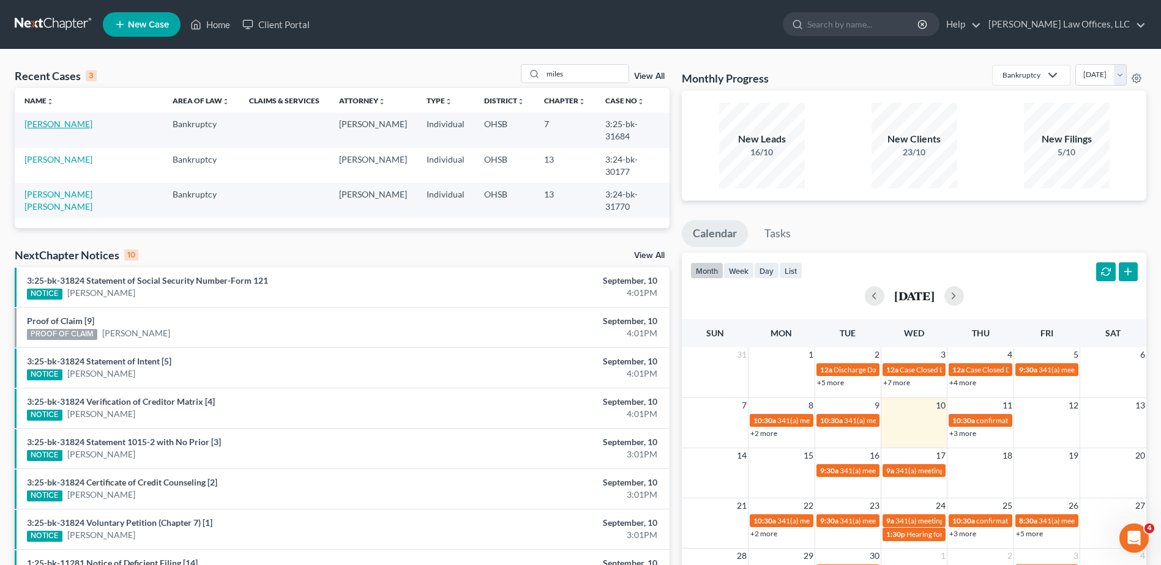
click at [53, 126] on link "[PERSON_NAME]" at bounding box center [58, 124] width 68 height 10
select select "0"
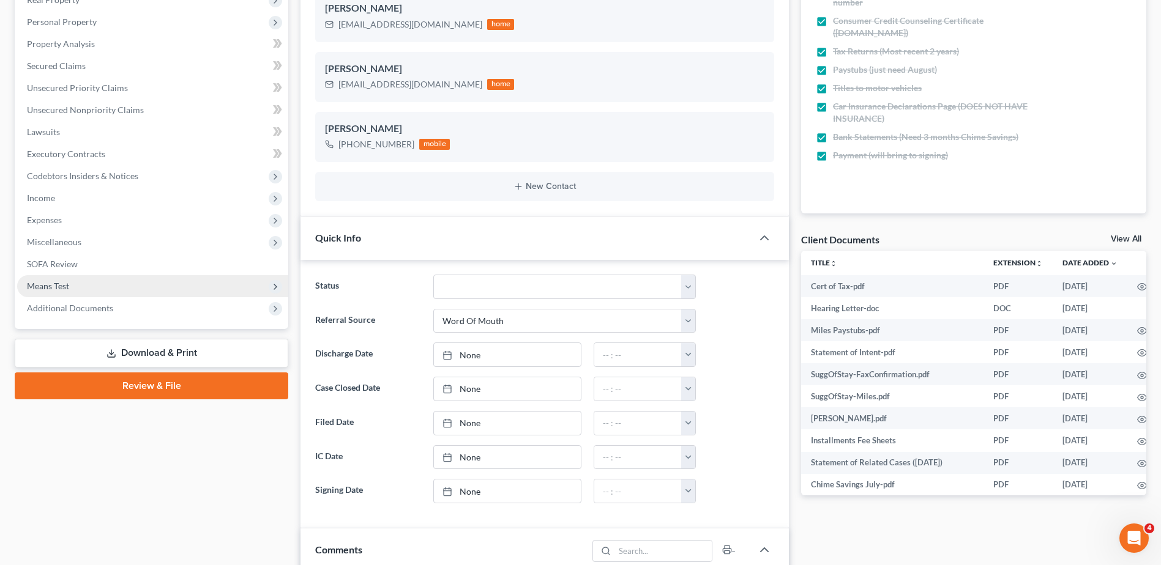
scroll to position [245, 0]
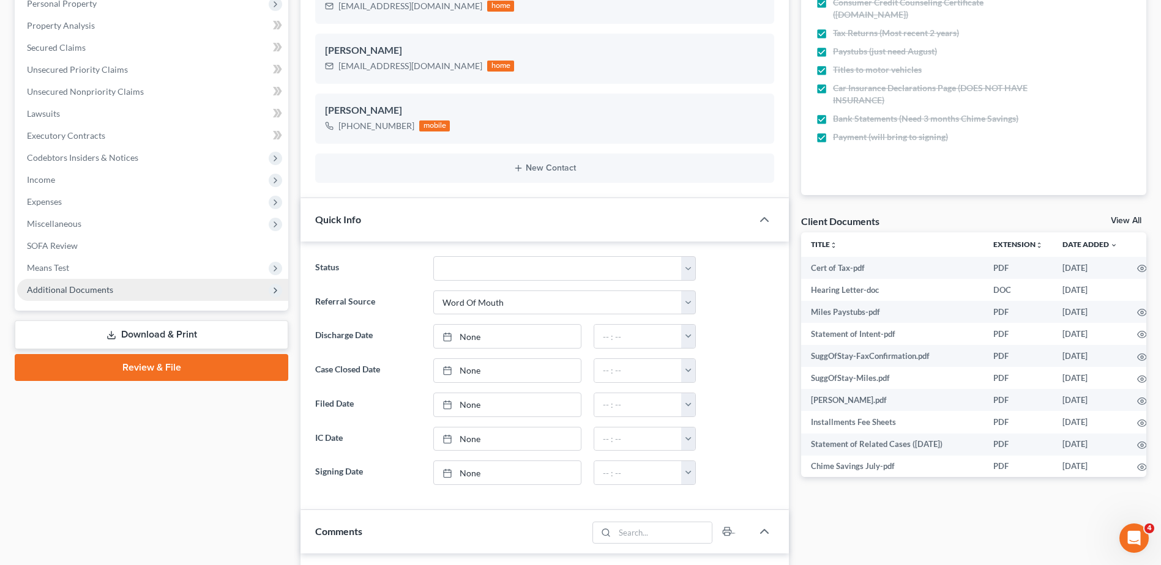
click at [56, 288] on span "Additional Documents" at bounding box center [70, 290] width 86 height 10
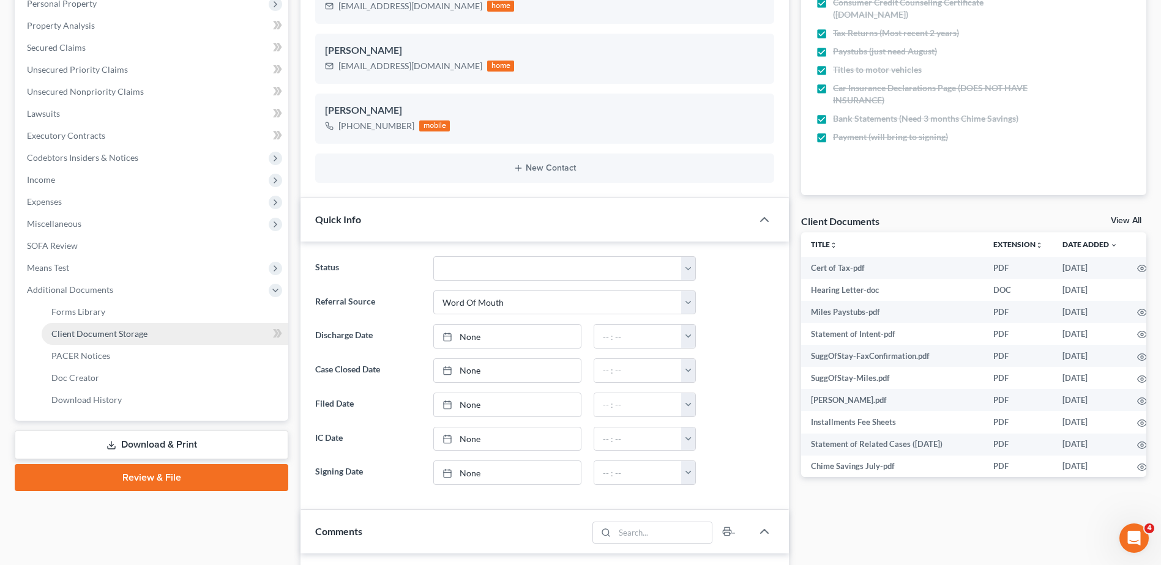
click at [75, 329] on span "Client Document Storage" at bounding box center [99, 334] width 96 height 10
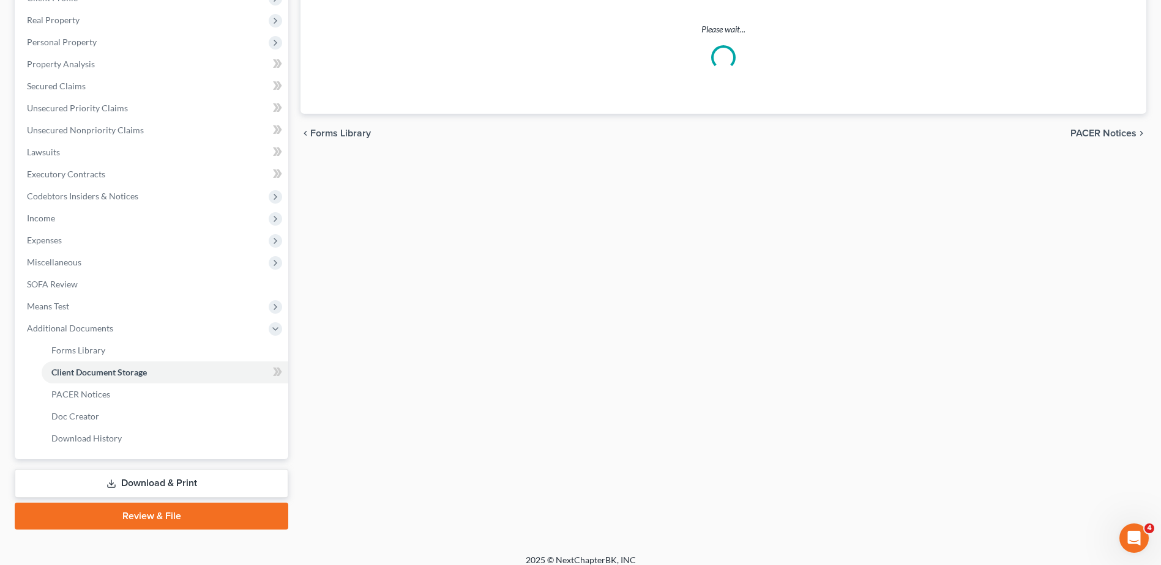
select select "7"
select select "52"
select select "37"
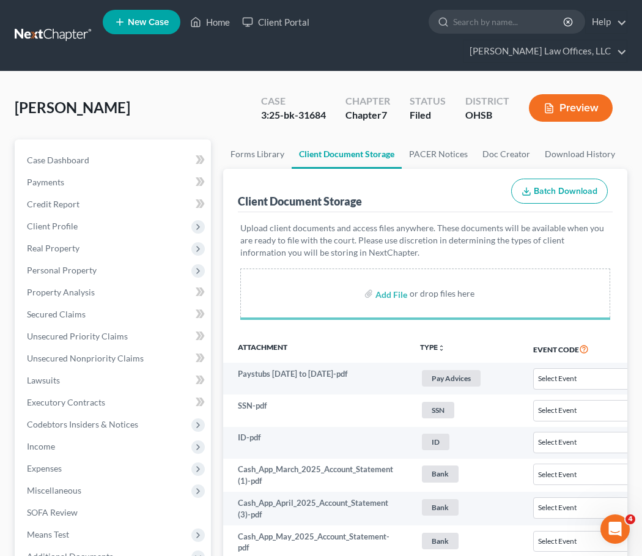
select select "7"
select select "52"
select select "37"
select select "7"
select select "52"
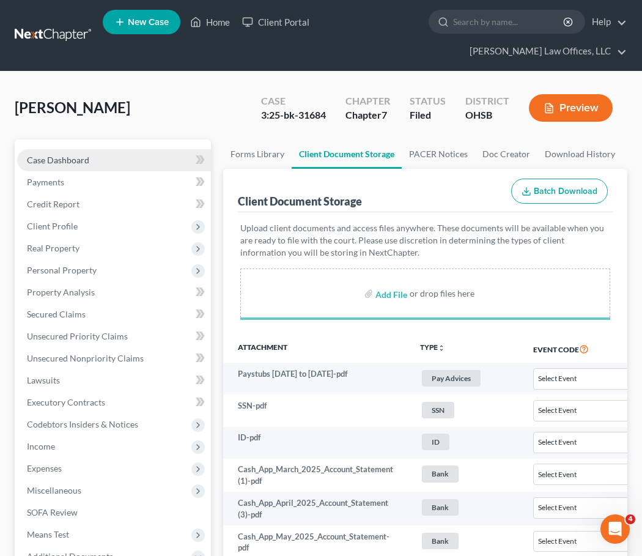
select select "37"
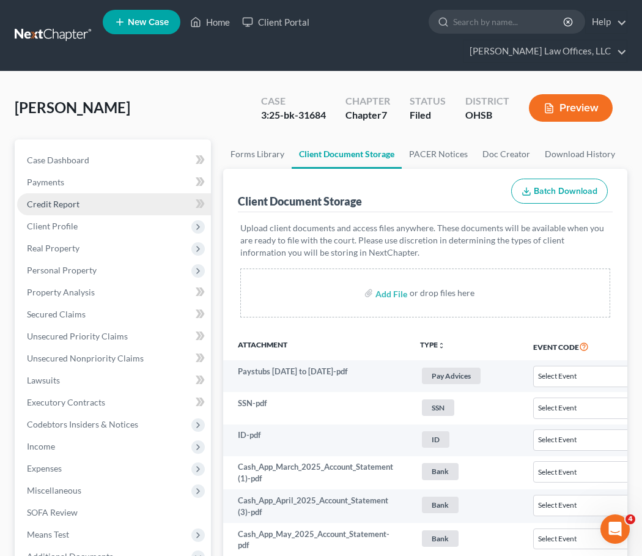
select select "7"
select select "52"
select select "37"
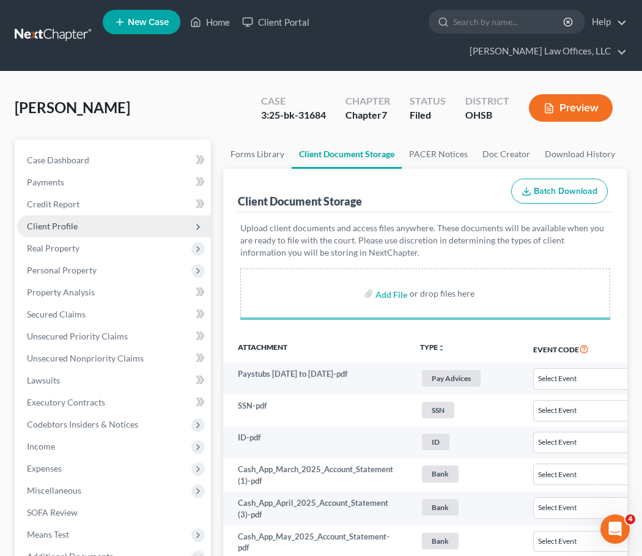
select select "7"
select select "52"
select select "37"
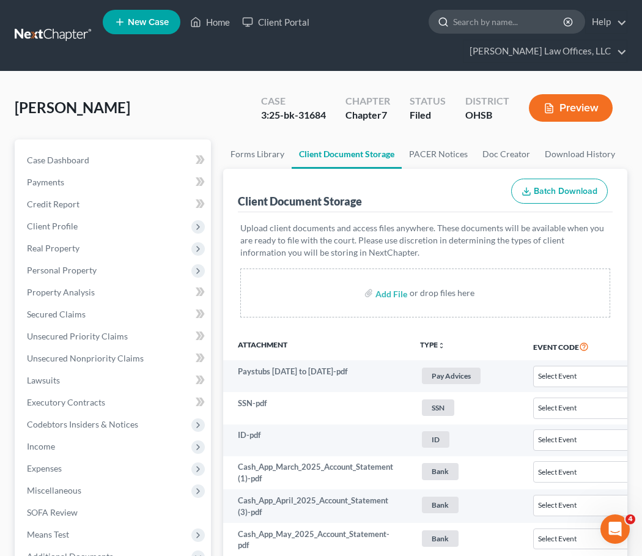
select select "7"
select select "52"
select select "37"
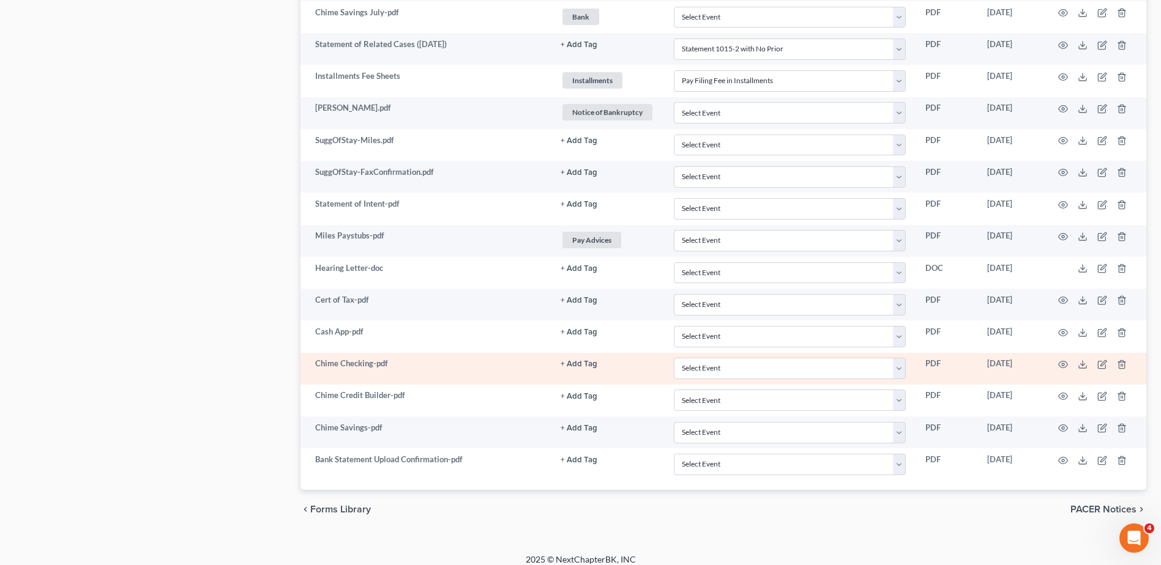
scroll to position [1134, 0]
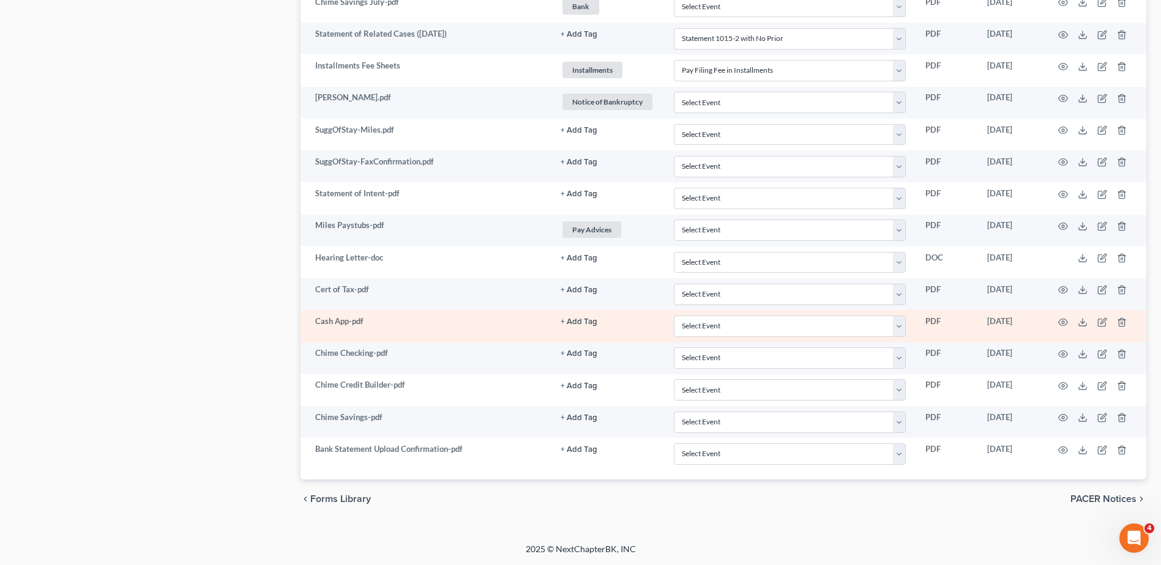
click at [588, 320] on button "+ Add Tag" at bounding box center [578, 322] width 37 height 8
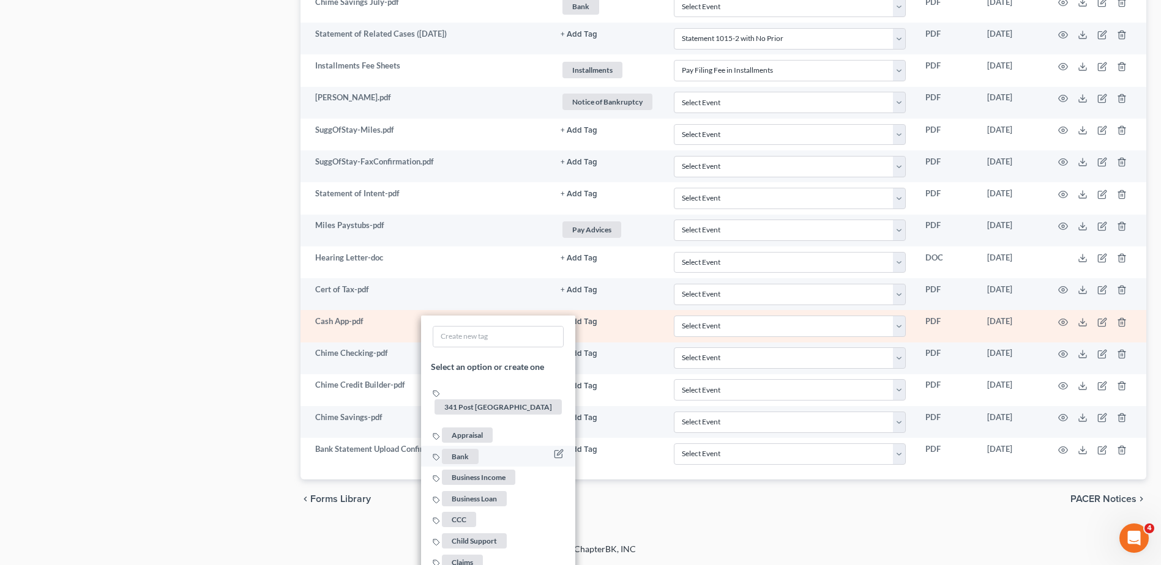
click at [453, 449] on span "Bank" at bounding box center [460, 456] width 37 height 15
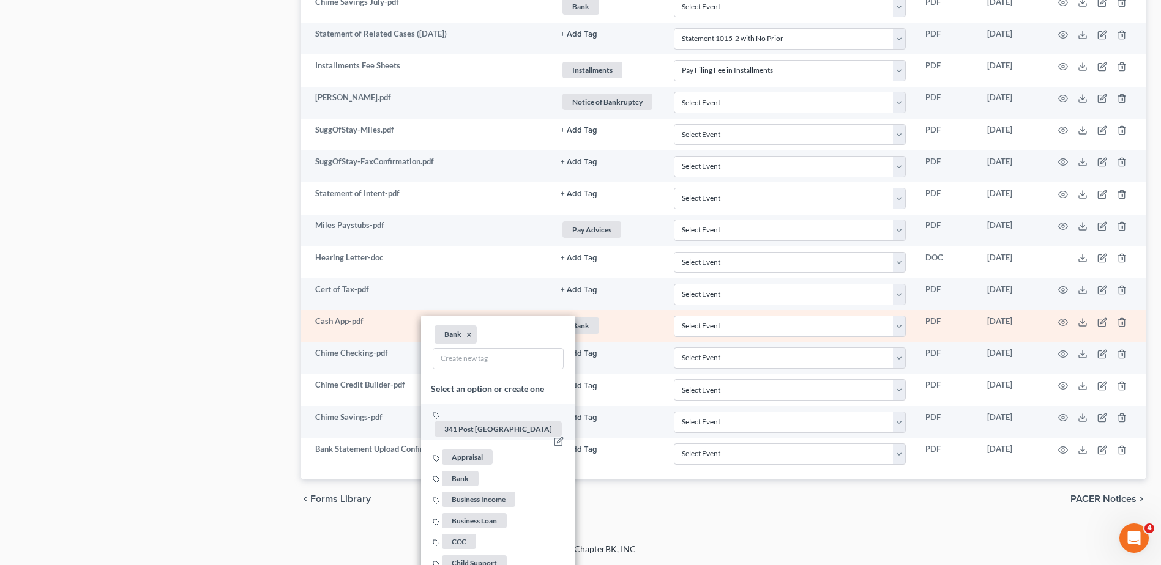
click at [455, 422] on span "341 Post [GEOGRAPHIC_DATA]" at bounding box center [497, 429] width 127 height 15
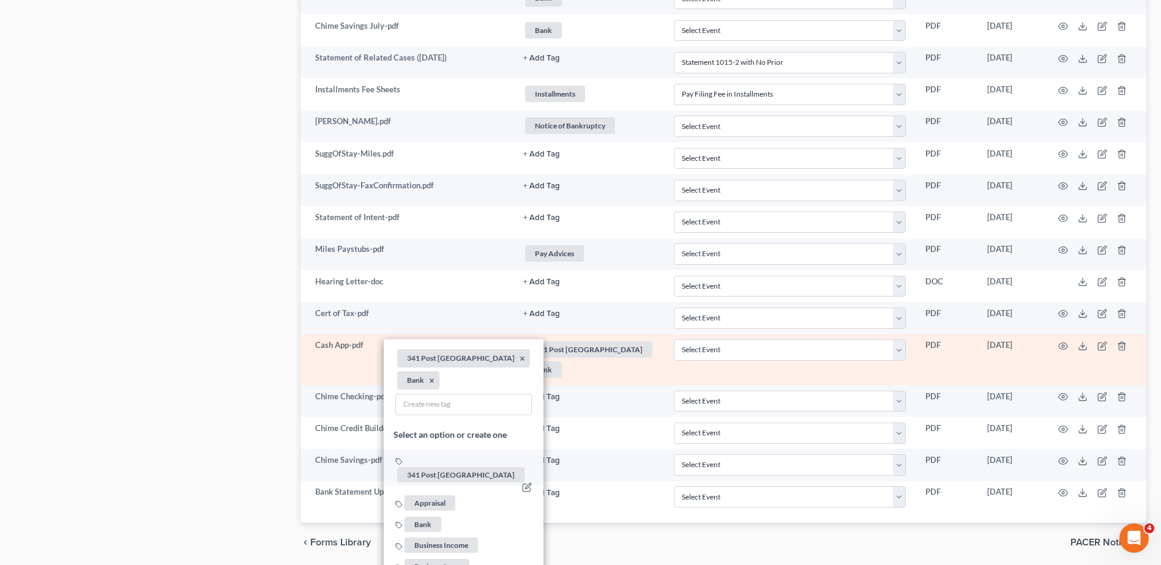
scroll to position [1073, 0]
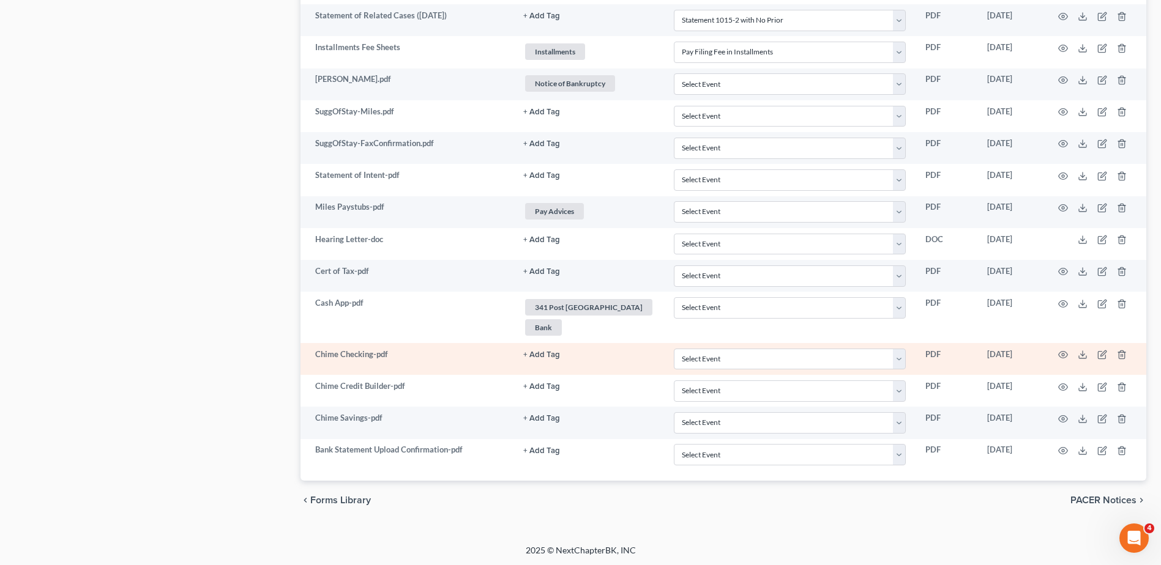
scroll to position [1154, 0]
click at [560, 357] on button "+ Add Tag" at bounding box center [541, 354] width 37 height 8
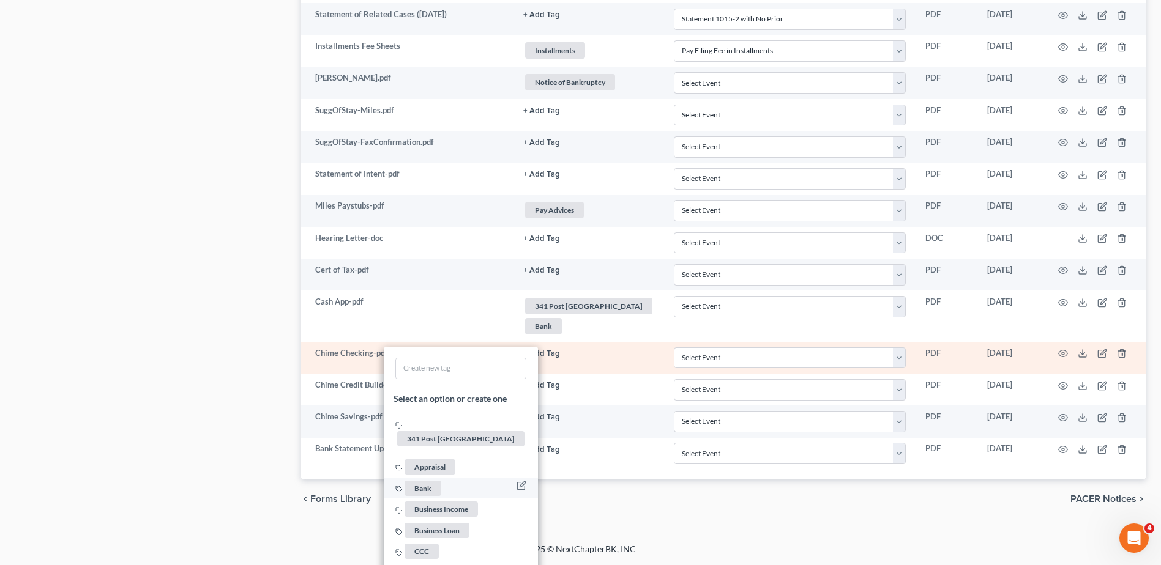
click at [441, 480] on span "Bank" at bounding box center [422, 487] width 37 height 15
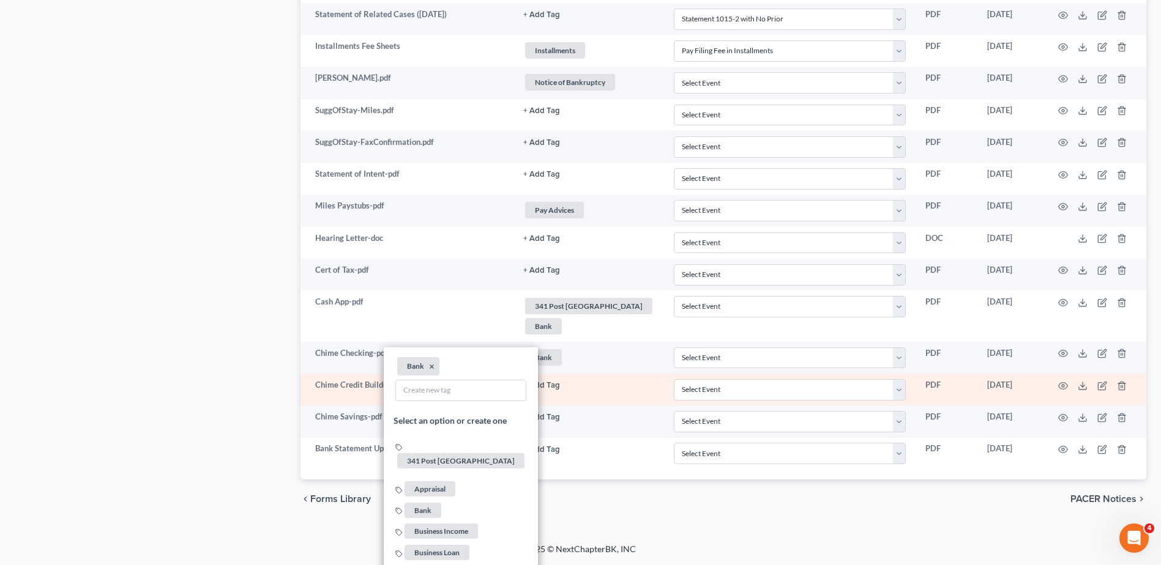
click at [560, 385] on button "+ Add Tag" at bounding box center [541, 386] width 37 height 8
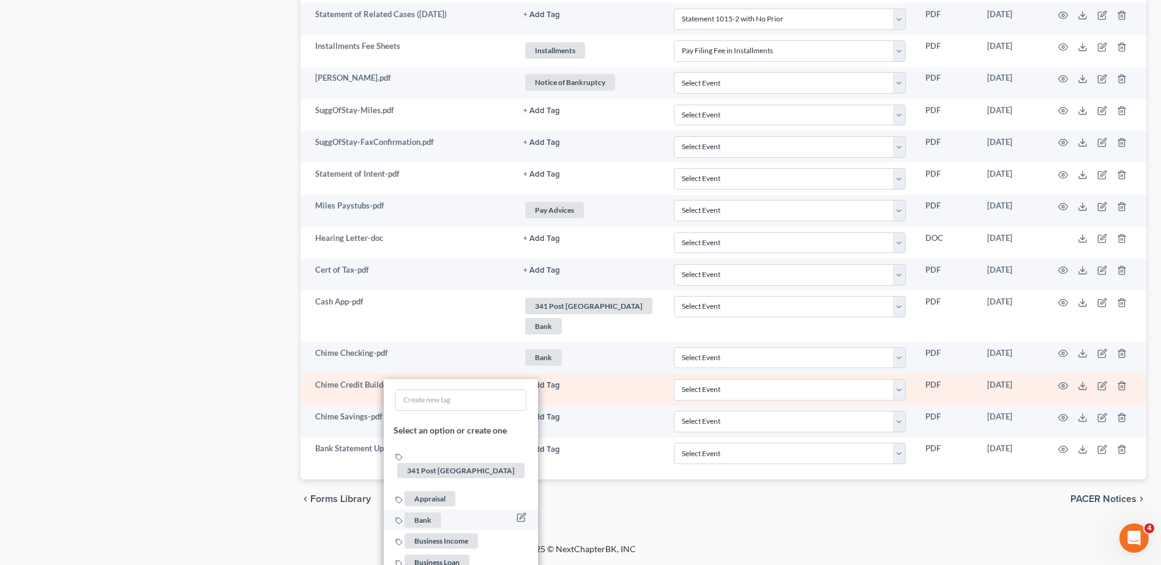
click at [441, 513] on span "Bank" at bounding box center [422, 520] width 37 height 15
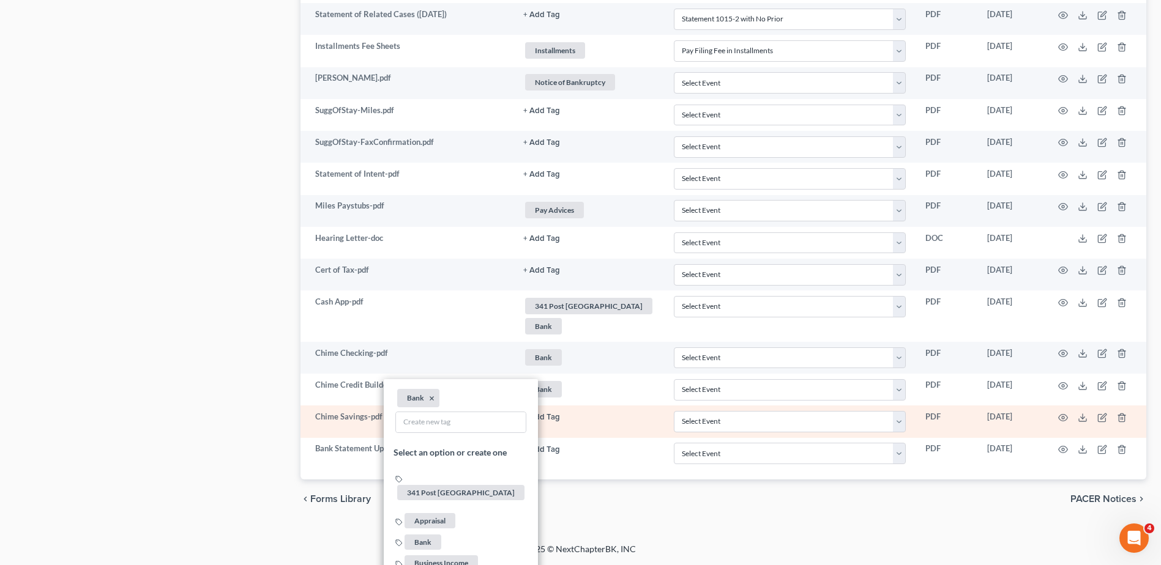
click at [560, 417] on button "+ Add Tag" at bounding box center [541, 418] width 37 height 8
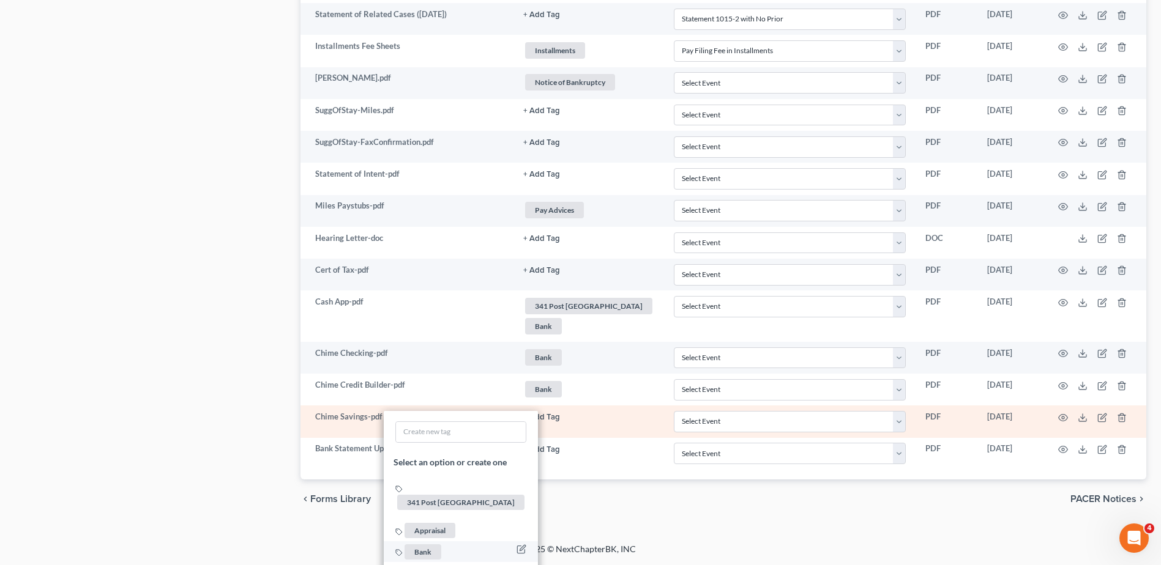
click at [441, 545] on span "Bank" at bounding box center [422, 552] width 37 height 15
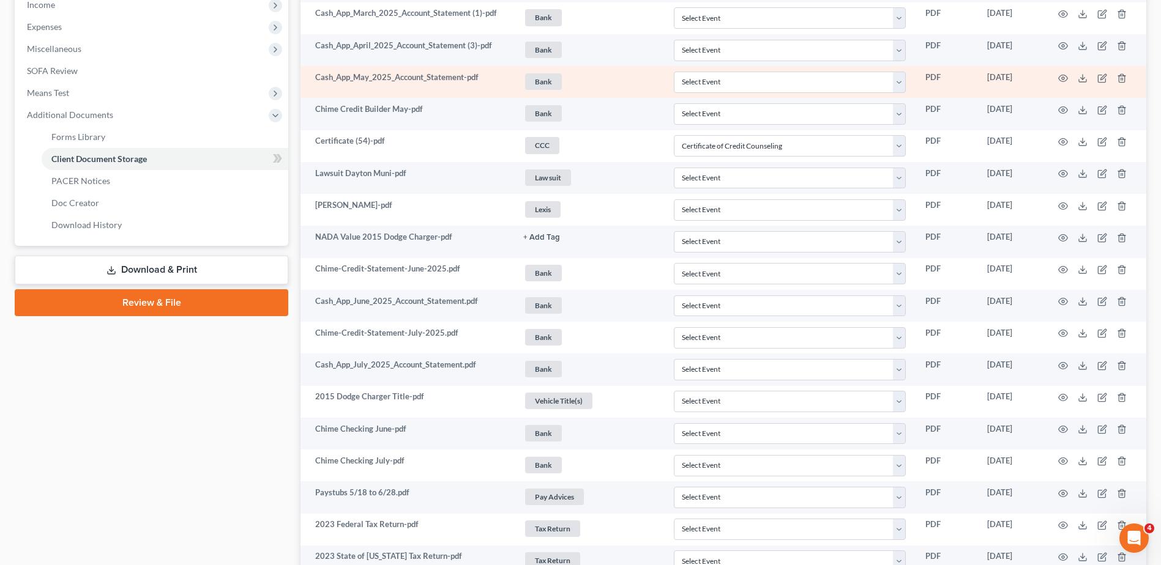
scroll to position [0, 0]
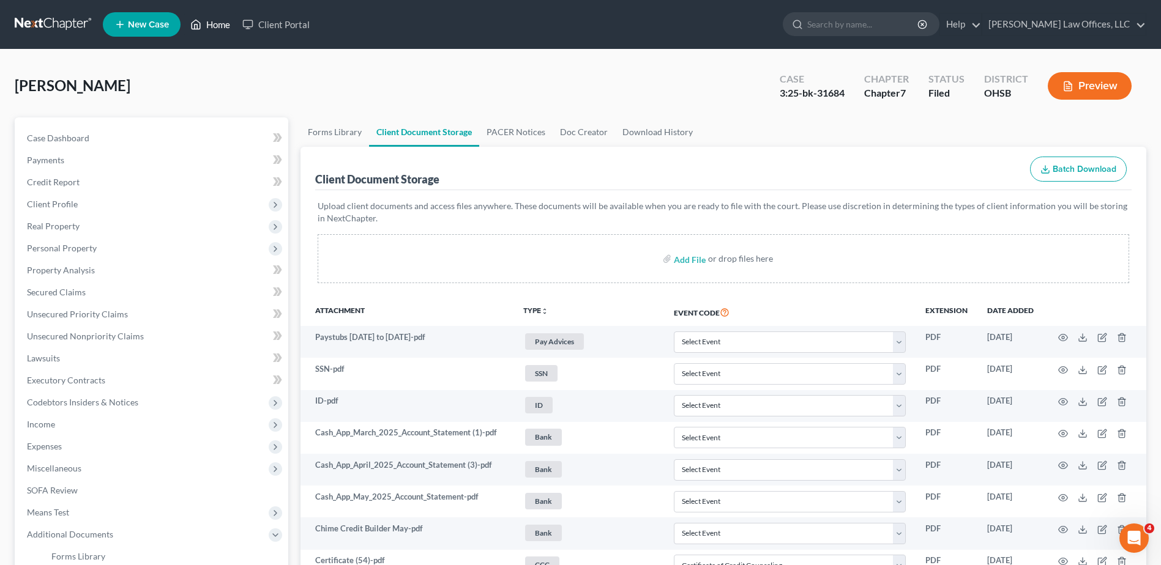
click at [218, 26] on link "Home" at bounding box center [210, 24] width 52 height 22
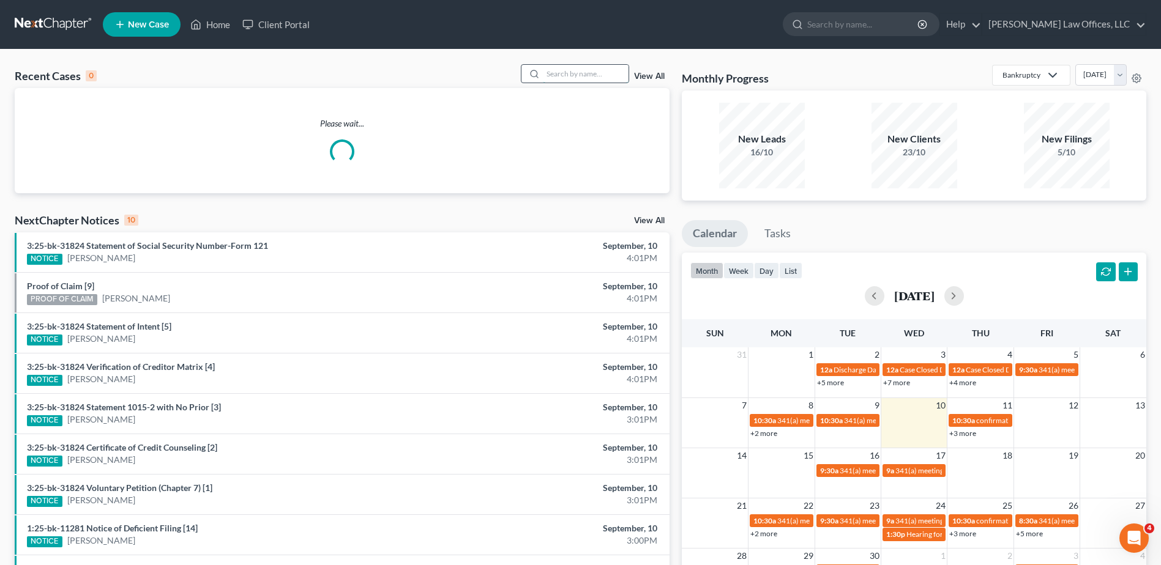
click at [604, 73] on input "search" at bounding box center [586, 74] width 86 height 18
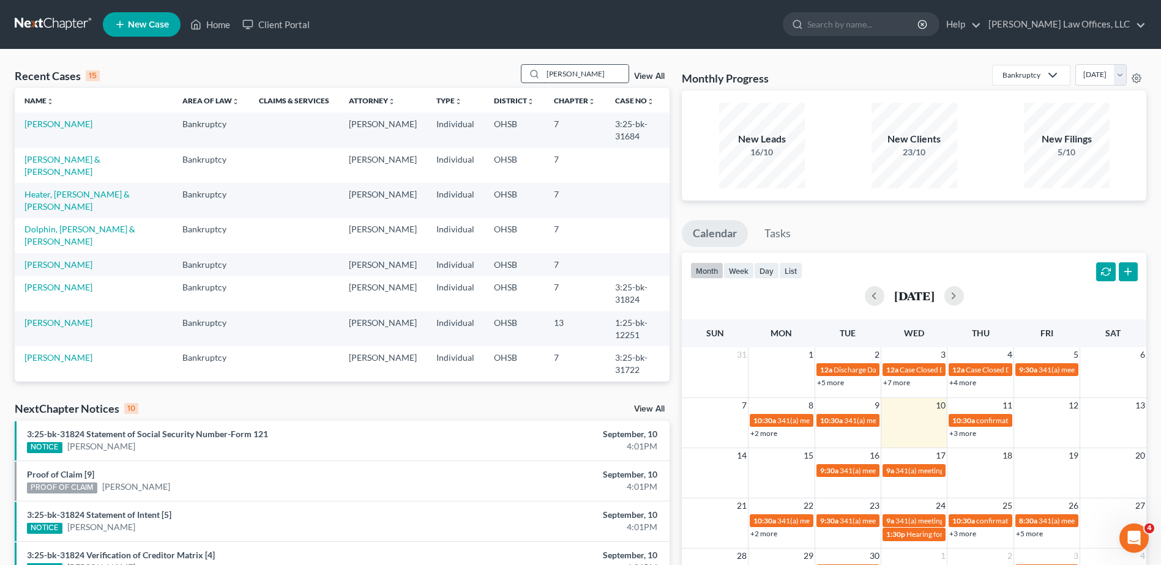
type input "[PERSON_NAME]"
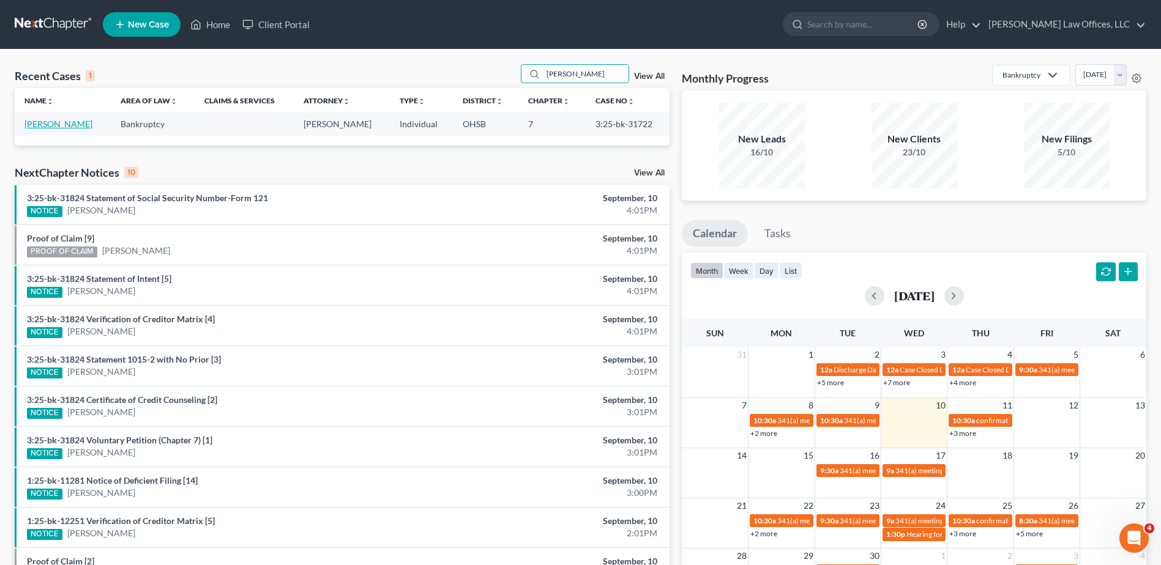
click at [60, 121] on link "[PERSON_NAME]" at bounding box center [58, 124] width 68 height 10
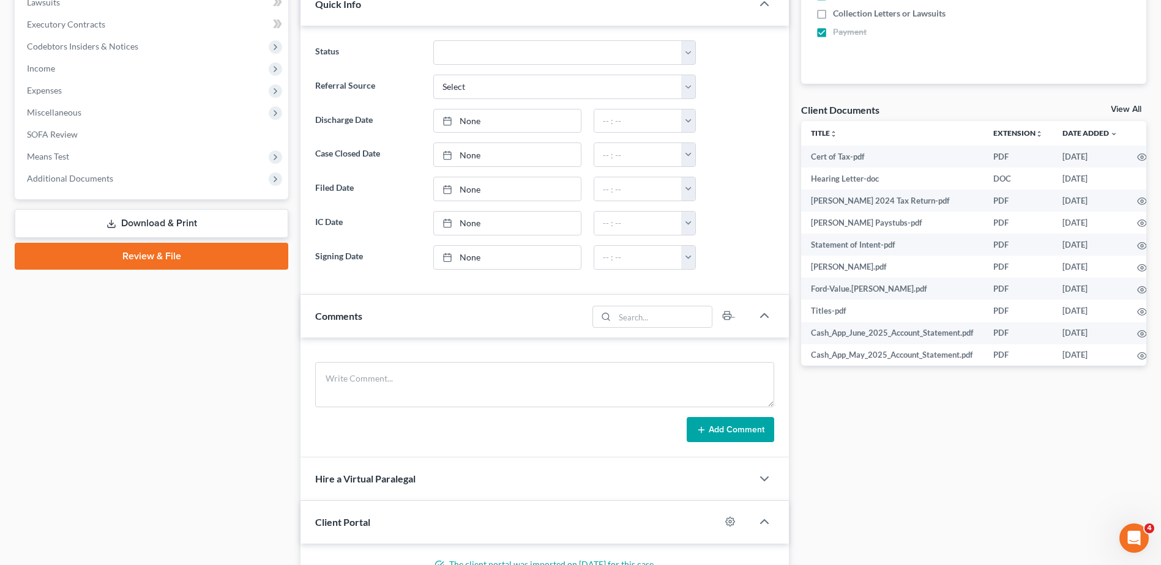
scroll to position [367, 0]
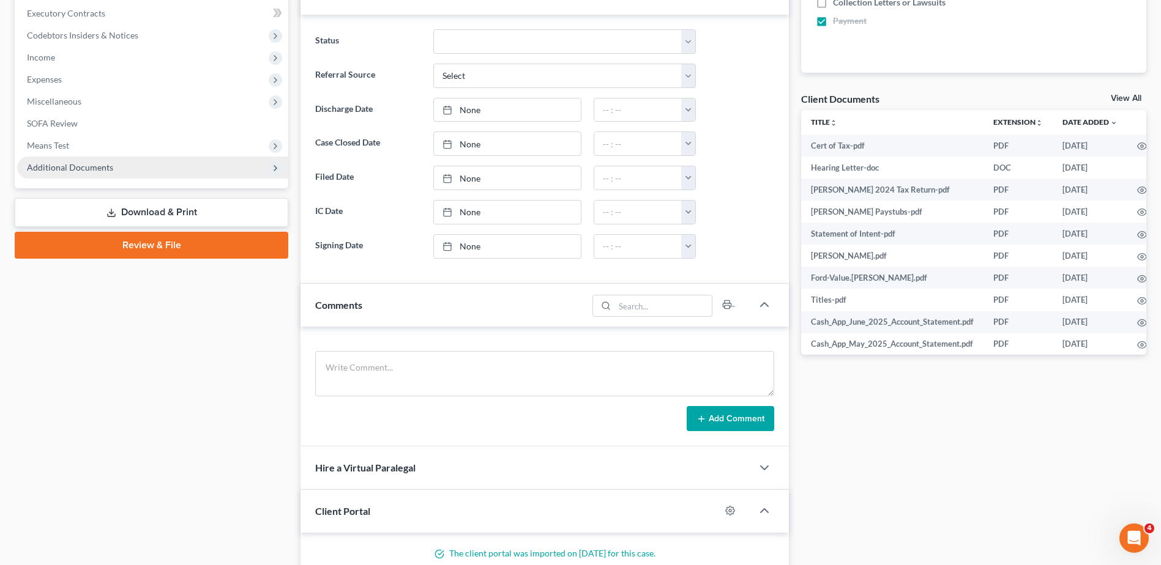
click at [72, 165] on span "Additional Documents" at bounding box center [70, 167] width 86 height 10
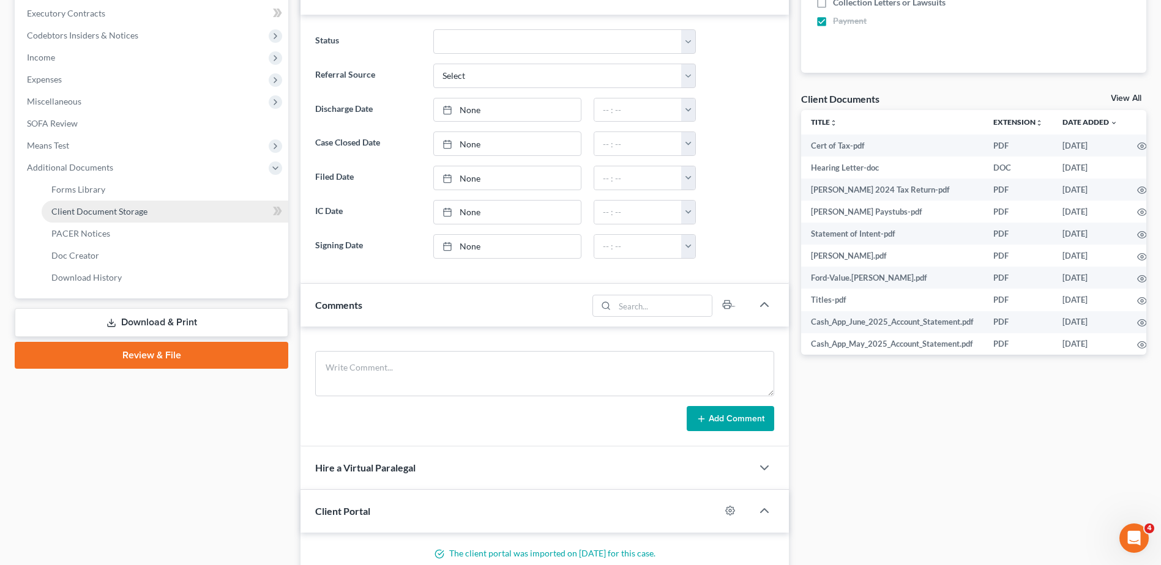
click at [79, 210] on span "Client Document Storage" at bounding box center [99, 211] width 96 height 10
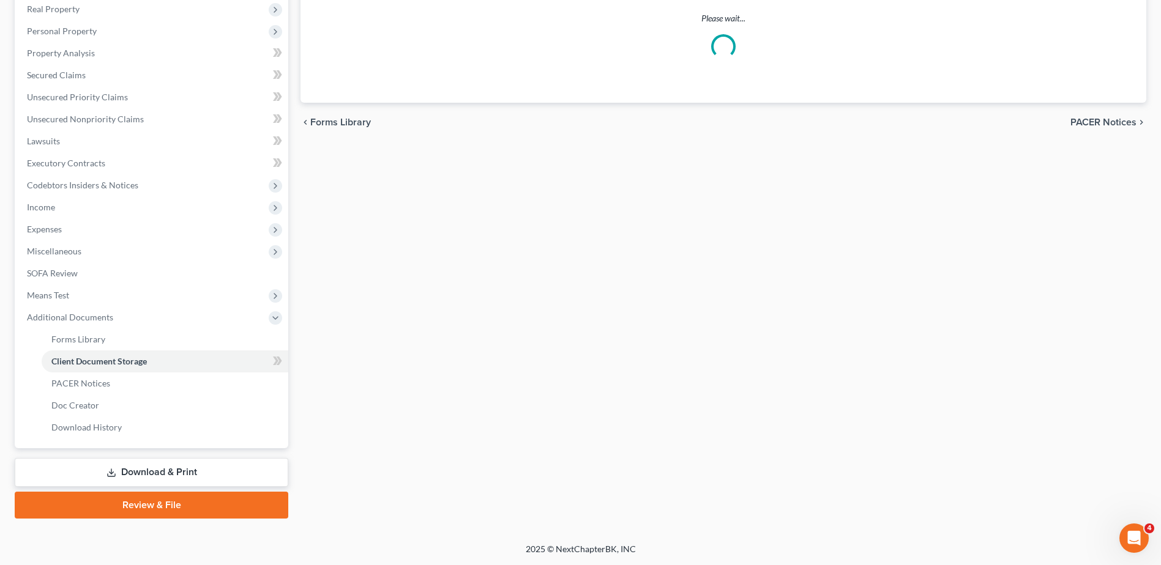
scroll to position [171, 0]
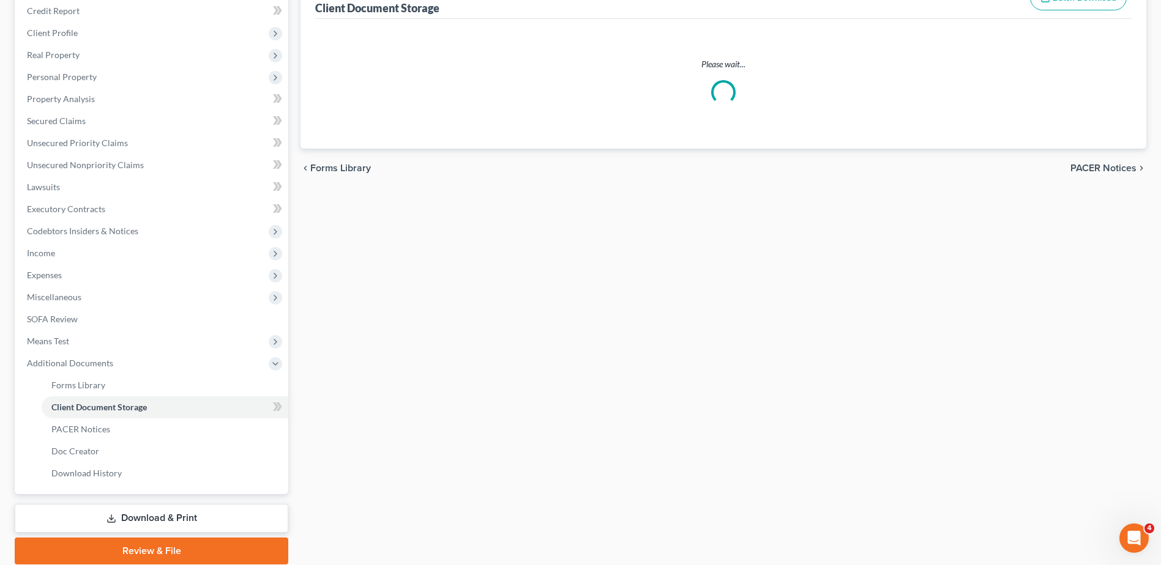
select select "7"
select select "52"
select select "37"
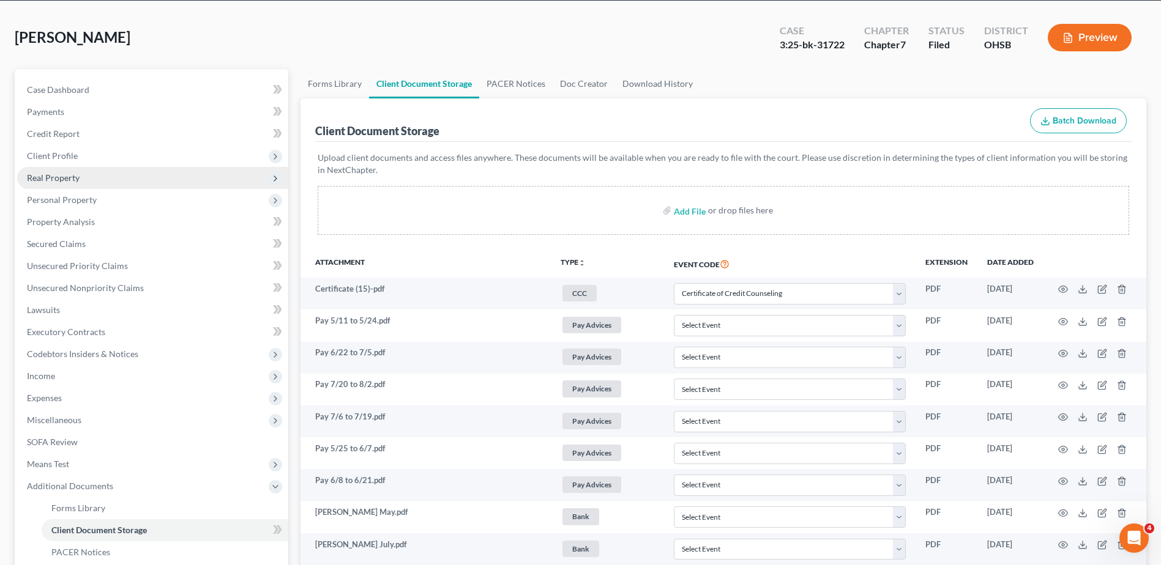
scroll to position [0, 0]
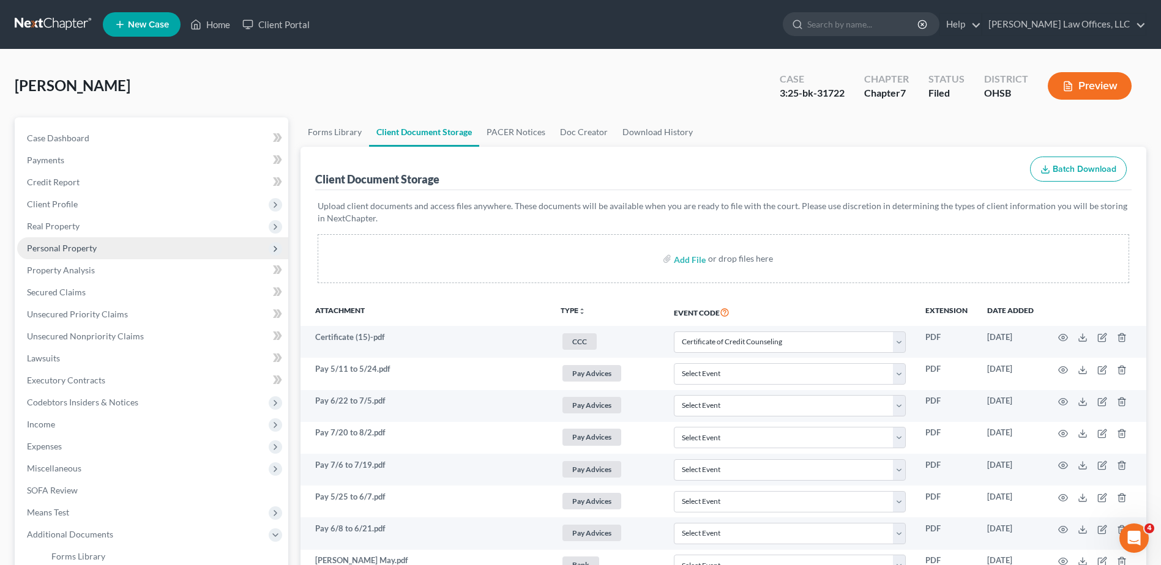
click at [45, 248] on span "Personal Property" at bounding box center [62, 248] width 70 height 10
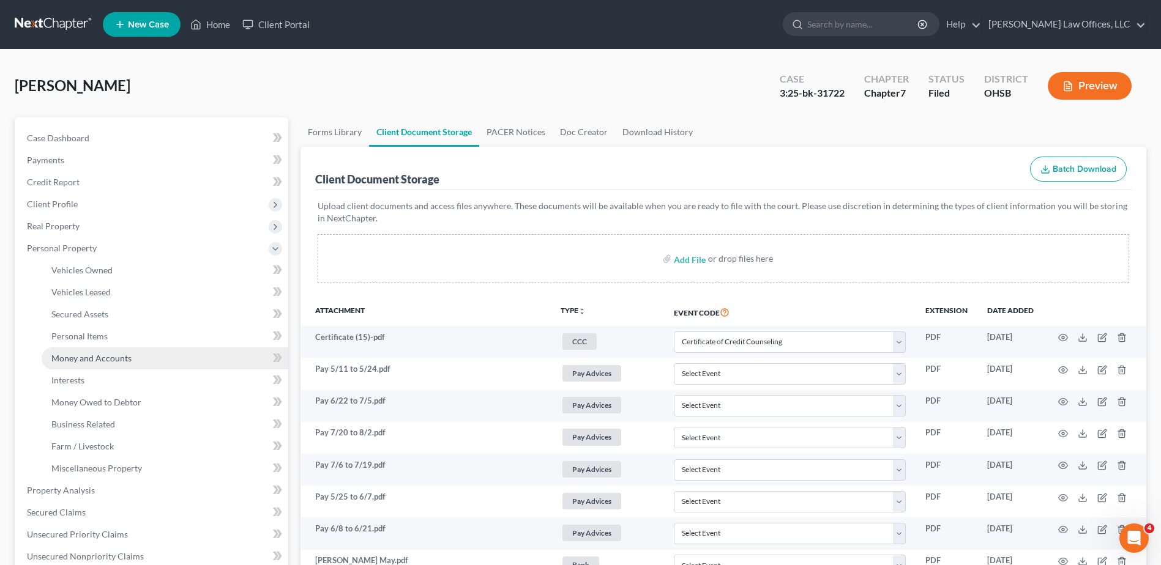
click at [71, 354] on span "Money and Accounts" at bounding box center [91, 358] width 80 height 10
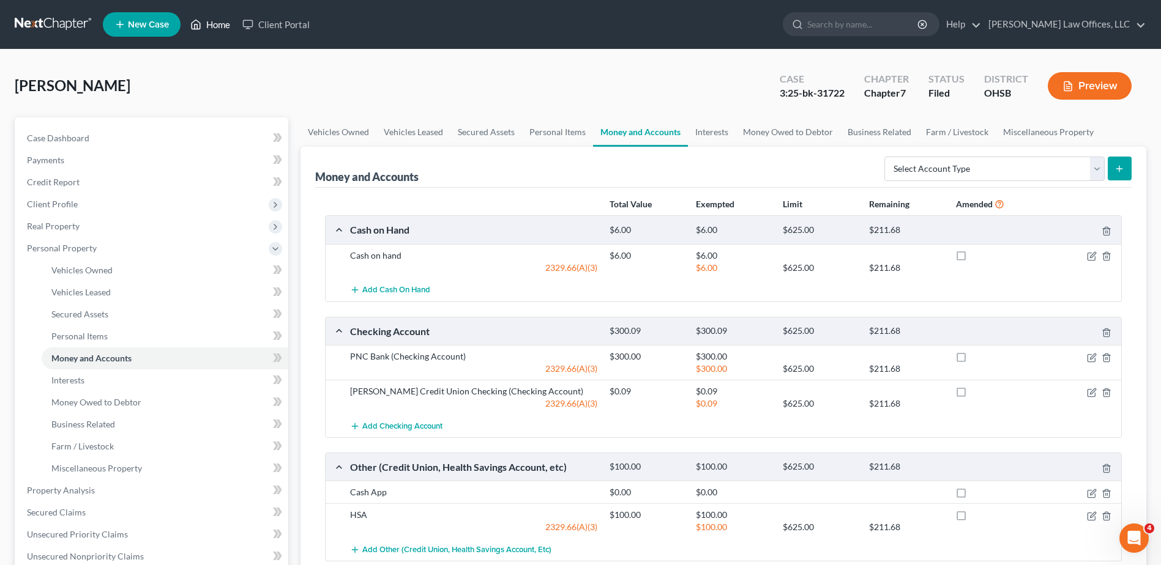
click at [213, 26] on link "Home" at bounding box center [210, 24] width 52 height 22
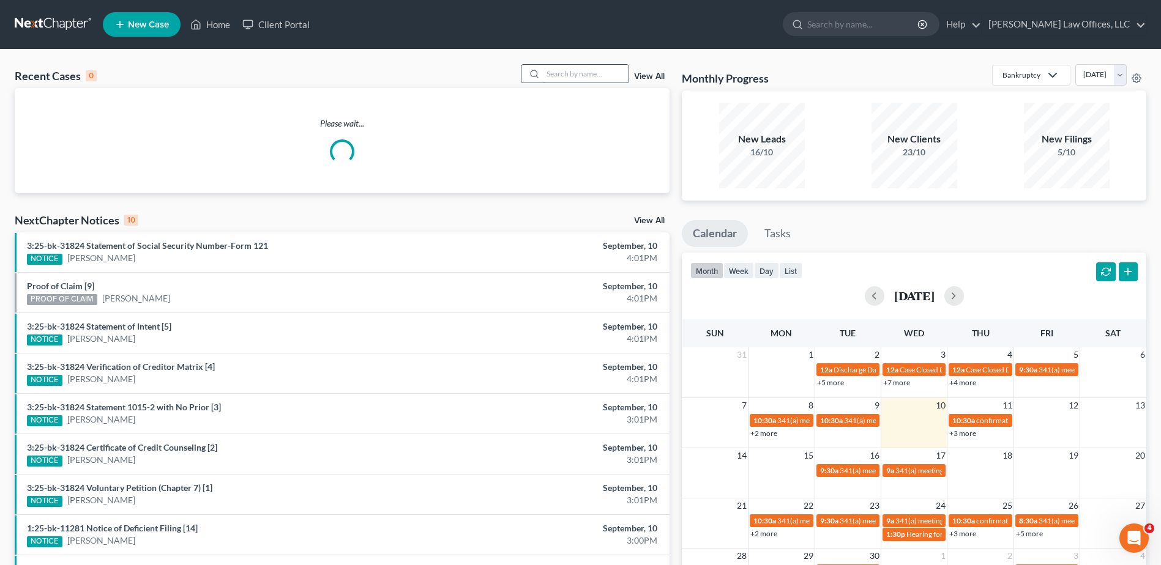
click at [578, 74] on input "search" at bounding box center [586, 74] width 86 height 18
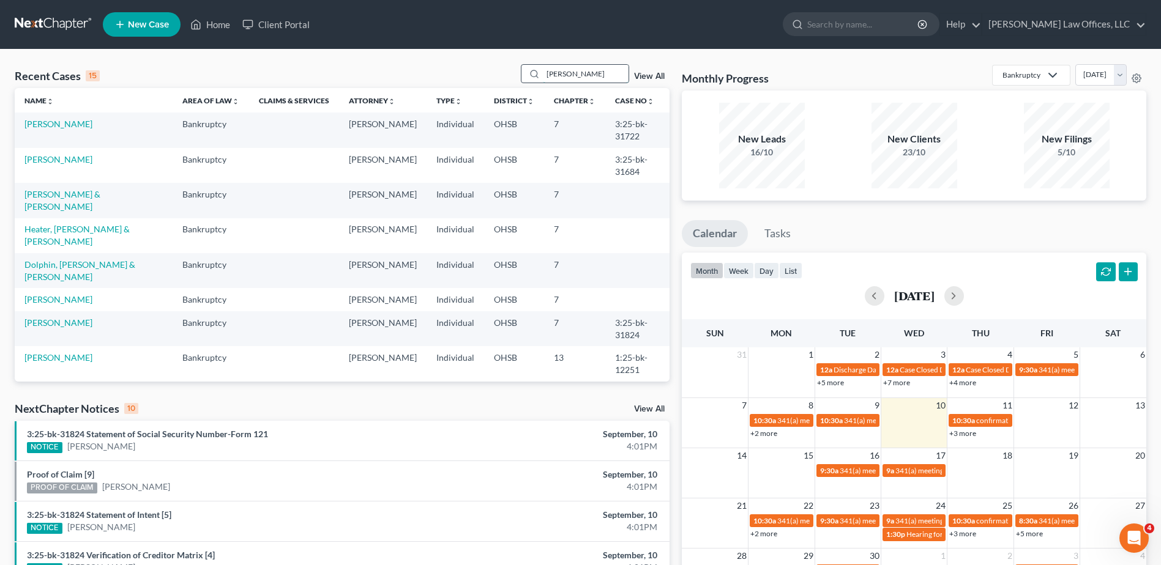
type input "[PERSON_NAME]"
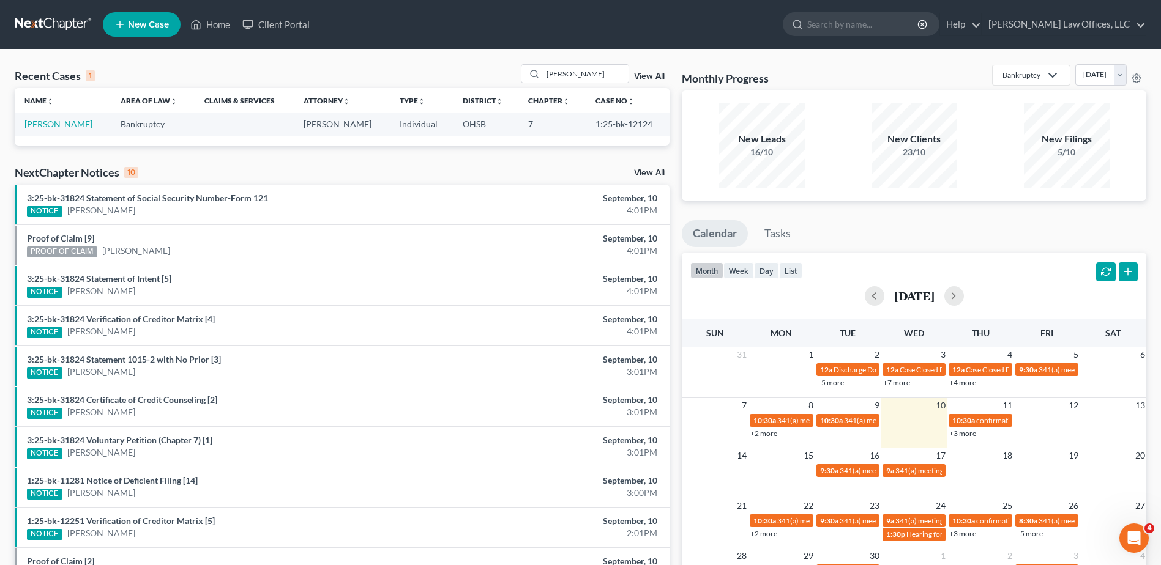
click at [50, 125] on link "[PERSON_NAME]" at bounding box center [58, 124] width 68 height 10
select select "4"
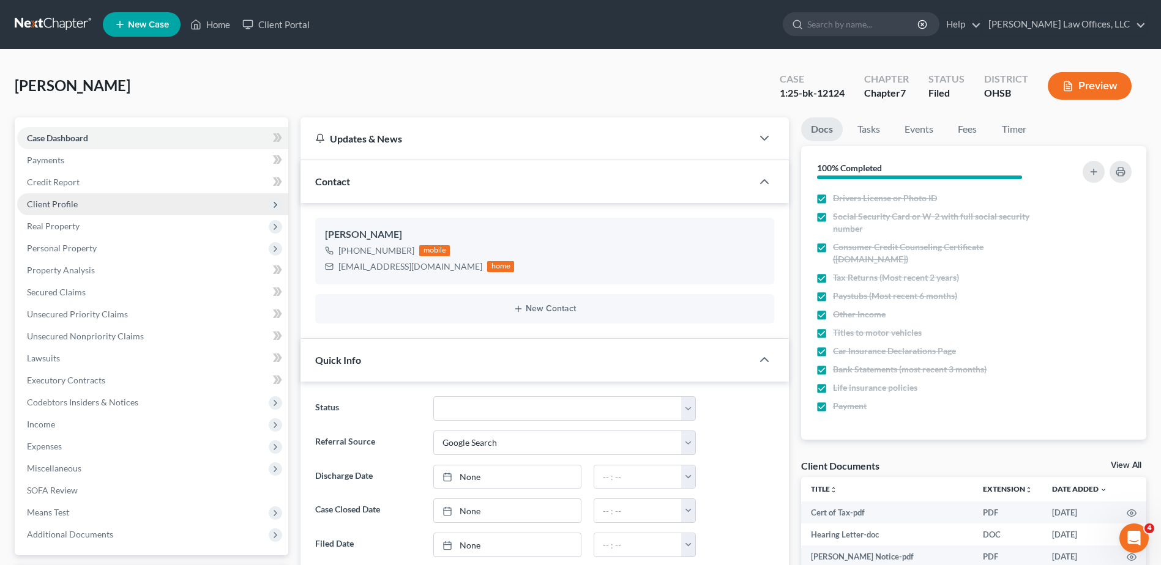
click at [55, 203] on span "Client Profile" at bounding box center [52, 204] width 51 height 10
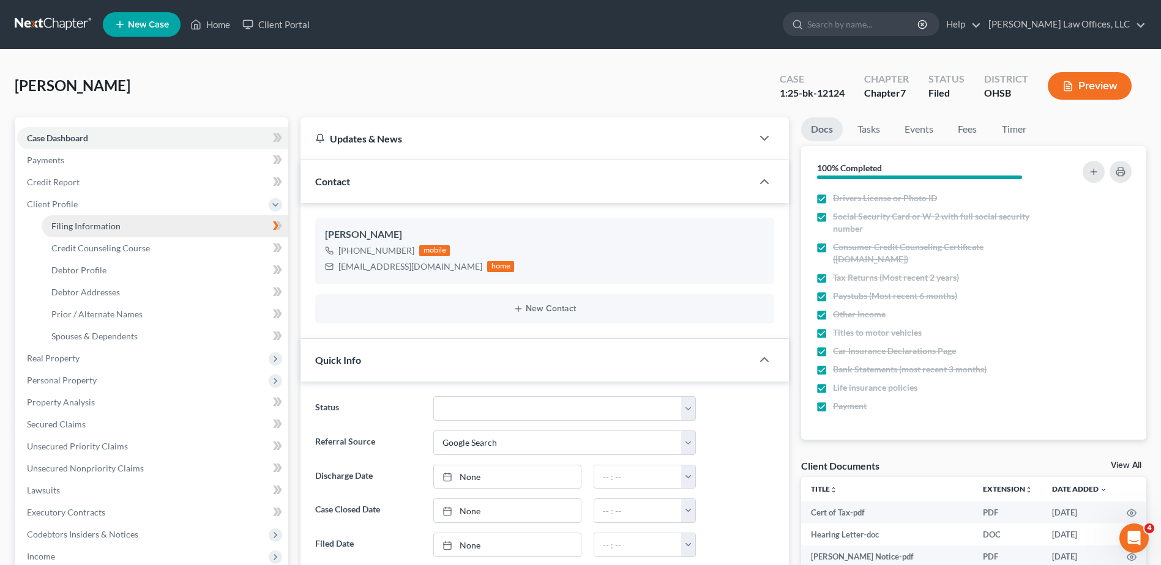
click at [78, 227] on span "Filing Information" at bounding box center [85, 226] width 69 height 10
select select "1"
select select "0"
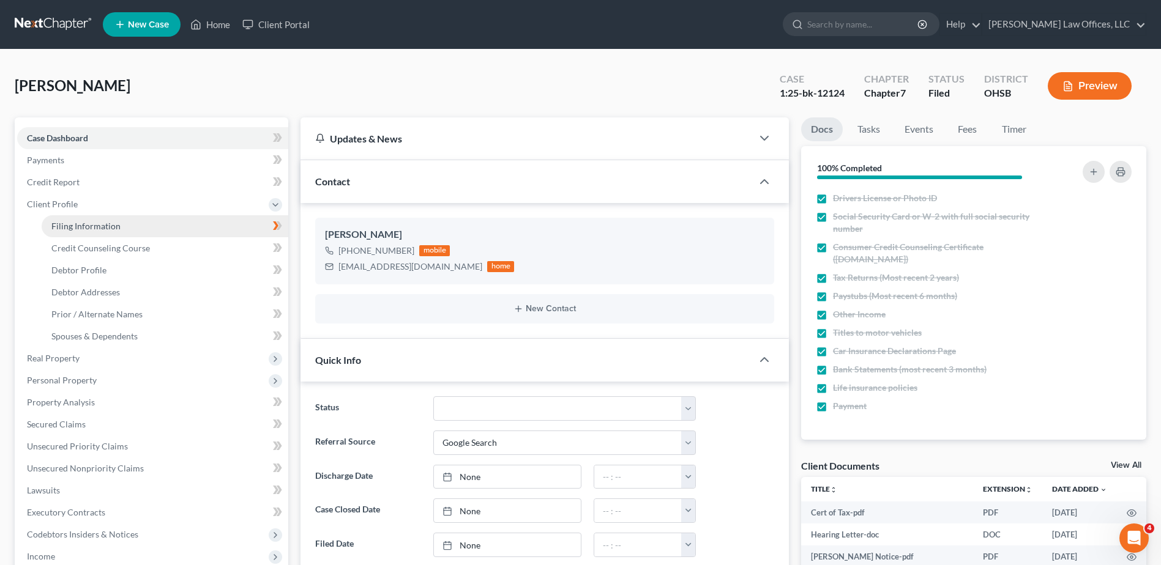
select select "36"
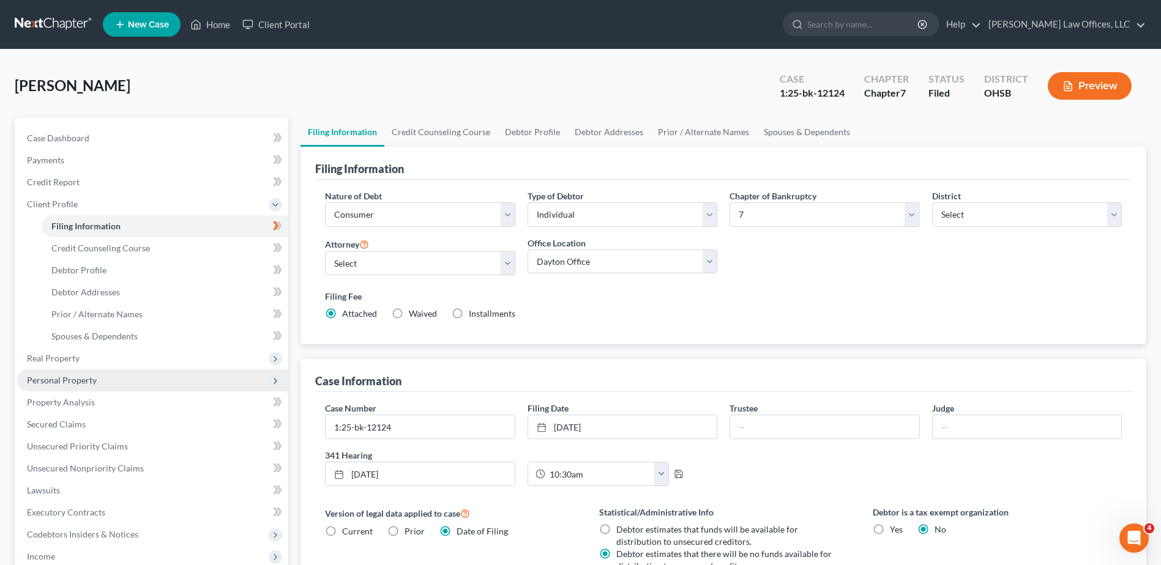
click at [75, 384] on span "Personal Property" at bounding box center [62, 380] width 70 height 10
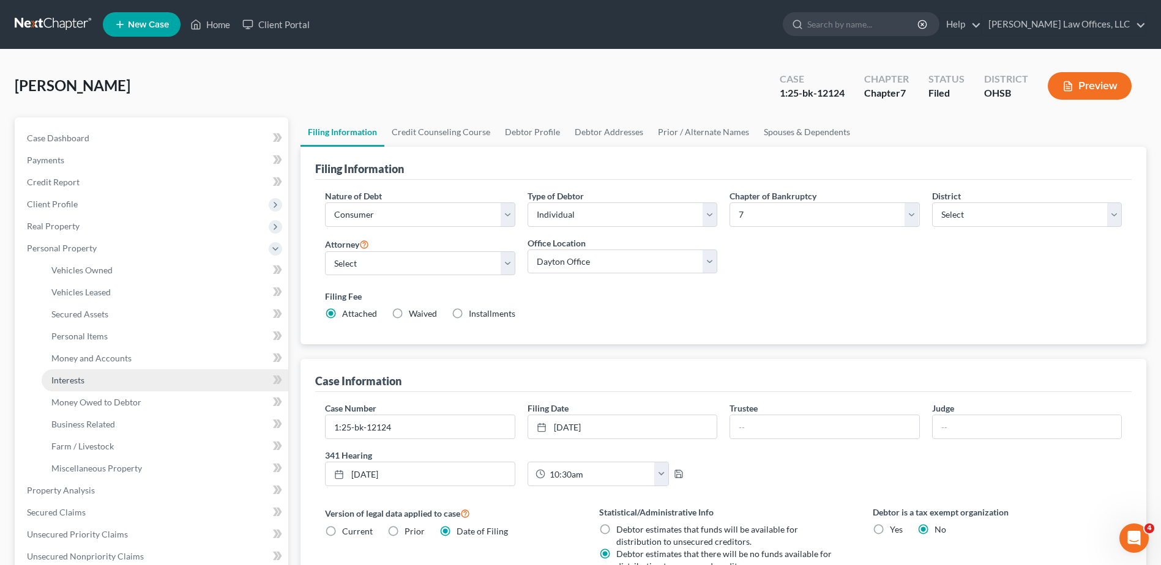
click at [75, 383] on span "Interests" at bounding box center [67, 380] width 33 height 10
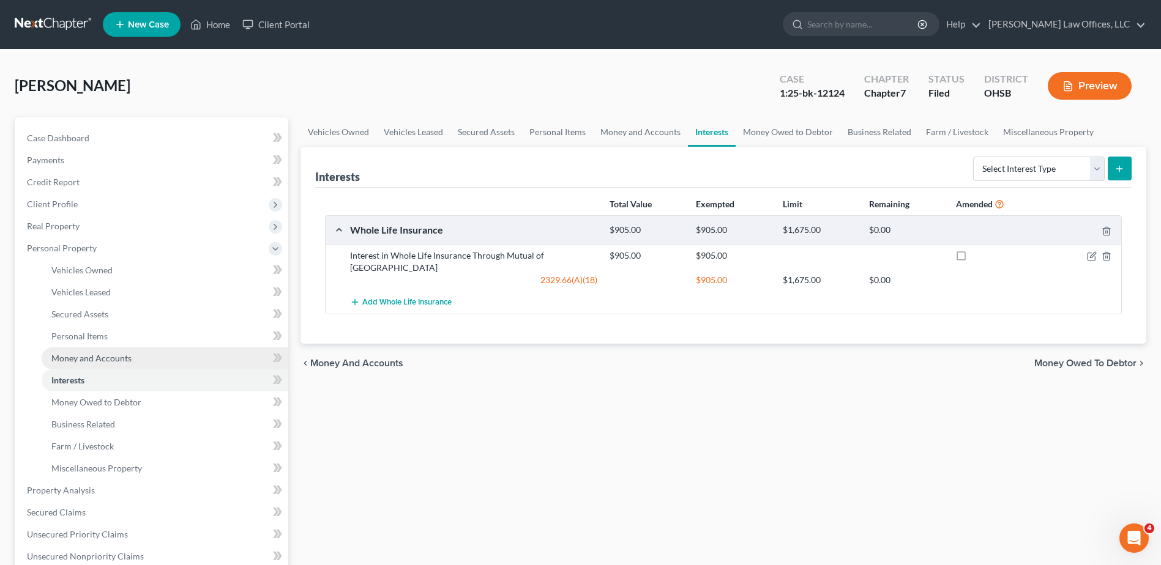
click at [94, 358] on span "Money and Accounts" at bounding box center [91, 358] width 80 height 10
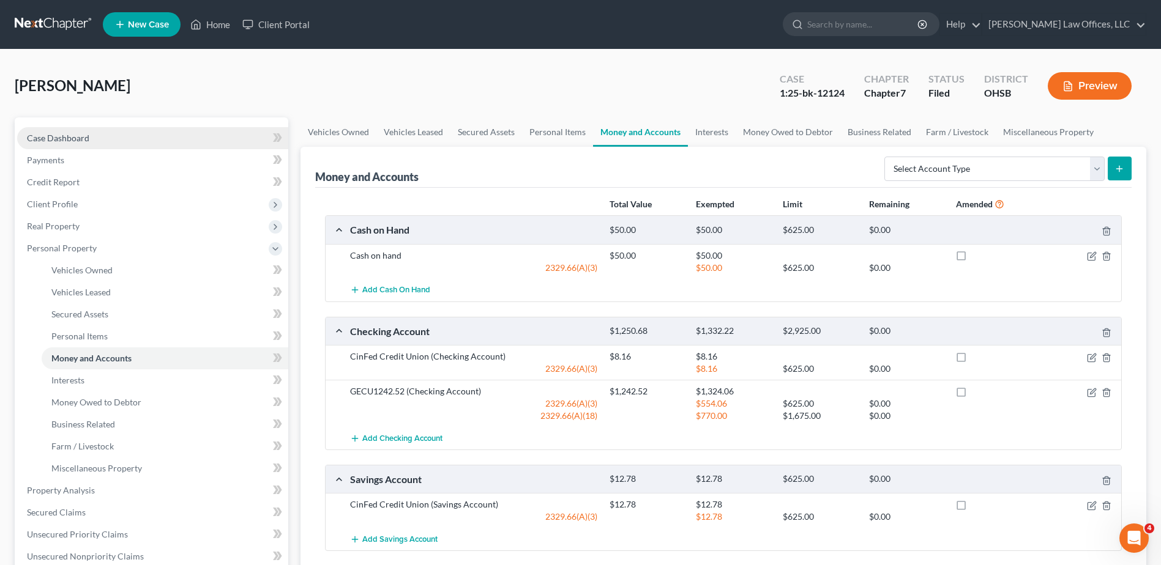
click at [43, 129] on link "Case Dashboard" at bounding box center [152, 138] width 271 height 22
select select "4"
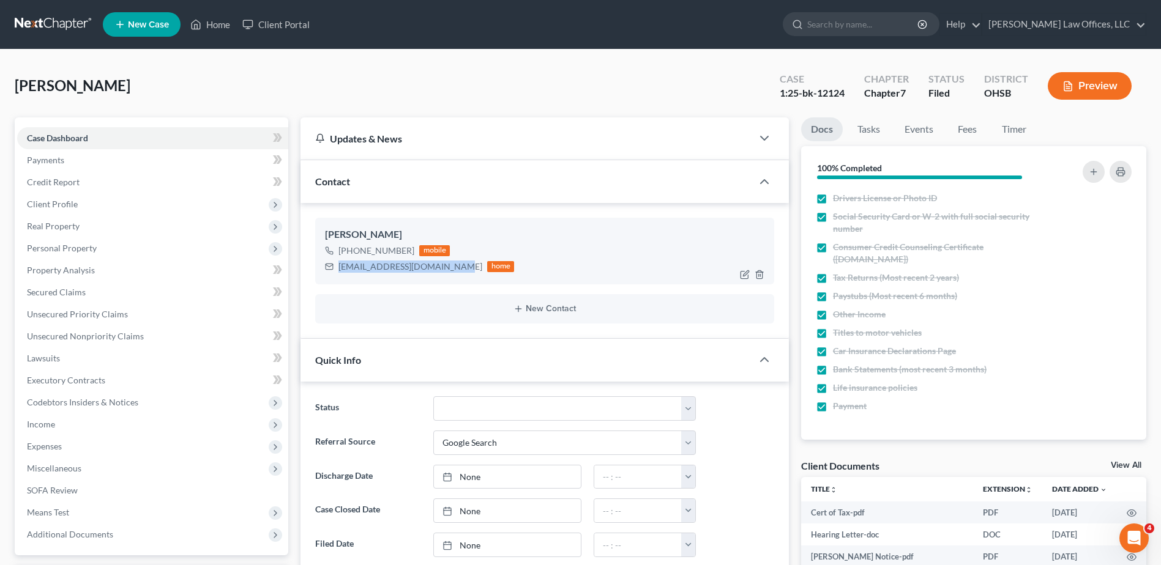
drag, startPoint x: 449, startPoint y: 266, endPoint x: 340, endPoint y: 271, distance: 109.0
click at [340, 271] on div "[EMAIL_ADDRESS][DOMAIN_NAME]" at bounding box center [410, 267] width 144 height 12
copy div "[EMAIL_ADDRESS][DOMAIN_NAME]"
click at [218, 24] on link "Home" at bounding box center [210, 24] width 52 height 22
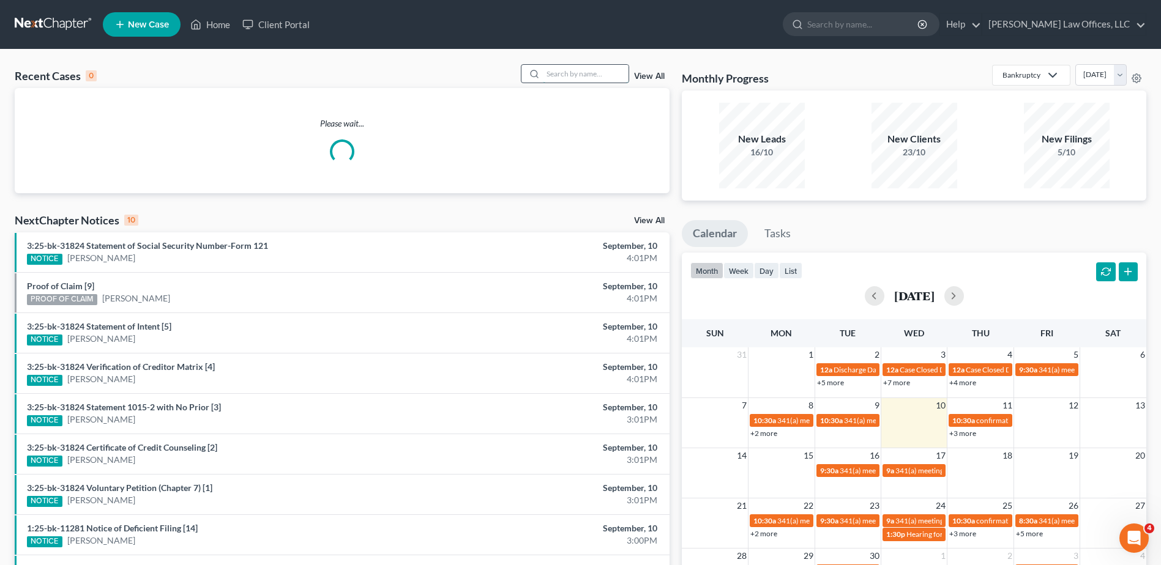
click at [589, 73] on input "search" at bounding box center [586, 74] width 86 height 18
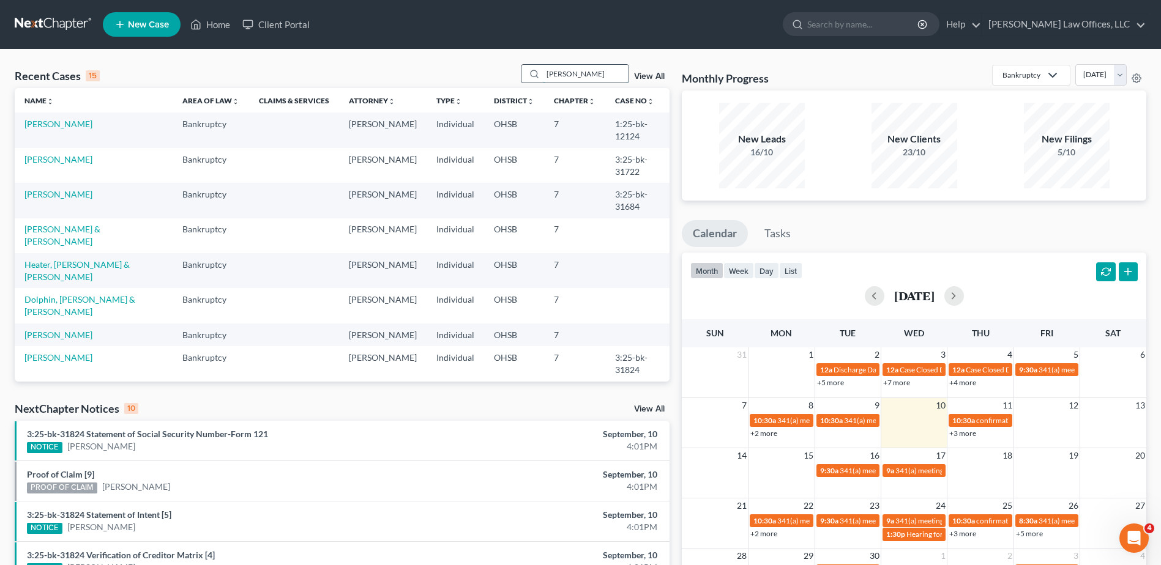
type input "[PERSON_NAME]"
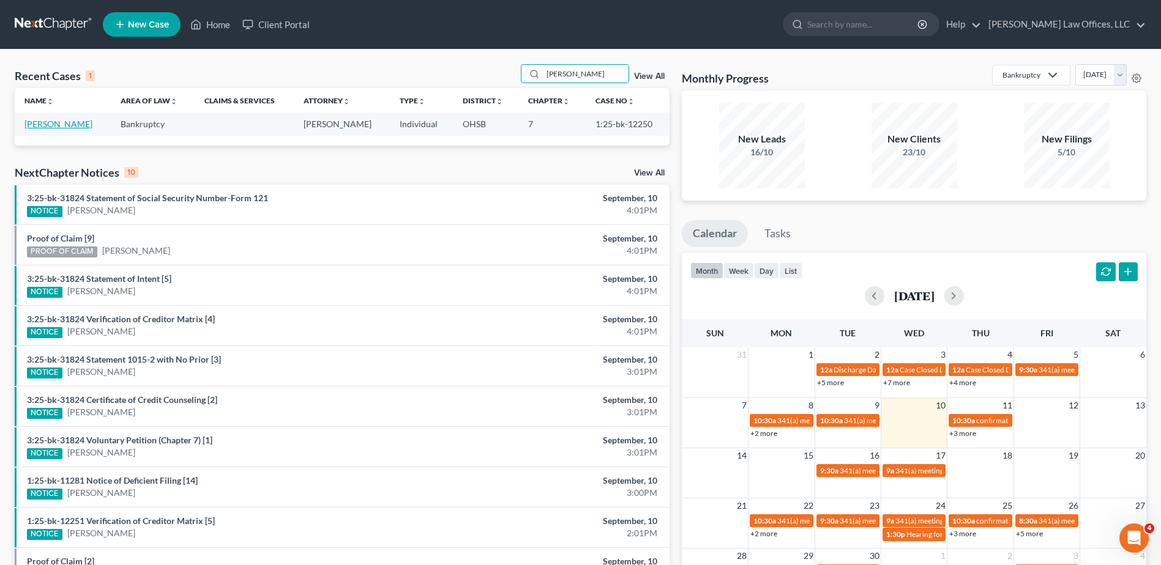
click at [49, 123] on link "[PERSON_NAME]" at bounding box center [58, 124] width 68 height 10
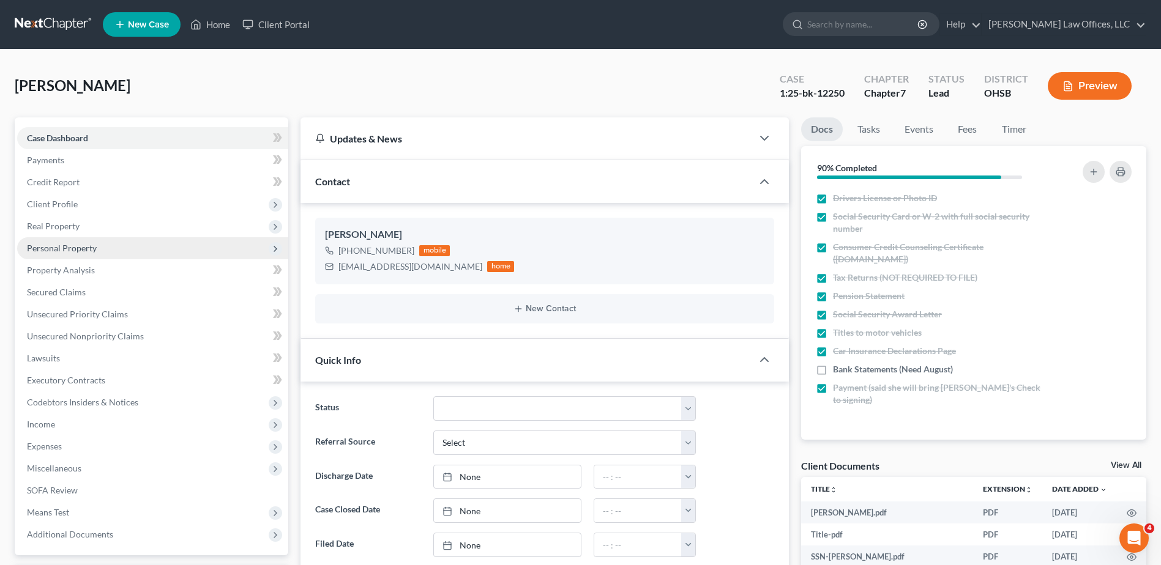
click at [76, 250] on span "Personal Property" at bounding box center [62, 248] width 70 height 10
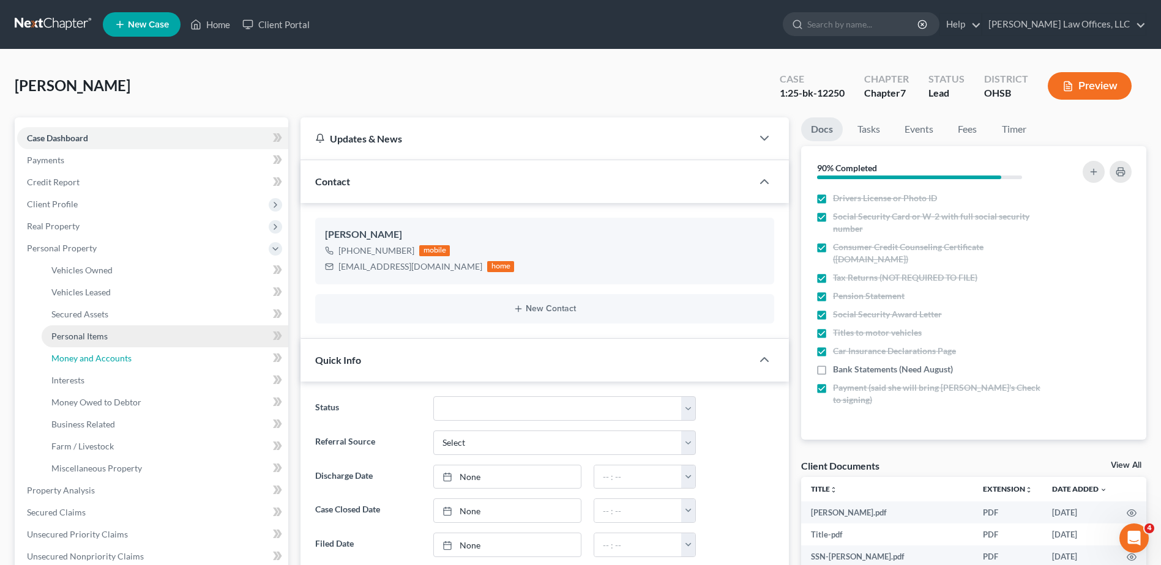
drag, startPoint x: 100, startPoint y: 359, endPoint x: 174, endPoint y: 345, distance: 75.3
click at [100, 359] on span "Money and Accounts" at bounding box center [91, 358] width 80 height 10
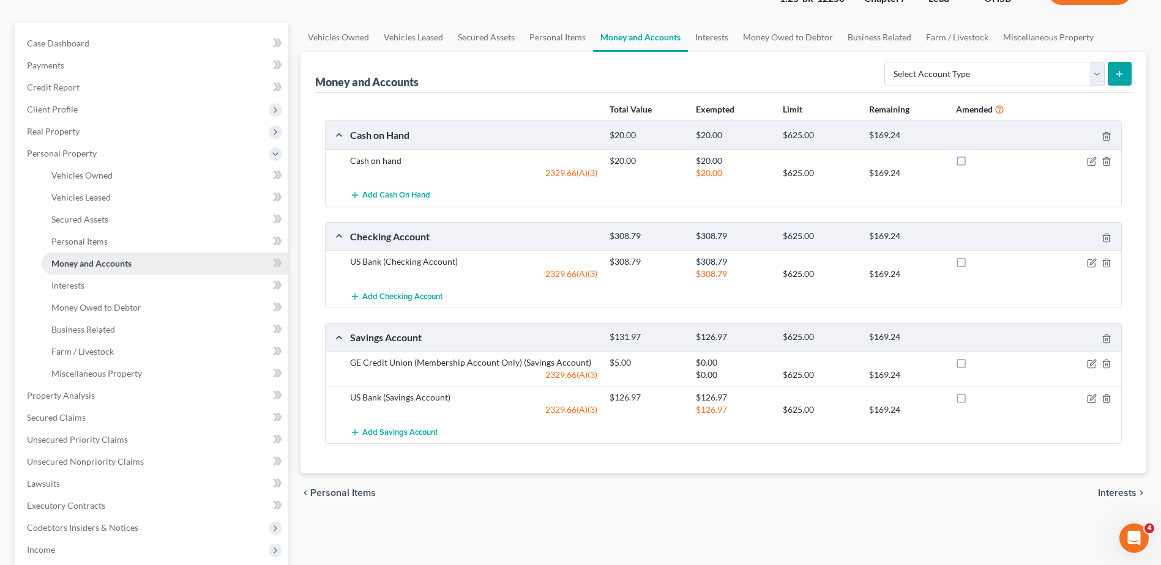
scroll to position [245, 0]
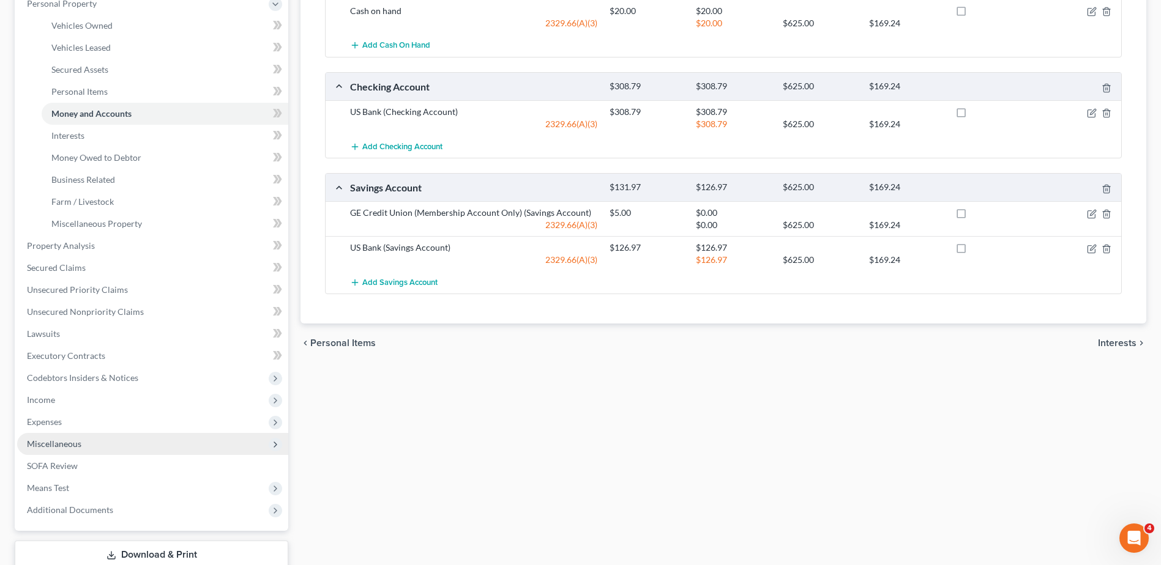
click at [59, 439] on span "Miscellaneous" at bounding box center [54, 444] width 54 height 10
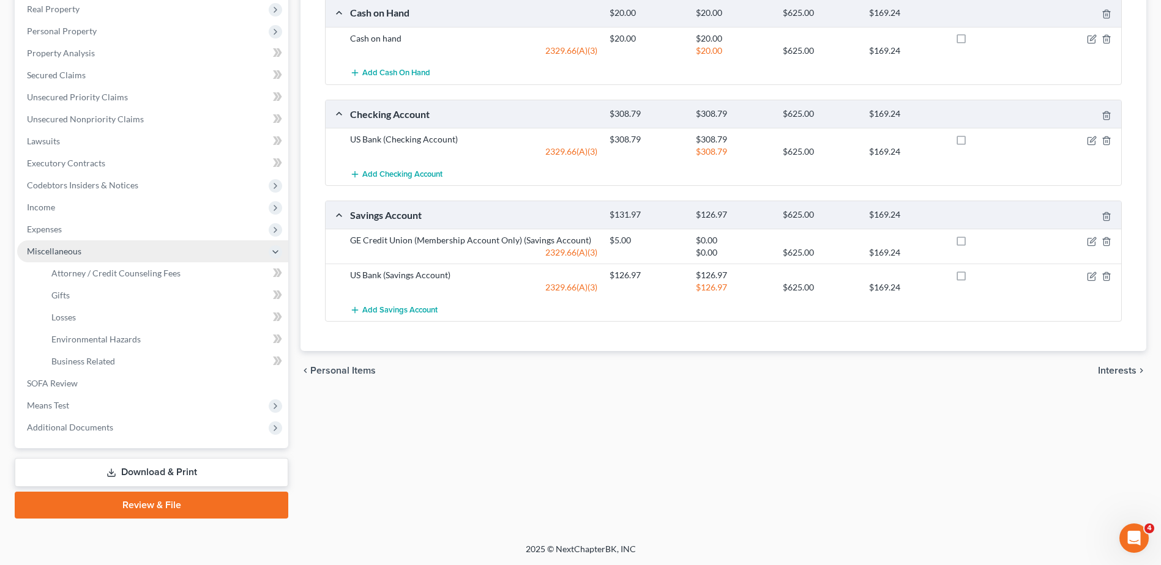
scroll to position [217, 0]
click at [102, 274] on span "Attorney / Credit Counseling Fees" at bounding box center [115, 273] width 129 height 10
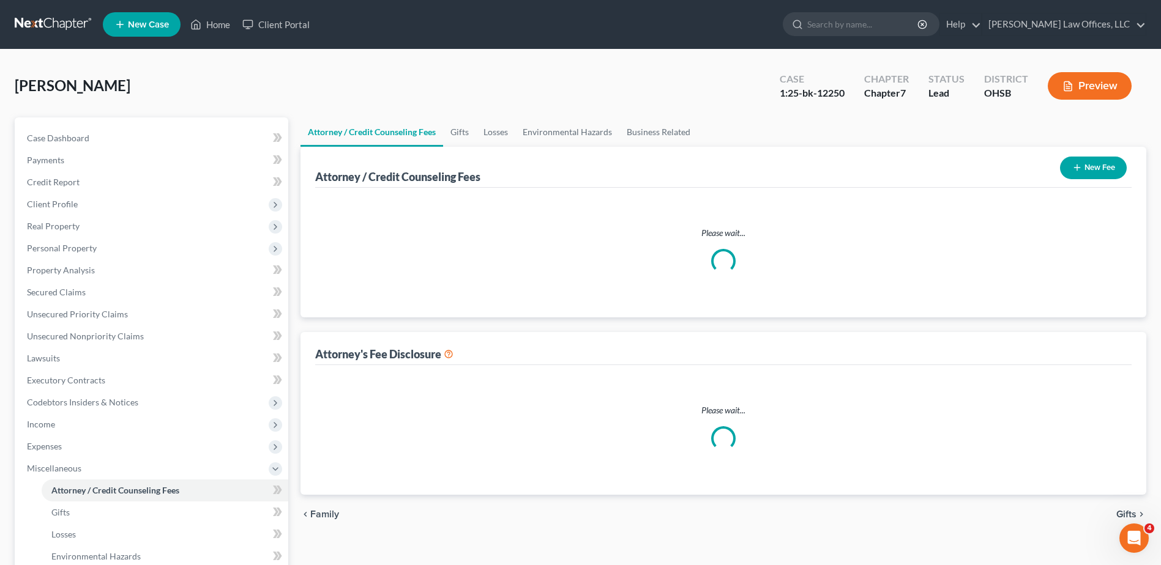
select select "1"
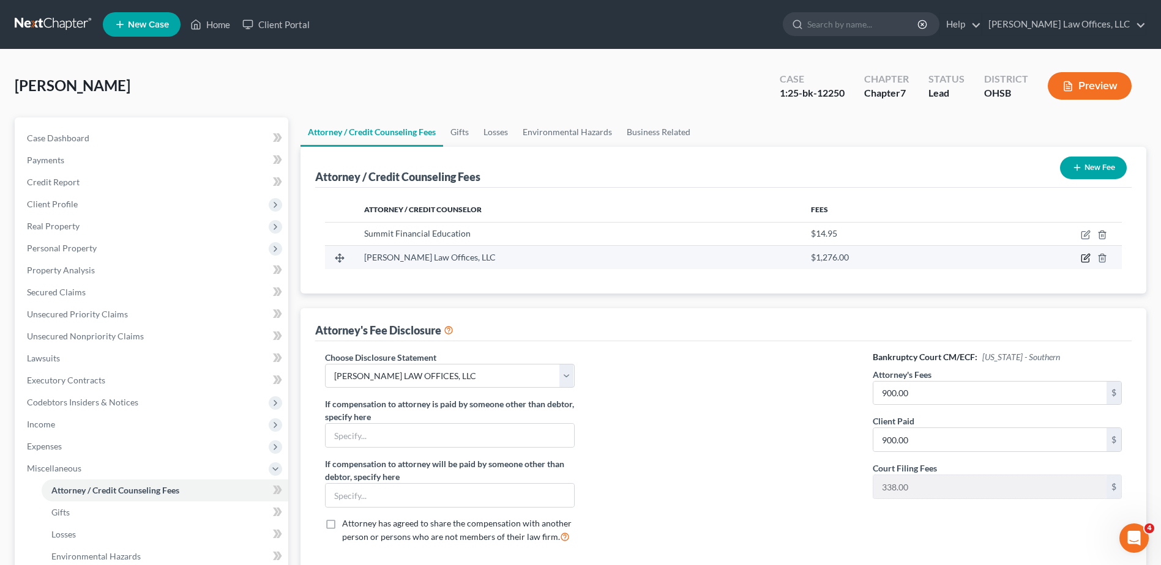
click at [1084, 255] on icon "button" at bounding box center [1086, 258] width 10 height 10
select select "36"
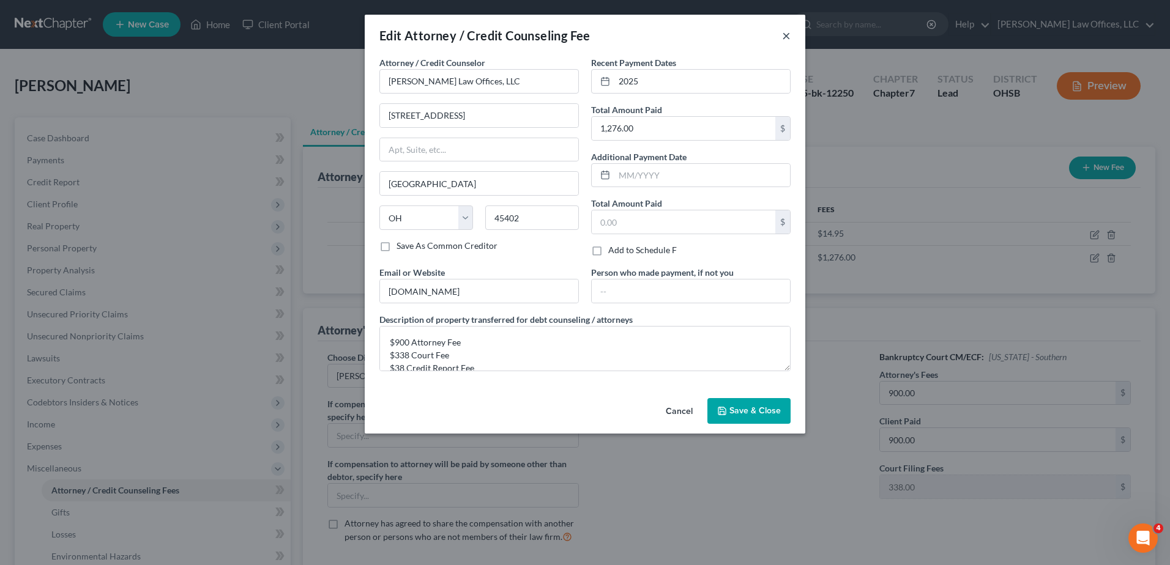
click at [785, 35] on button "×" at bounding box center [786, 35] width 9 height 15
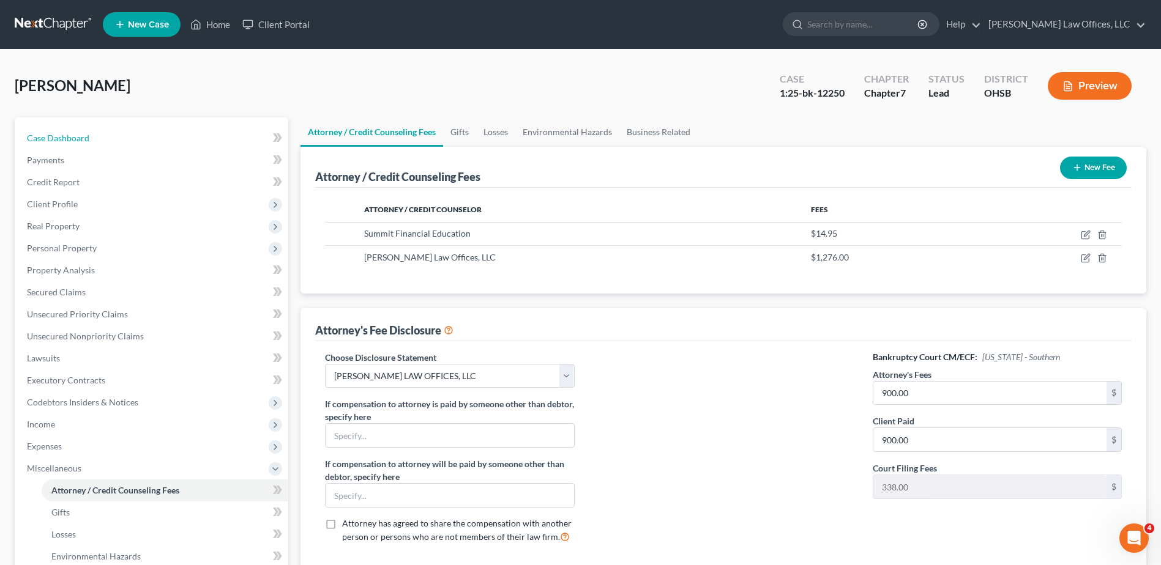
click at [62, 137] on span "Case Dashboard" at bounding box center [58, 138] width 62 height 10
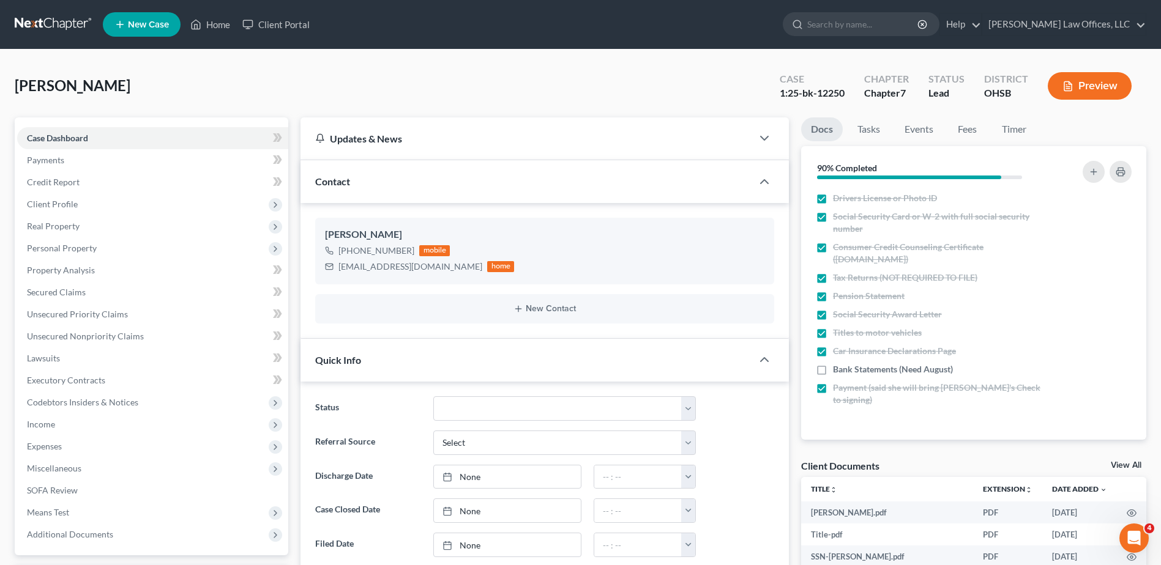
click at [944, 93] on div "Lead" at bounding box center [946, 93] width 36 height 14
click at [976, 128] on link "Fees" at bounding box center [967, 129] width 39 height 24
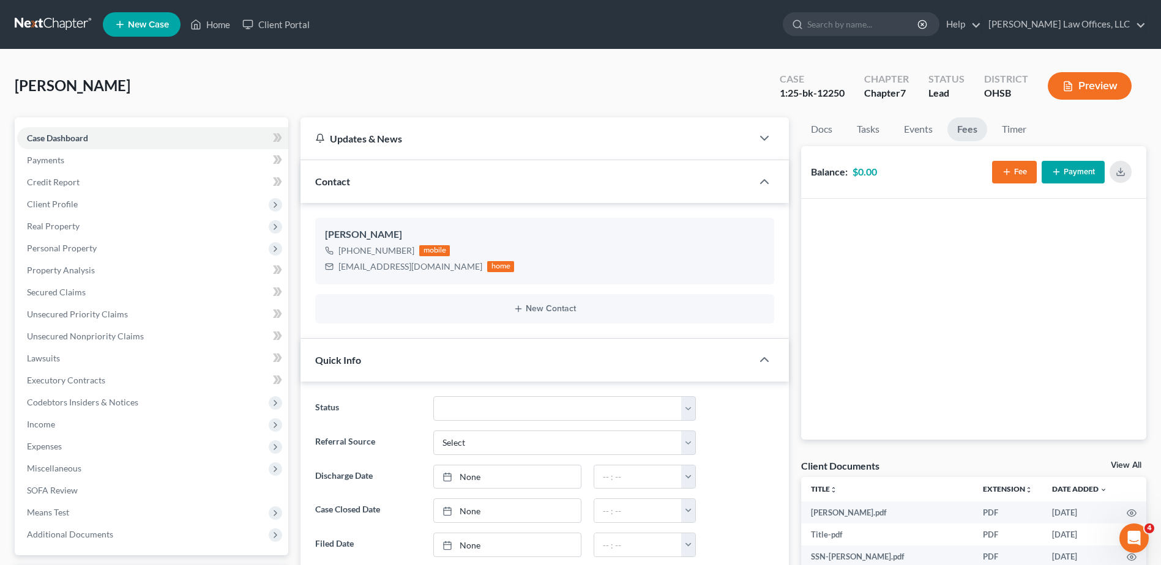
click at [1022, 170] on button "Fee" at bounding box center [1014, 172] width 45 height 23
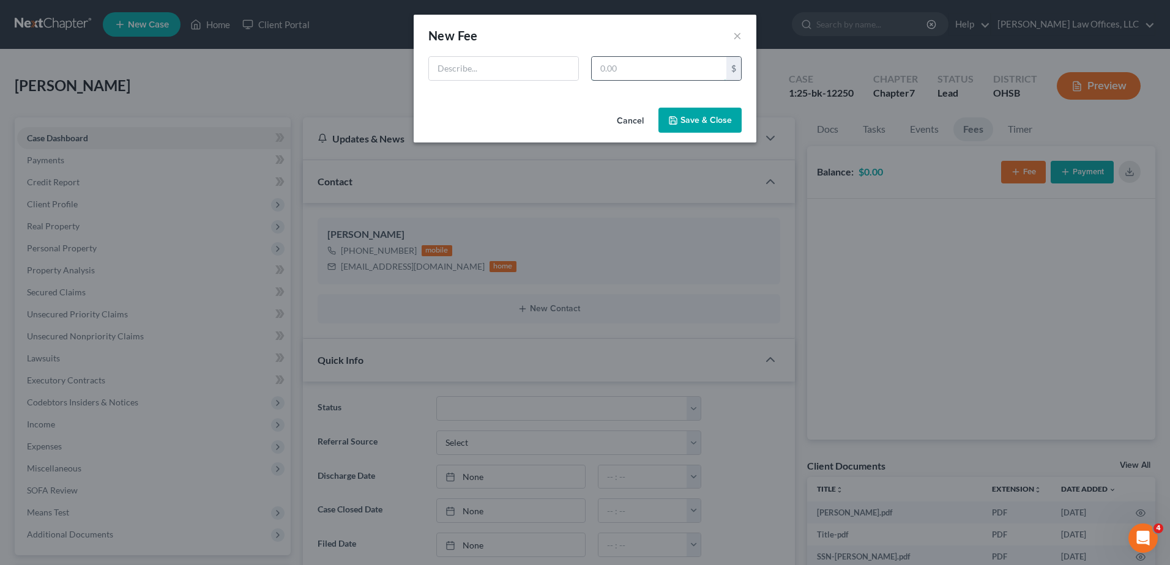
click at [615, 72] on input "text" at bounding box center [659, 68] width 135 height 23
type input "900"
click at [557, 66] on input "text" at bounding box center [503, 68] width 149 height 23
type input "Attorney Fee"
click at [707, 116] on button "Save & Close" at bounding box center [699, 121] width 83 height 26
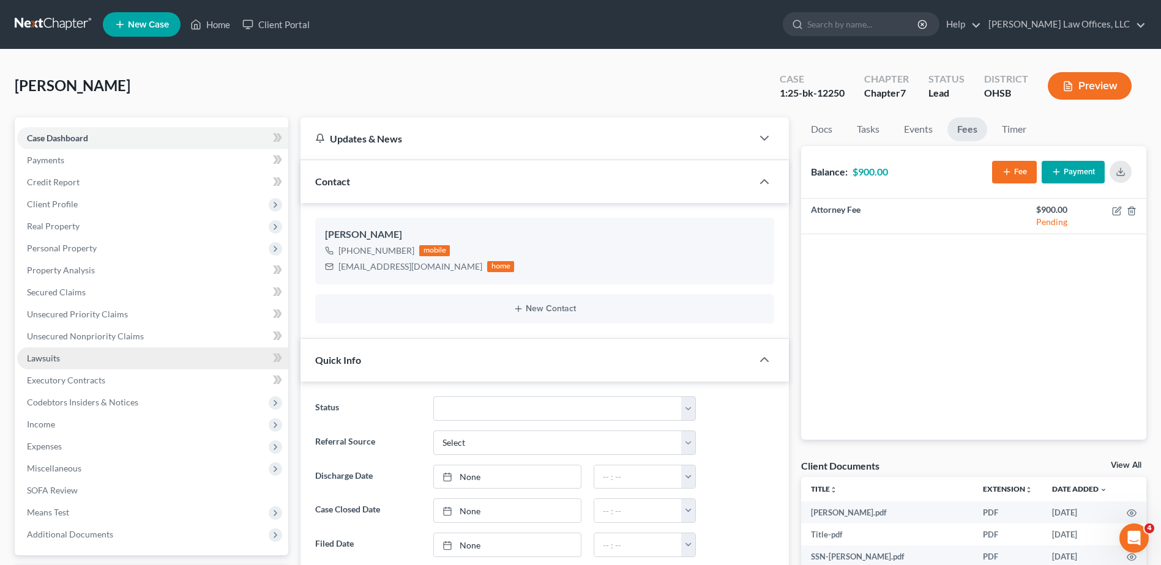
click at [39, 359] on span "Lawsuits" at bounding box center [43, 358] width 33 height 10
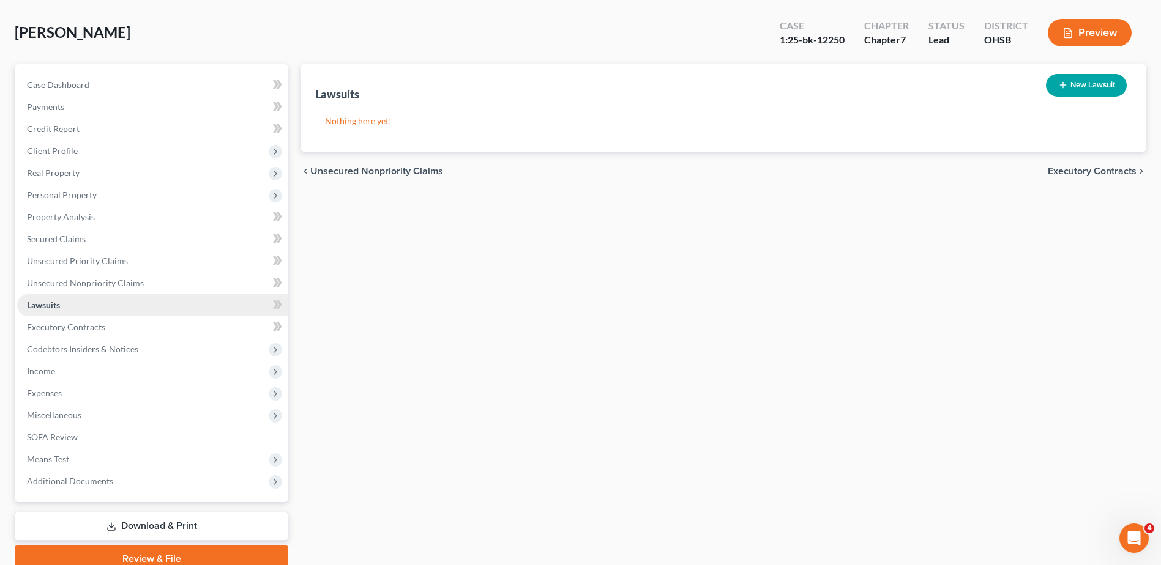
scroll to position [107, 0]
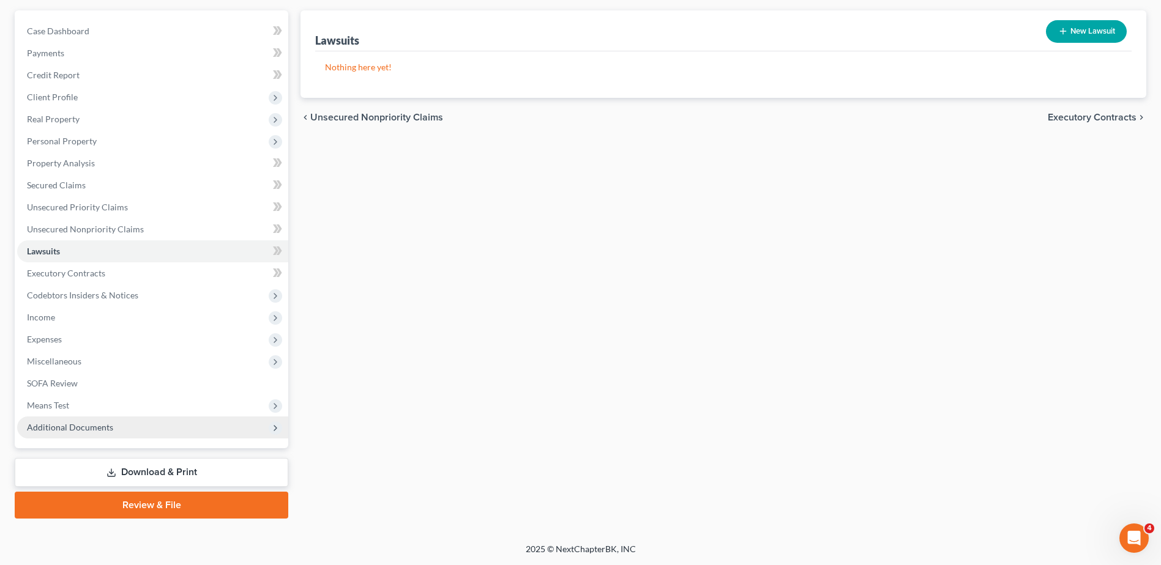
click at [64, 424] on span "Additional Documents" at bounding box center [70, 427] width 86 height 10
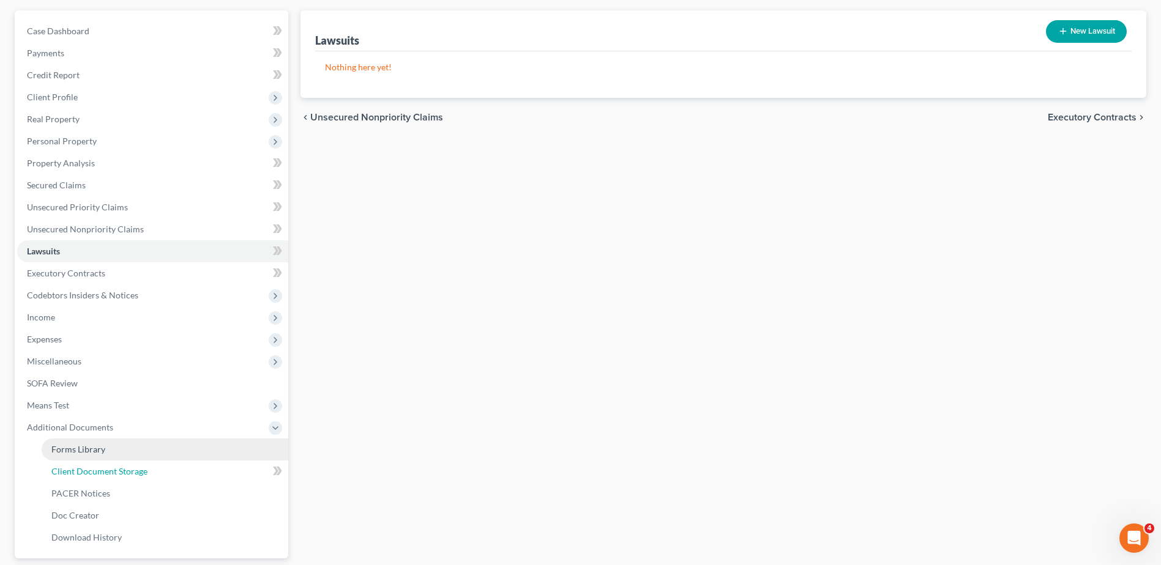
click at [78, 469] on span "Client Document Storage" at bounding box center [99, 471] width 96 height 10
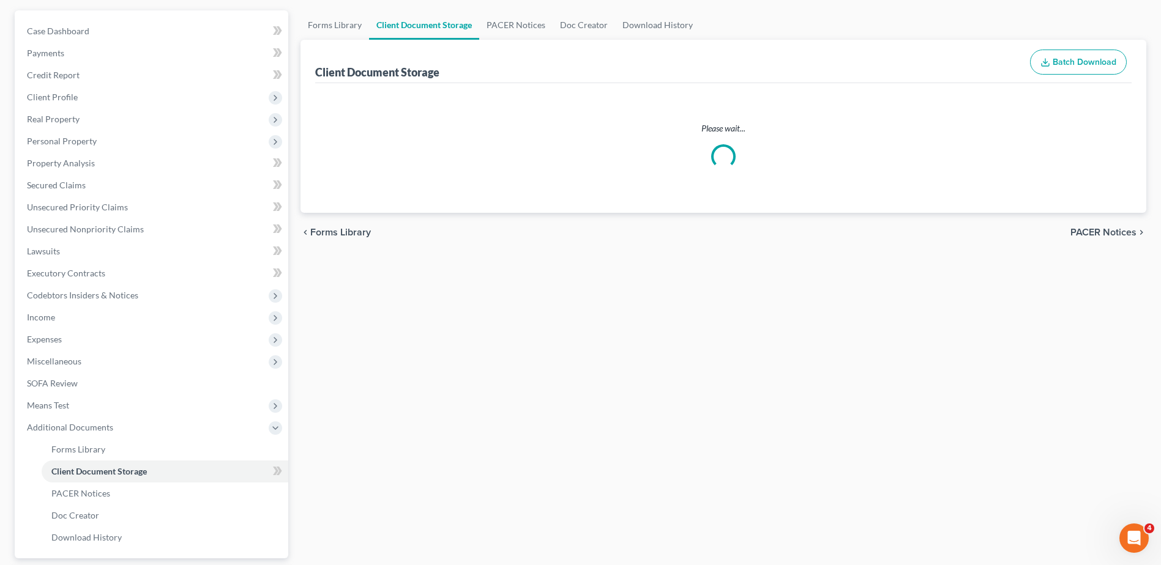
scroll to position [48, 0]
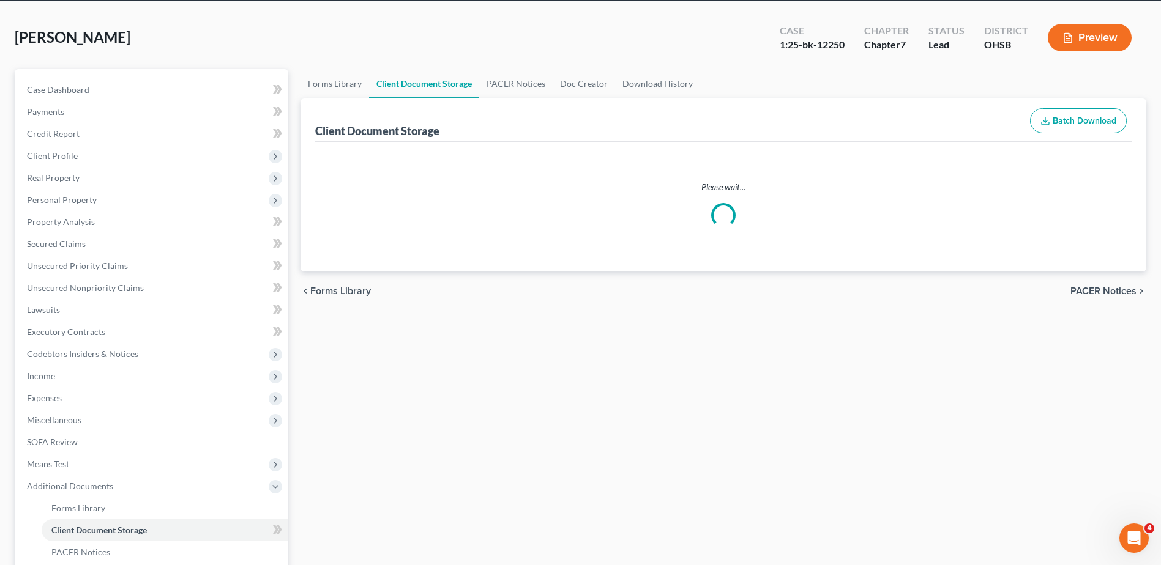
select select "7"
select select "52"
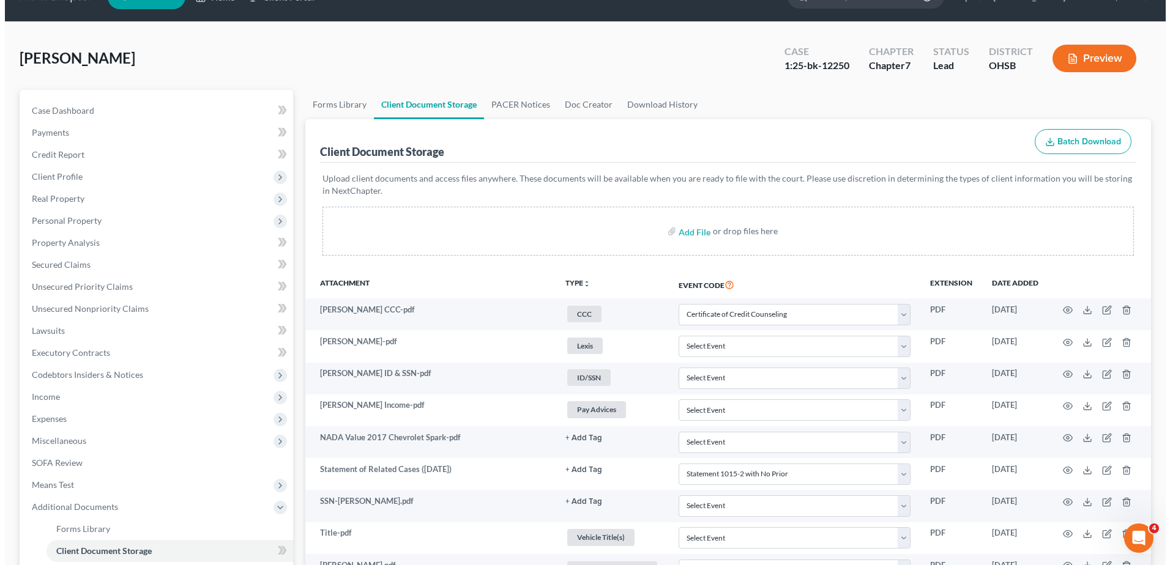
scroll to position [0, 0]
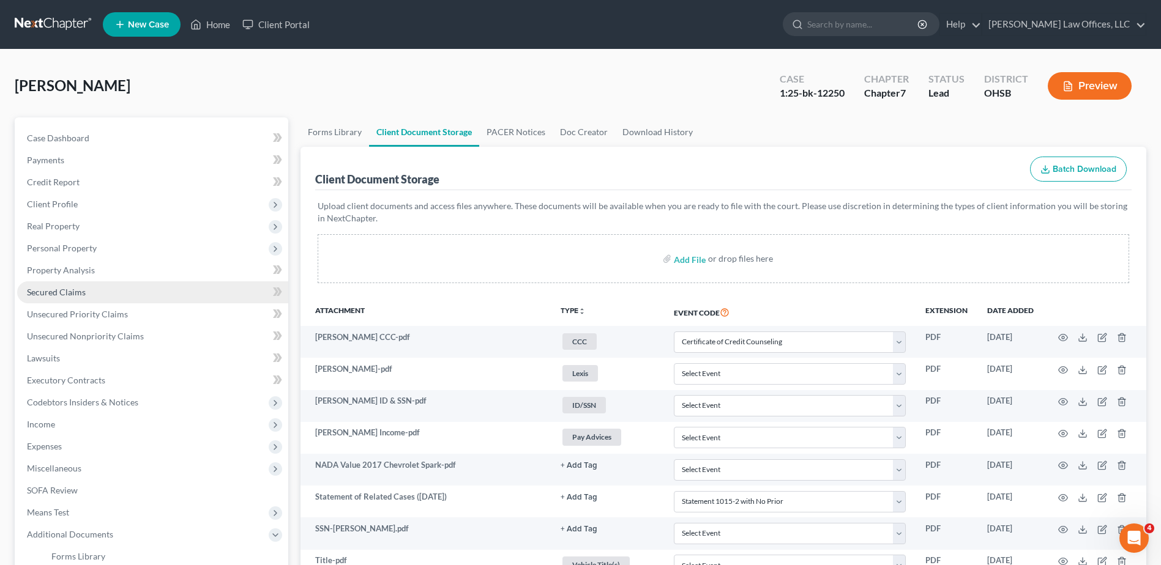
click at [54, 294] on span "Secured Claims" at bounding box center [56, 292] width 59 height 10
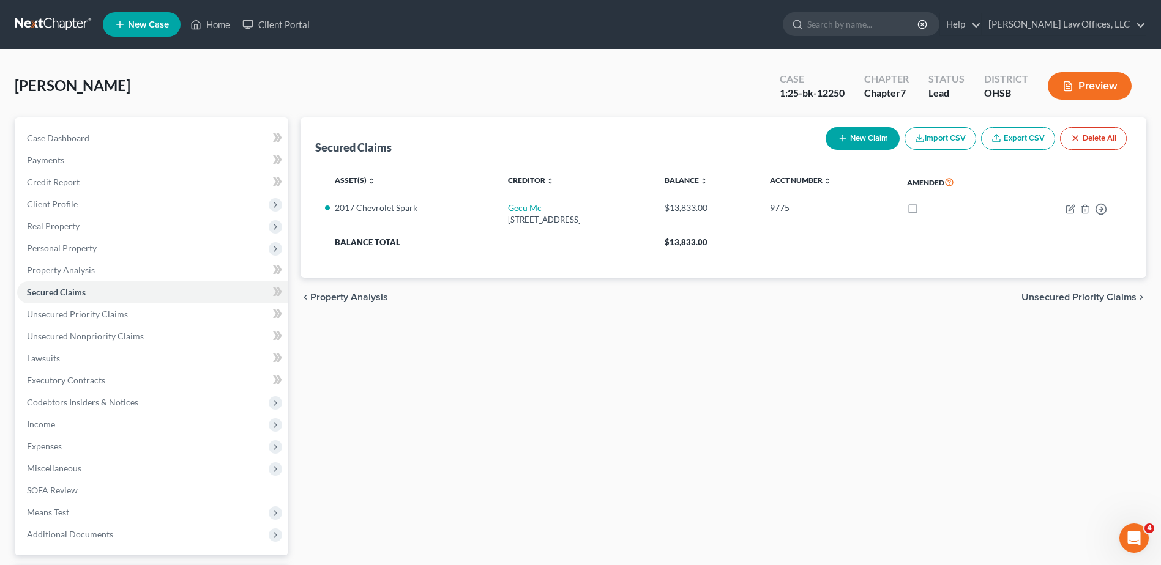
click at [1105, 86] on button "Preview" at bounding box center [1090, 86] width 84 height 28
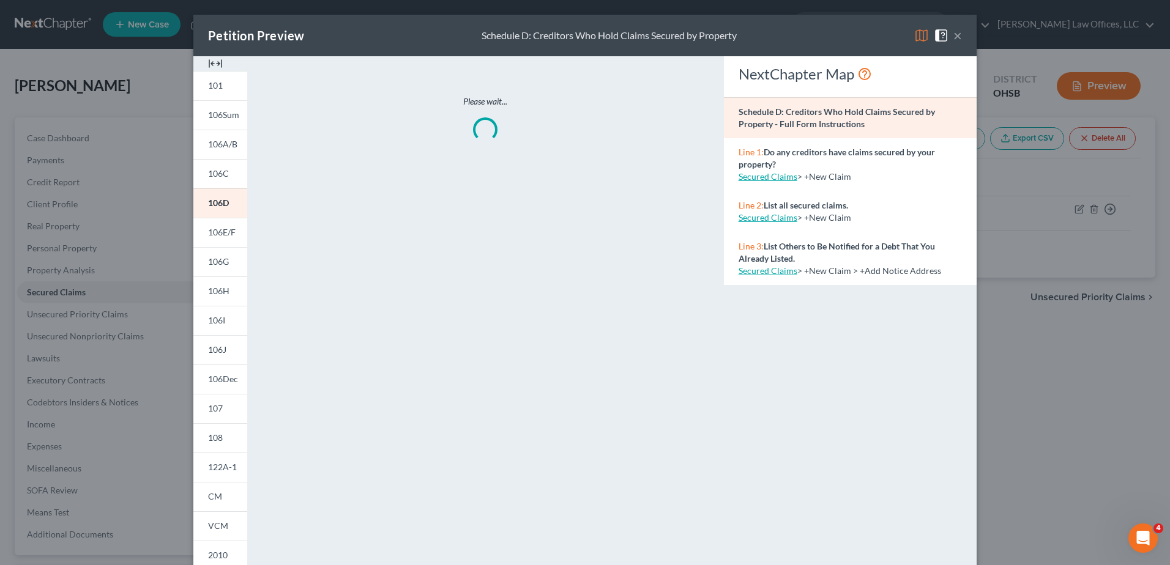
click at [212, 61] on img at bounding box center [215, 63] width 15 height 15
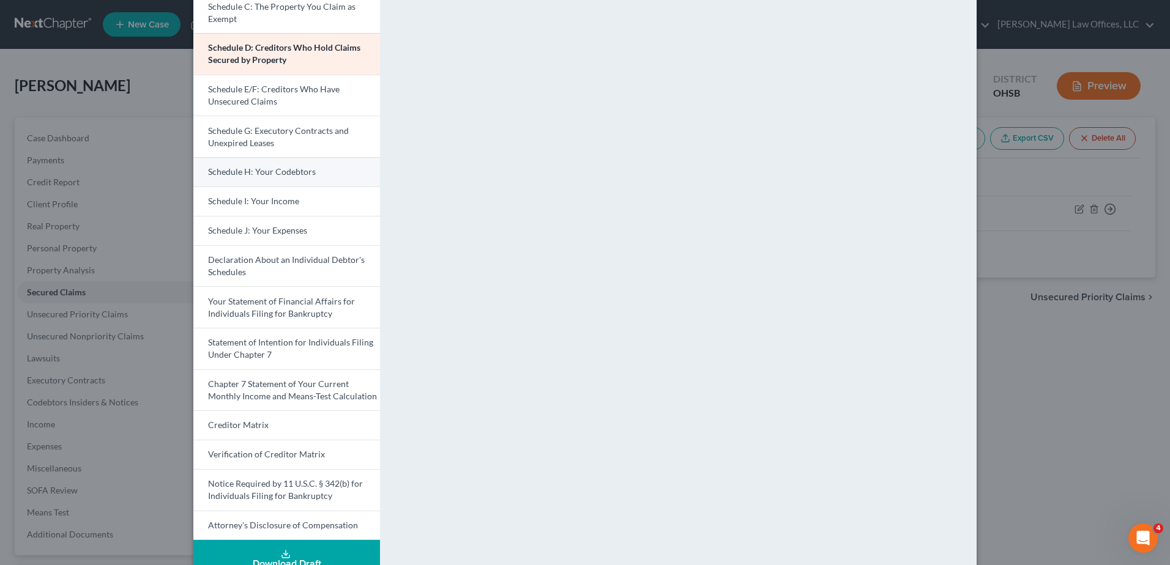
scroll to position [184, 0]
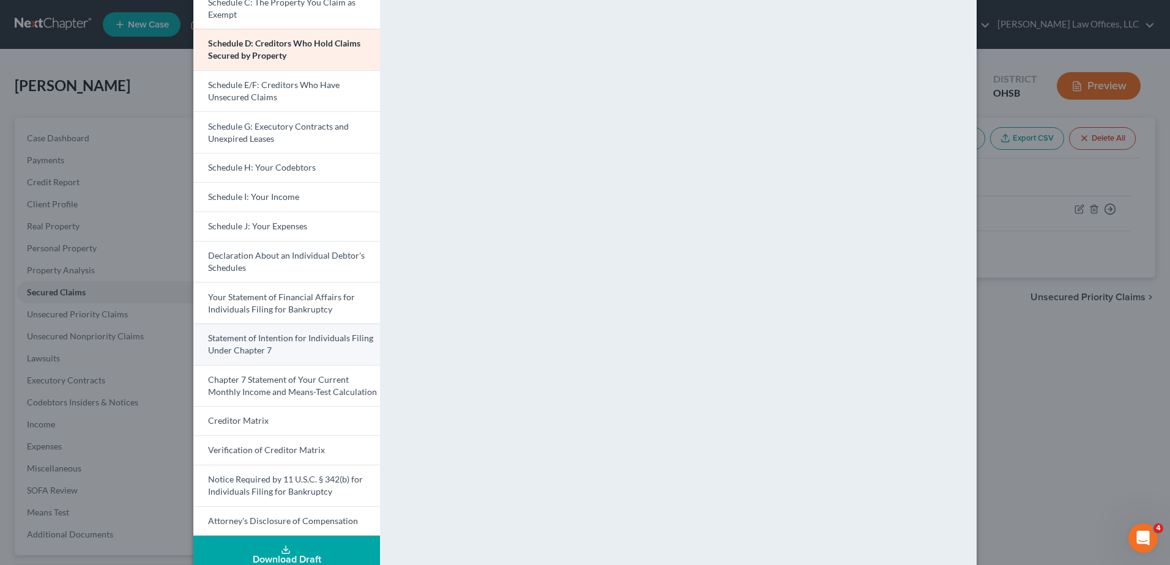
click at [246, 348] on span "Statement of Intention for Individuals Filing Under Chapter 7" at bounding box center [290, 344] width 165 height 23
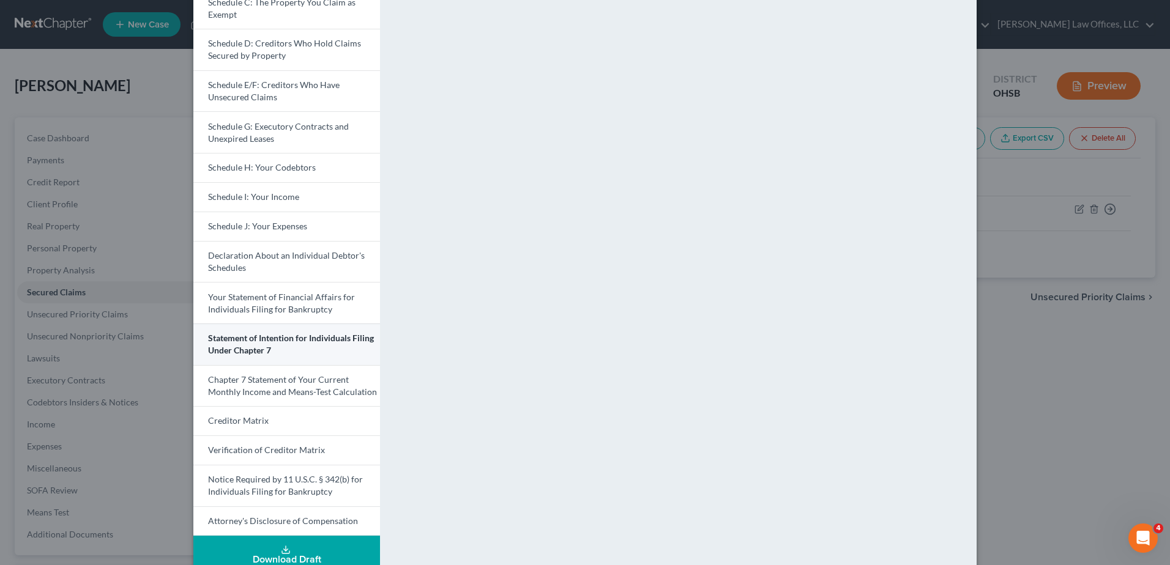
click at [245, 348] on span "Statement of Intention for Individuals Filing Under Chapter 7" at bounding box center [291, 344] width 166 height 23
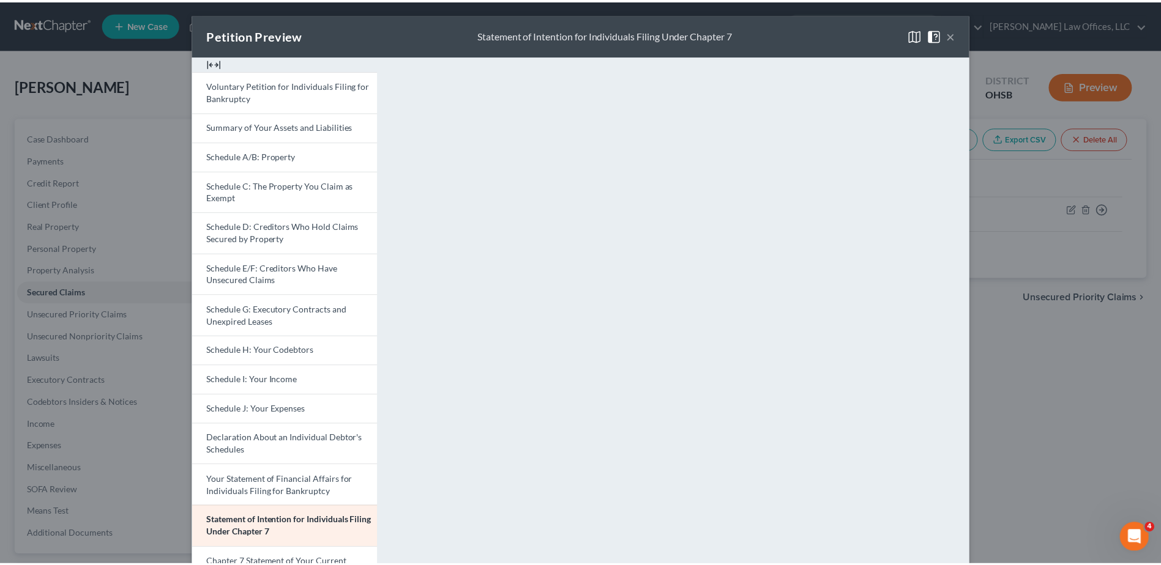
scroll to position [0, 0]
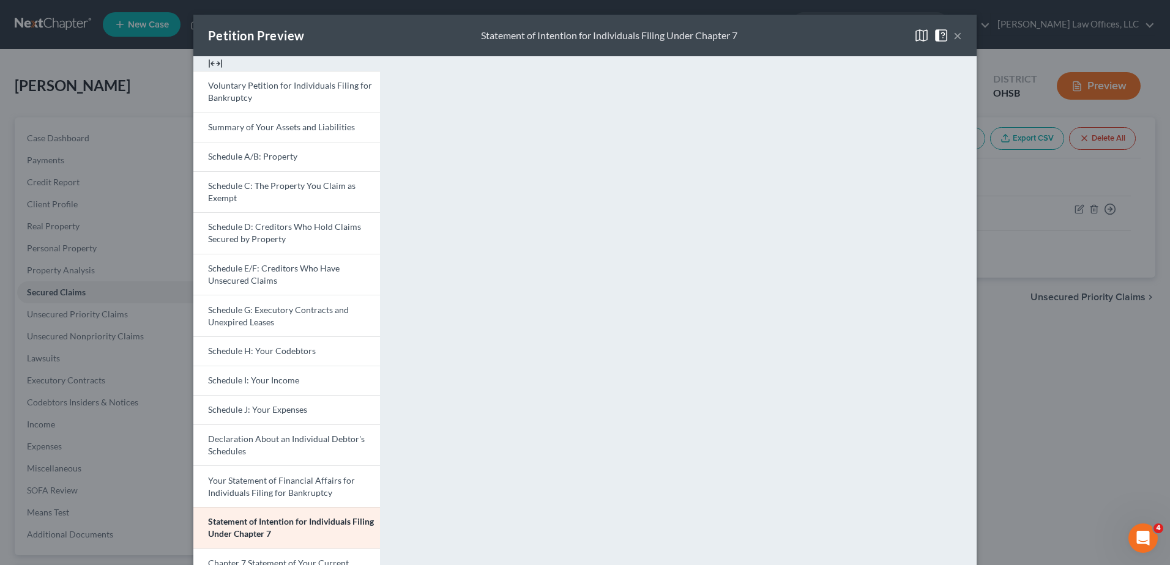
click at [953, 38] on button "×" at bounding box center [957, 35] width 9 height 15
